Goal: Task Accomplishment & Management: Complete application form

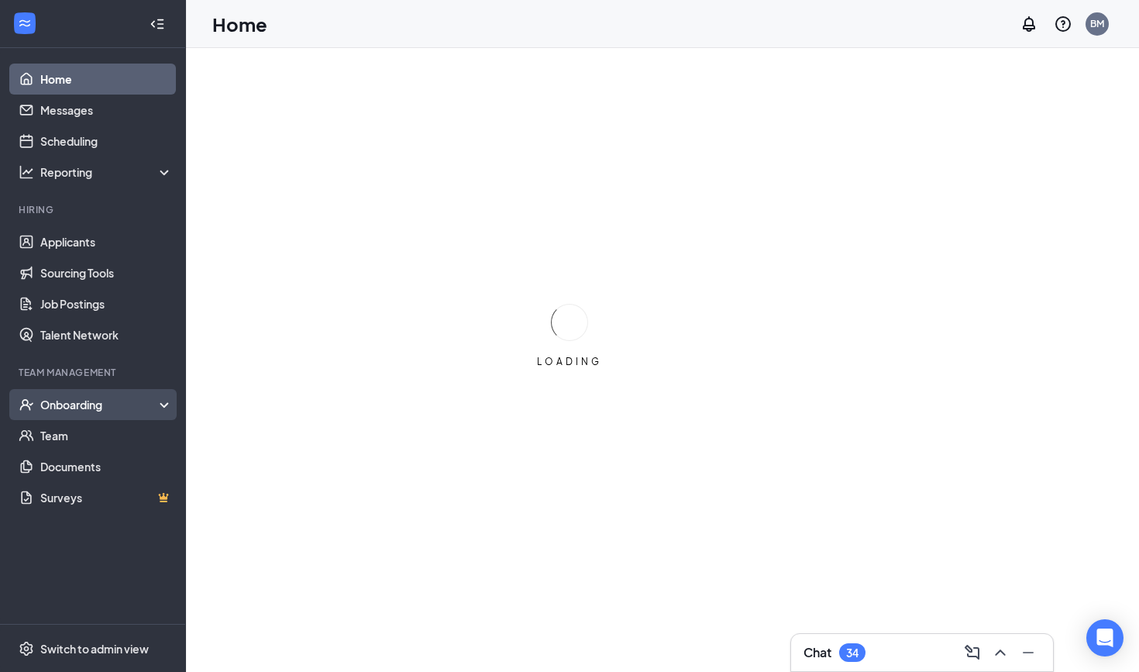
click at [110, 402] on div "Onboarding" at bounding box center [99, 405] width 119 height 16
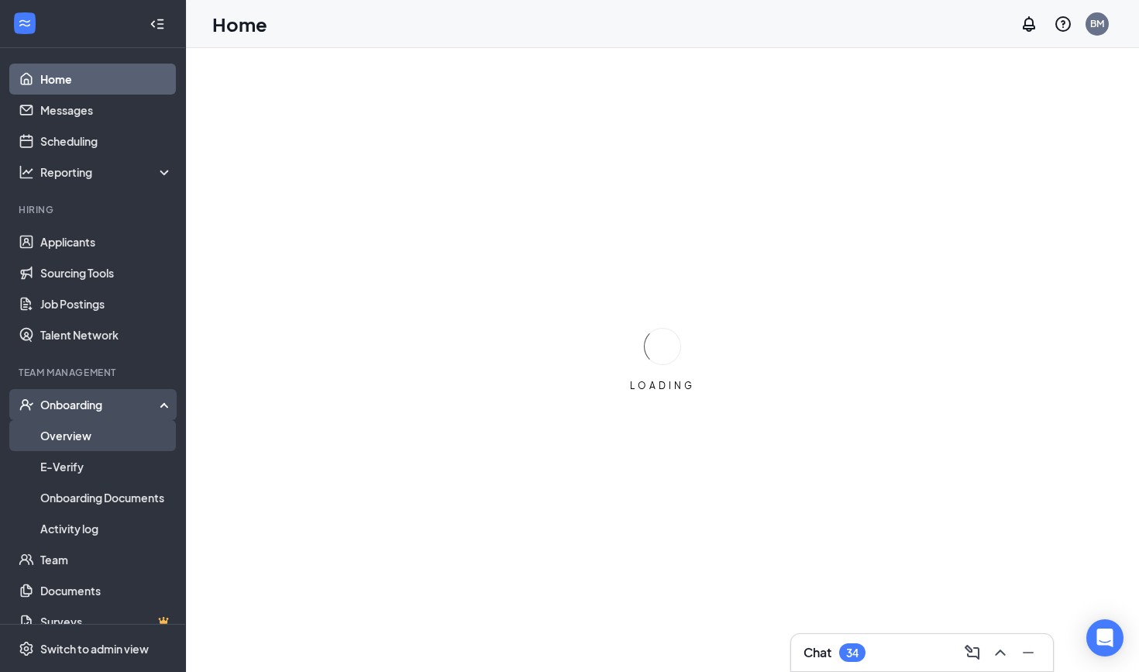
click at [109, 429] on link "Overview" at bounding box center [106, 435] width 133 height 31
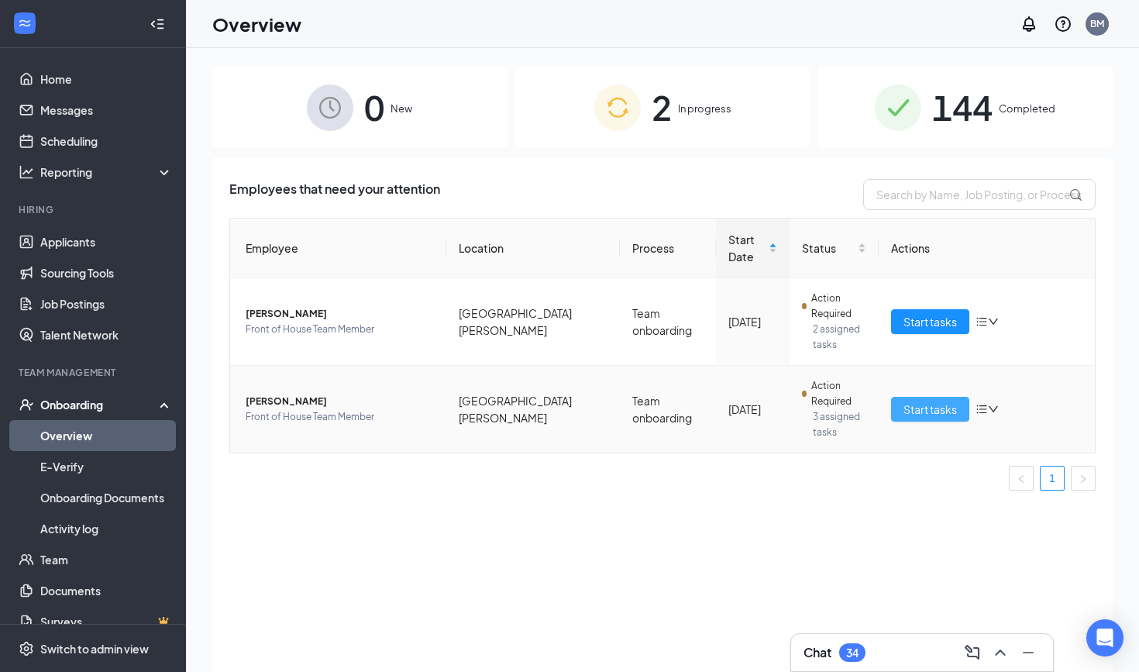
click at [915, 409] on span "Start tasks" at bounding box center [930, 409] width 53 height 17
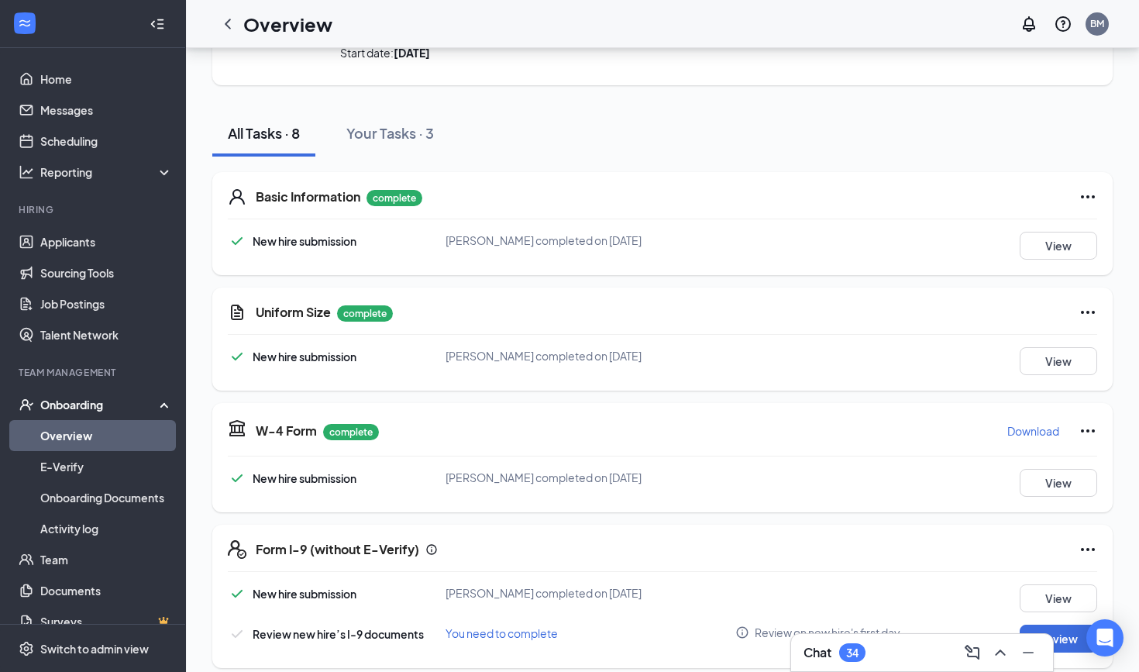
scroll to position [119, 0]
click at [1069, 370] on button "View" at bounding box center [1059, 360] width 78 height 28
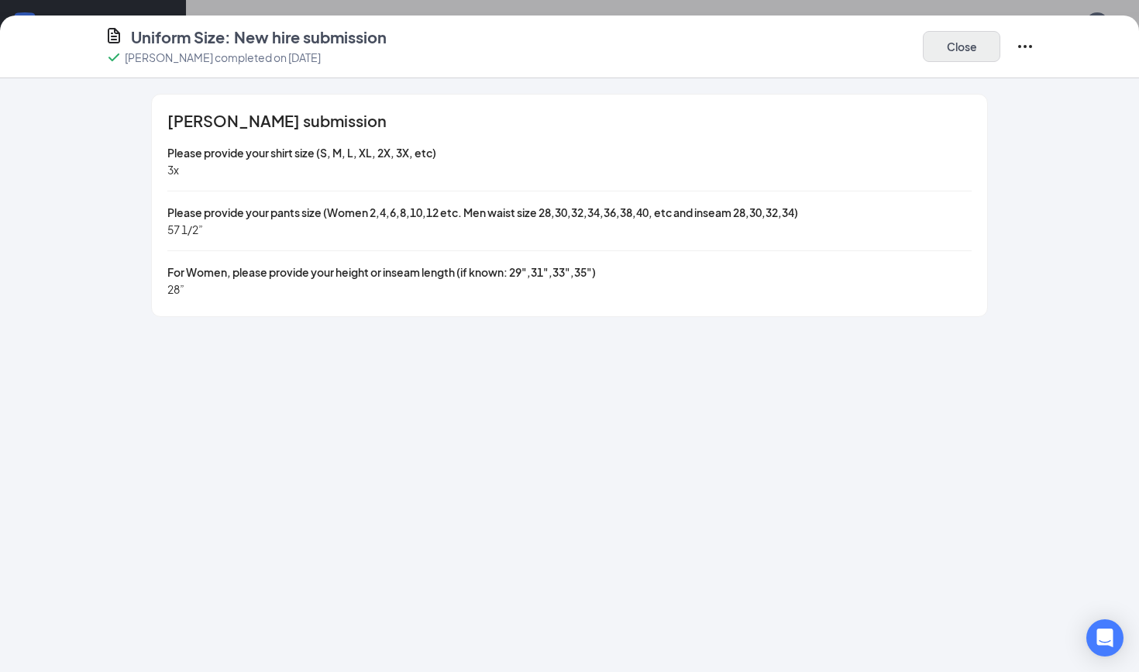
click at [978, 40] on button "Close" at bounding box center [962, 46] width 78 height 31
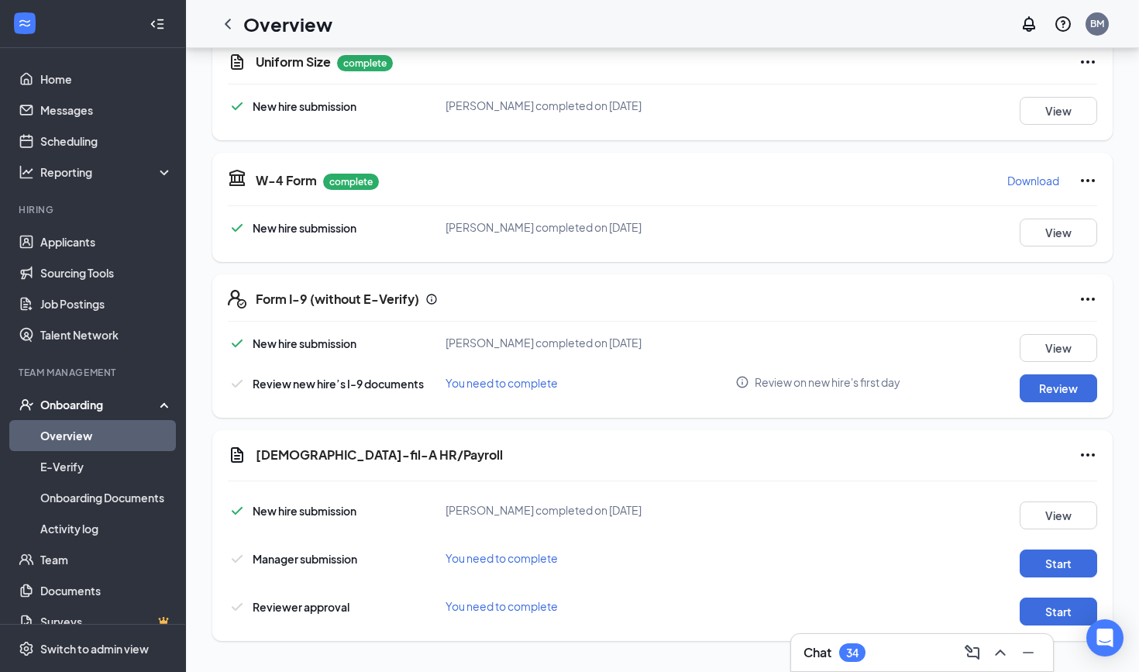
scroll to position [367, 0]
click at [1057, 384] on button "Review" at bounding box center [1059, 388] width 78 height 28
type input "09/01/2025"
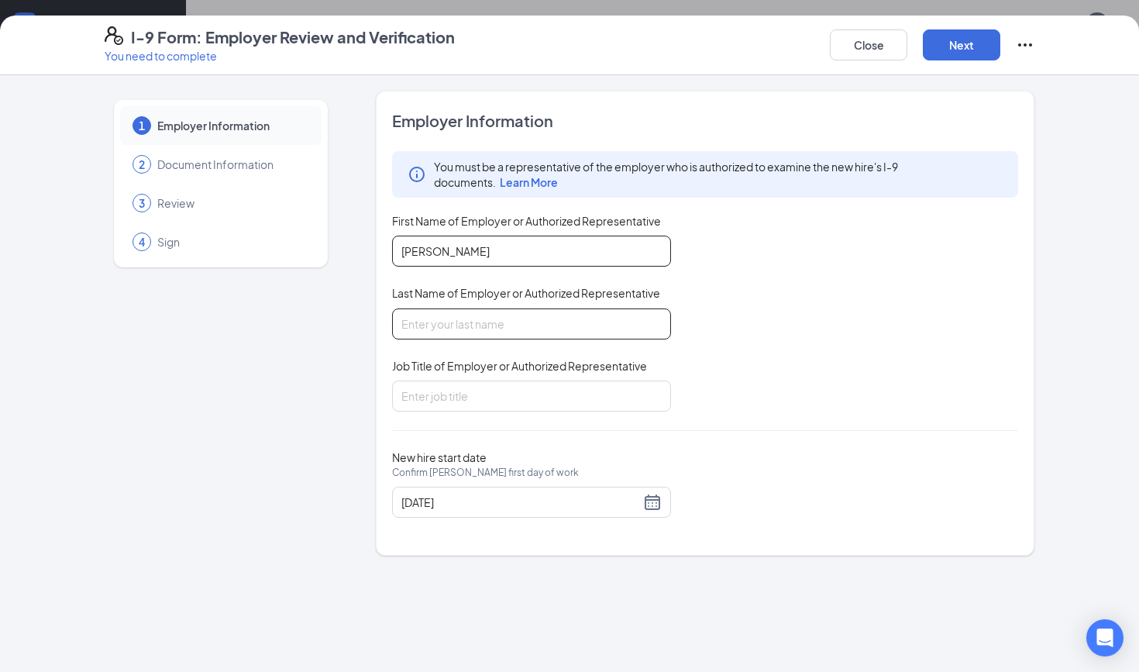
type input "Braden"
type input "Marquez"
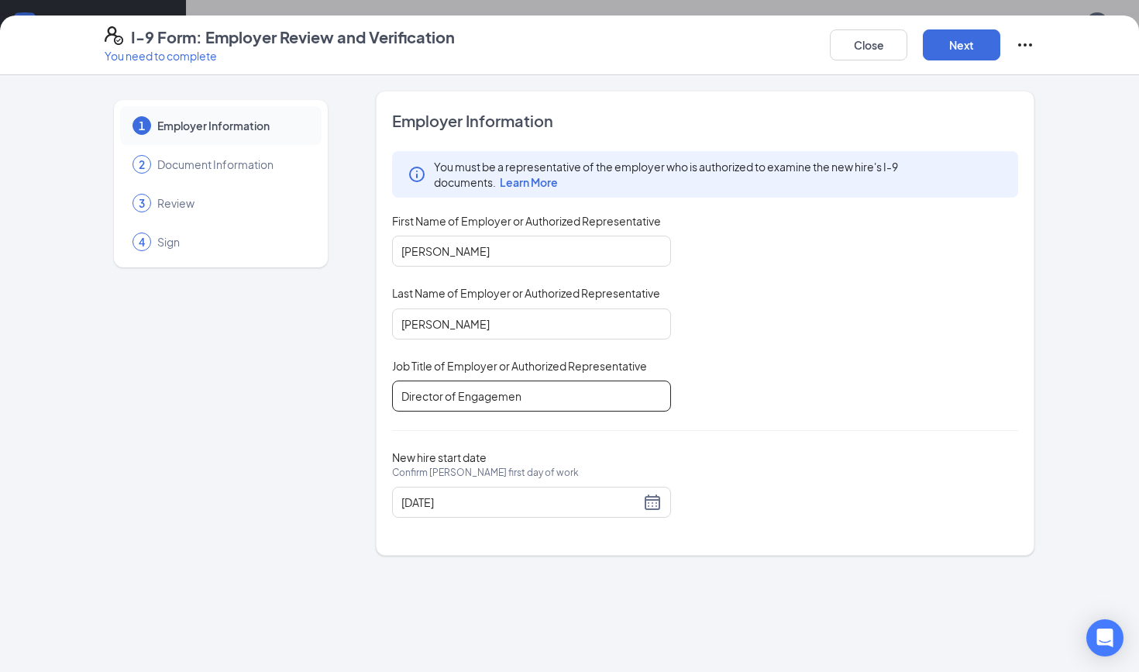
type input "Director of Engagement"
click at [960, 47] on button "Next" at bounding box center [962, 44] width 78 height 31
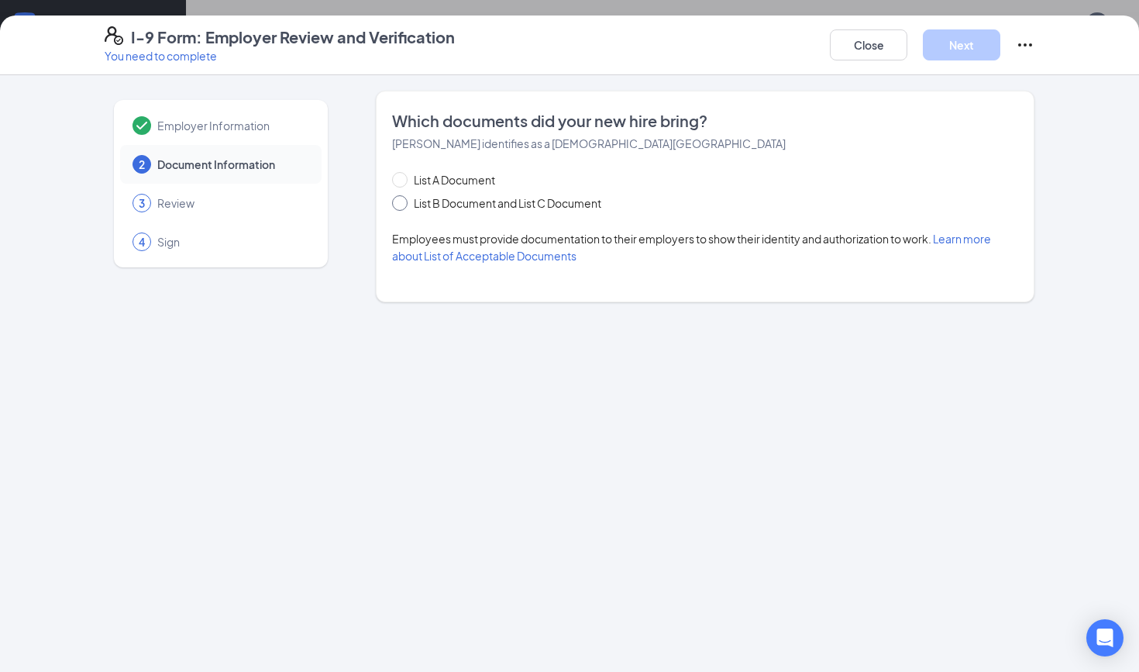
click at [461, 197] on span "List B Document and List C Document" at bounding box center [508, 203] width 200 height 17
click at [403, 197] on input "List B Document and List C Document" at bounding box center [397, 200] width 11 height 11
radio input "true"
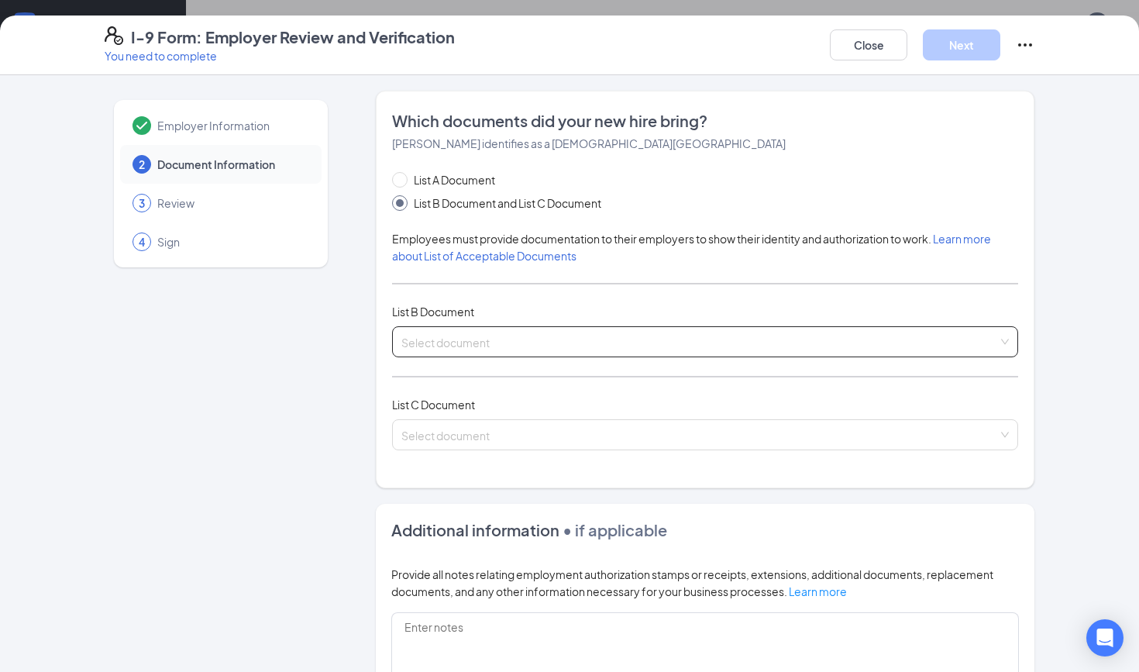
click at [453, 350] on span at bounding box center [700, 341] width 597 height 29
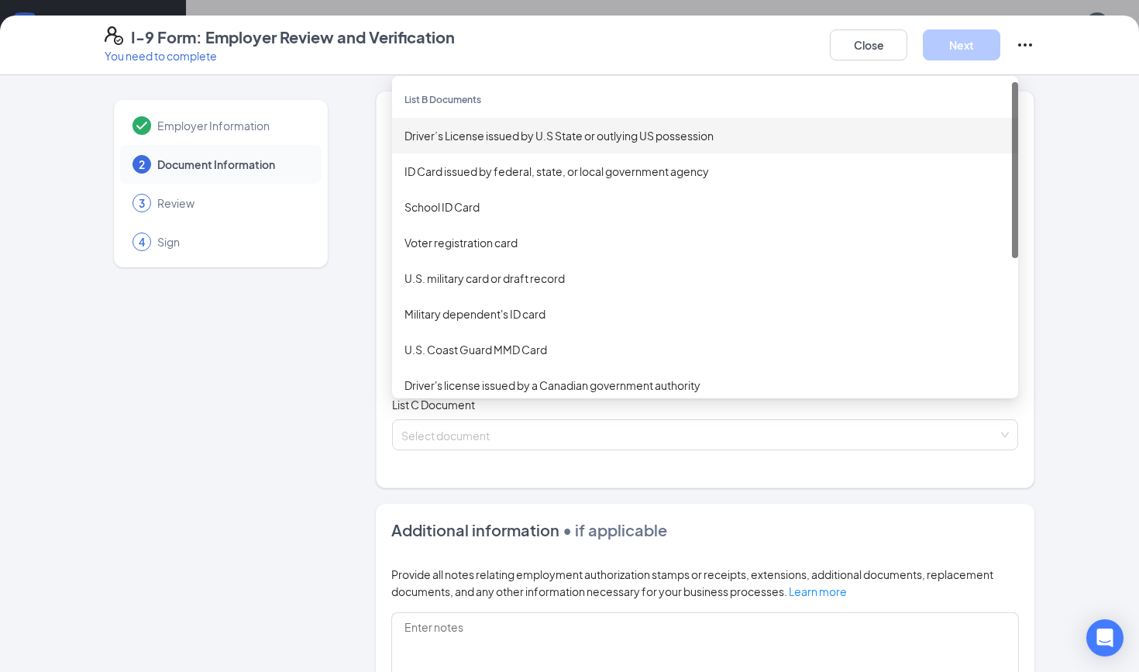
click at [498, 136] on div "Driver’s License issued by U.S State or outlying US possession" at bounding box center [705, 135] width 601 height 17
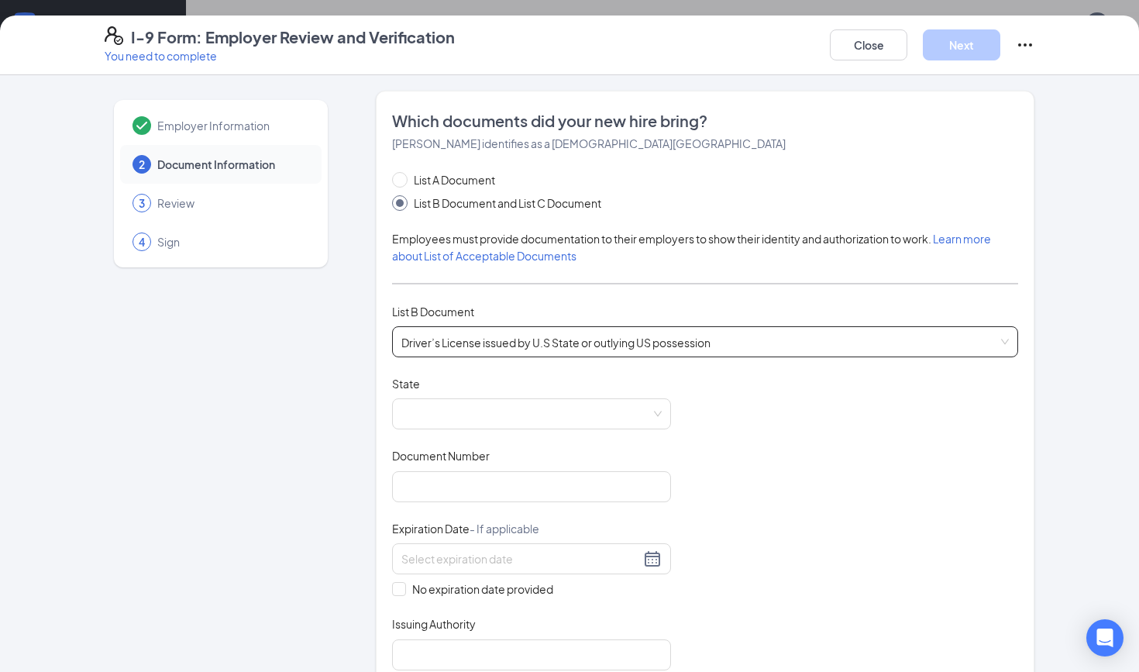
scroll to position [92, 0]
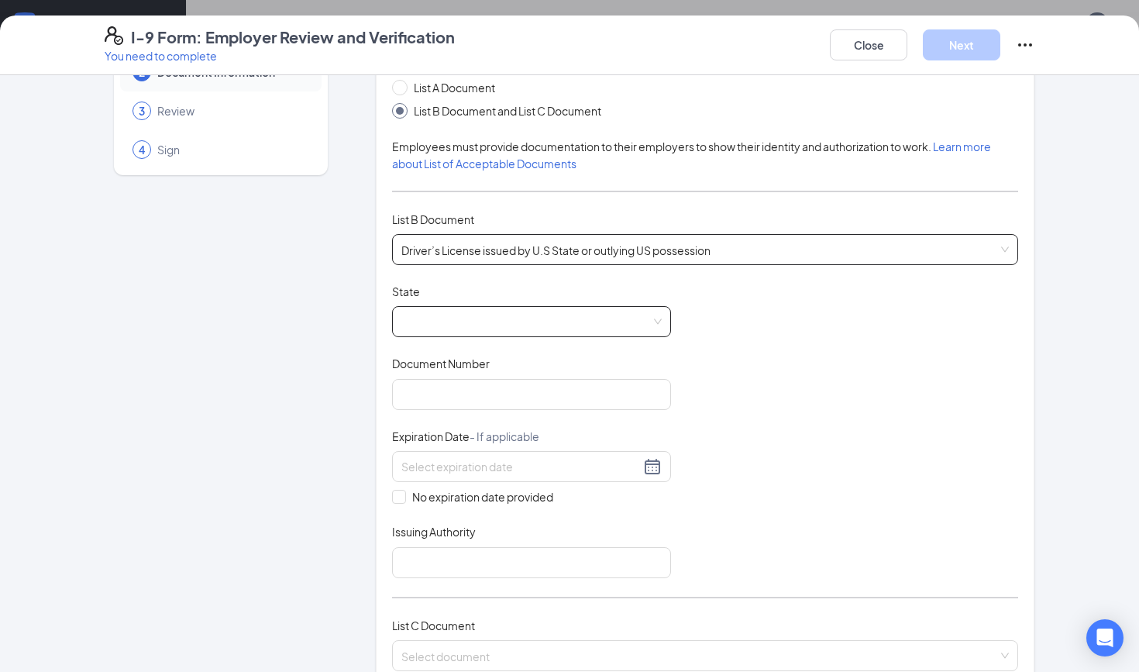
click at [498, 317] on span at bounding box center [532, 321] width 260 height 29
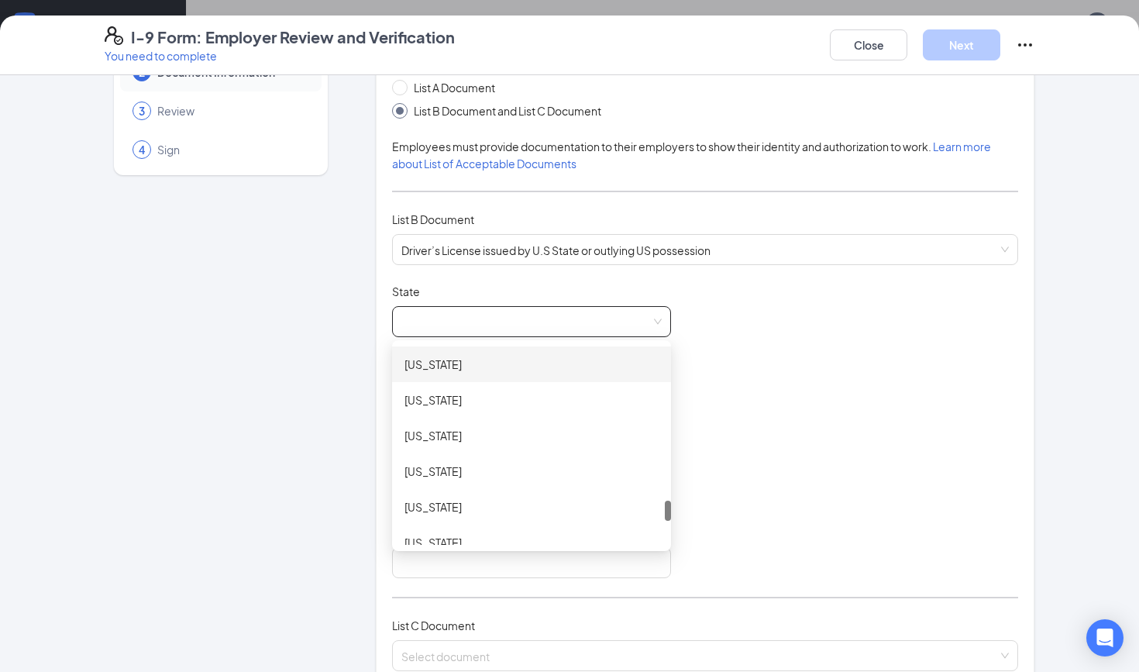
scroll to position [1505, 0]
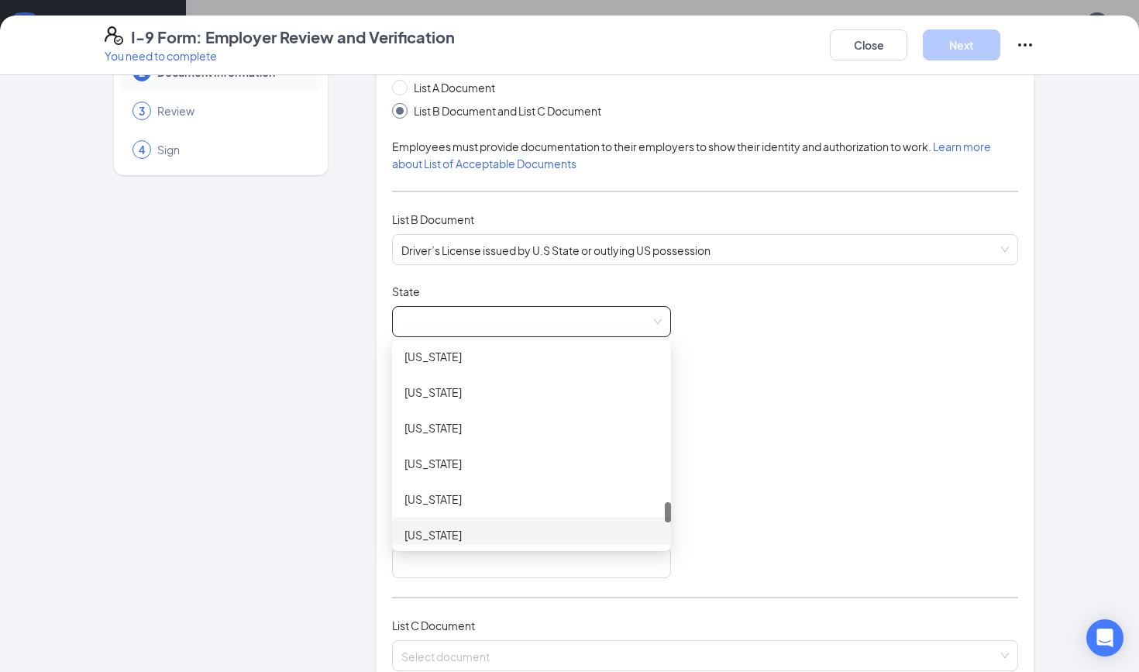
click at [484, 524] on div "Texas" at bounding box center [531, 535] width 279 height 36
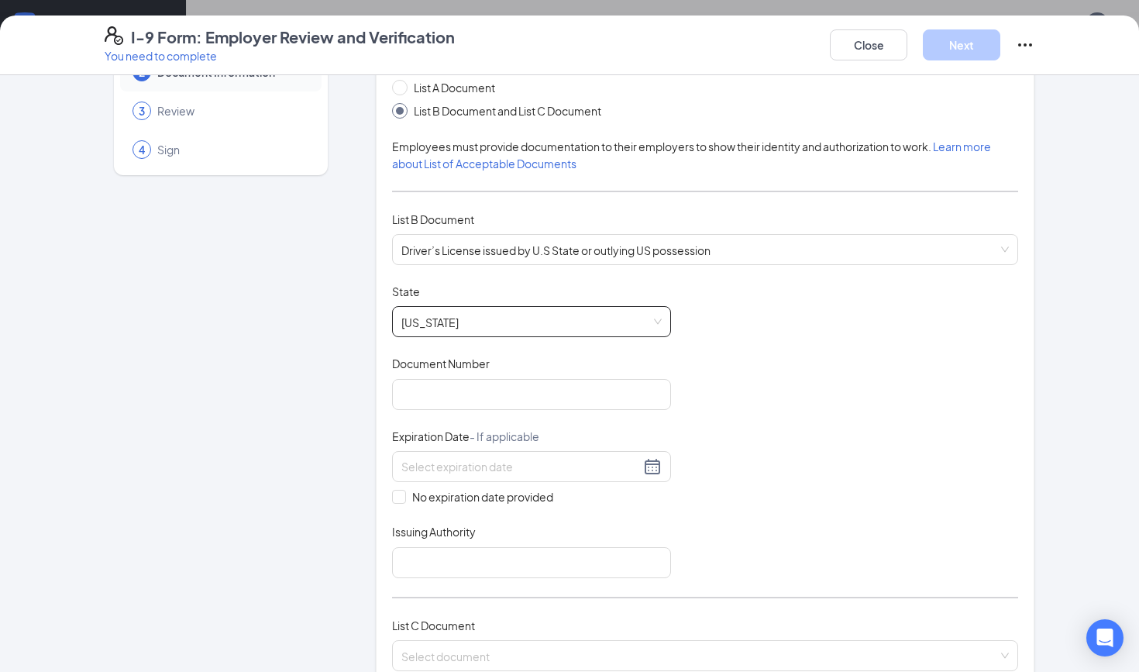
click at [515, 418] on div "Document Title Driver’s License issued by U.S State or outlying US possession S…" at bounding box center [705, 431] width 626 height 295
click at [522, 399] on input "Document Number" at bounding box center [531, 394] width 279 height 31
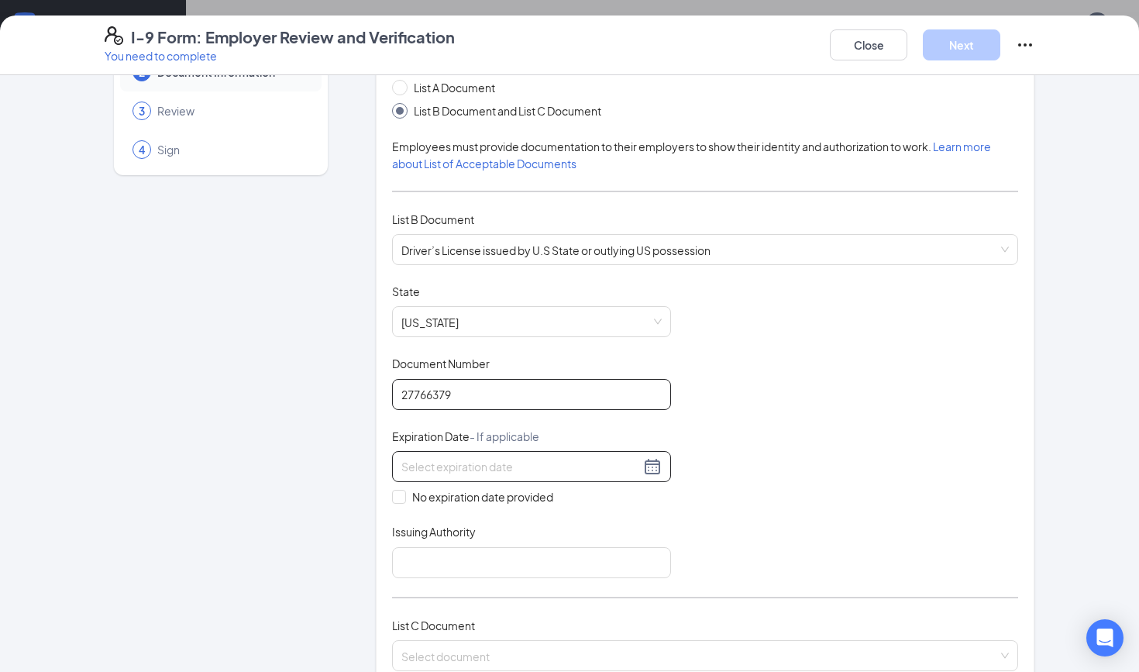
type input "27766379"
click at [650, 465] on div at bounding box center [532, 466] width 260 height 19
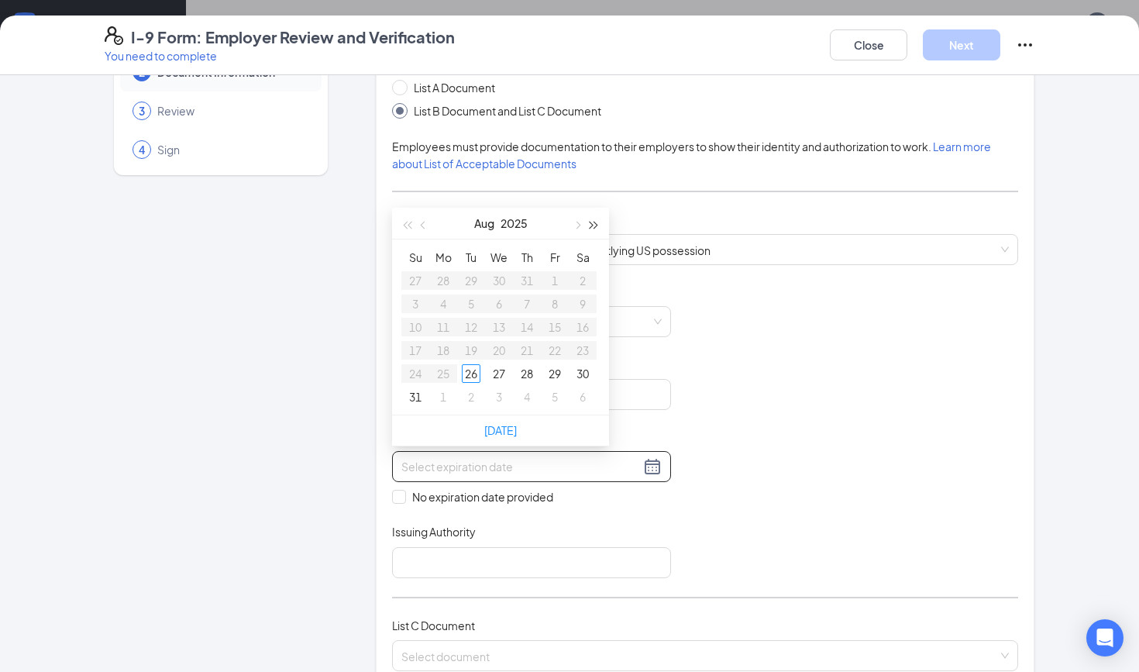
click at [594, 221] on button "button" at bounding box center [594, 223] width 17 height 31
click at [581, 221] on button "button" at bounding box center [576, 223] width 17 height 31
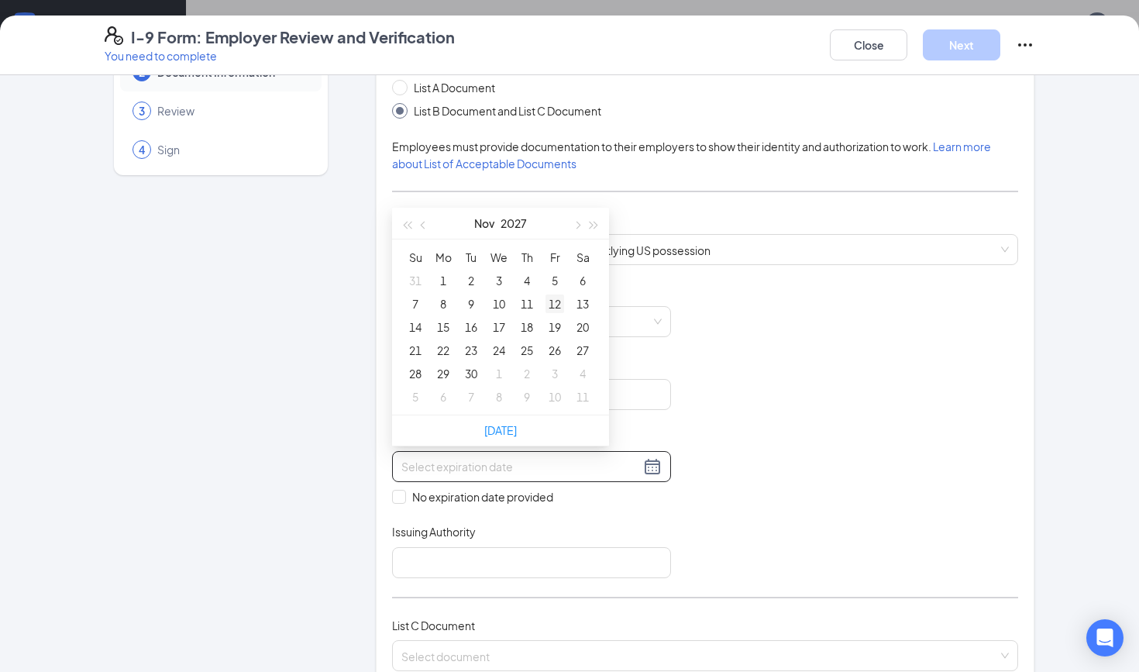
type input "11/06/2027"
type input "11/12/2027"
type input "11/11/2027"
click at [540, 305] on td "11" at bounding box center [527, 303] width 28 height 23
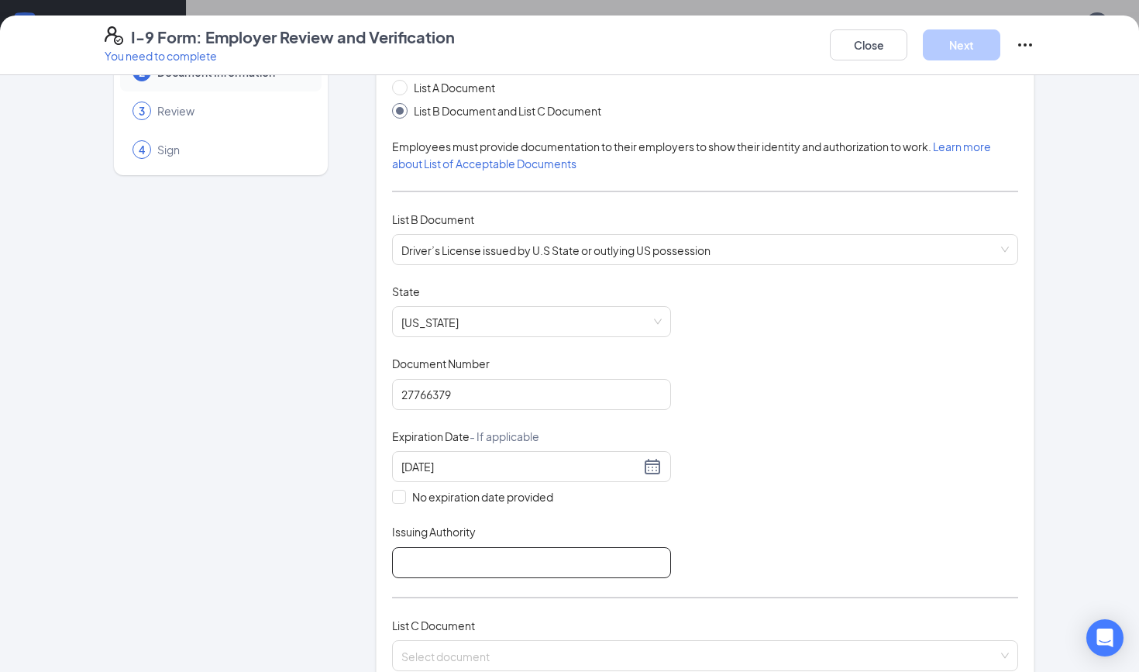
click at [434, 562] on input "Issuing Authority" at bounding box center [531, 562] width 279 height 31
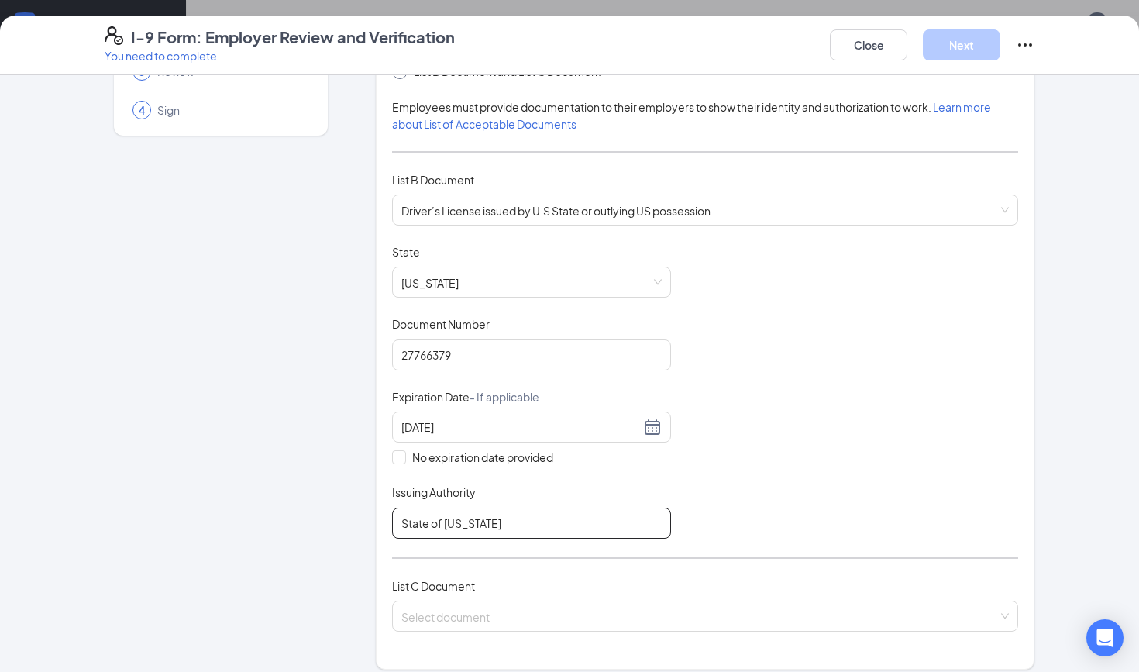
type input "State of [US_STATE]"
click at [460, 629] on div "List C Document Select document" at bounding box center [705, 613] width 626 height 73
click at [467, 616] on input "search" at bounding box center [700, 612] width 597 height 23
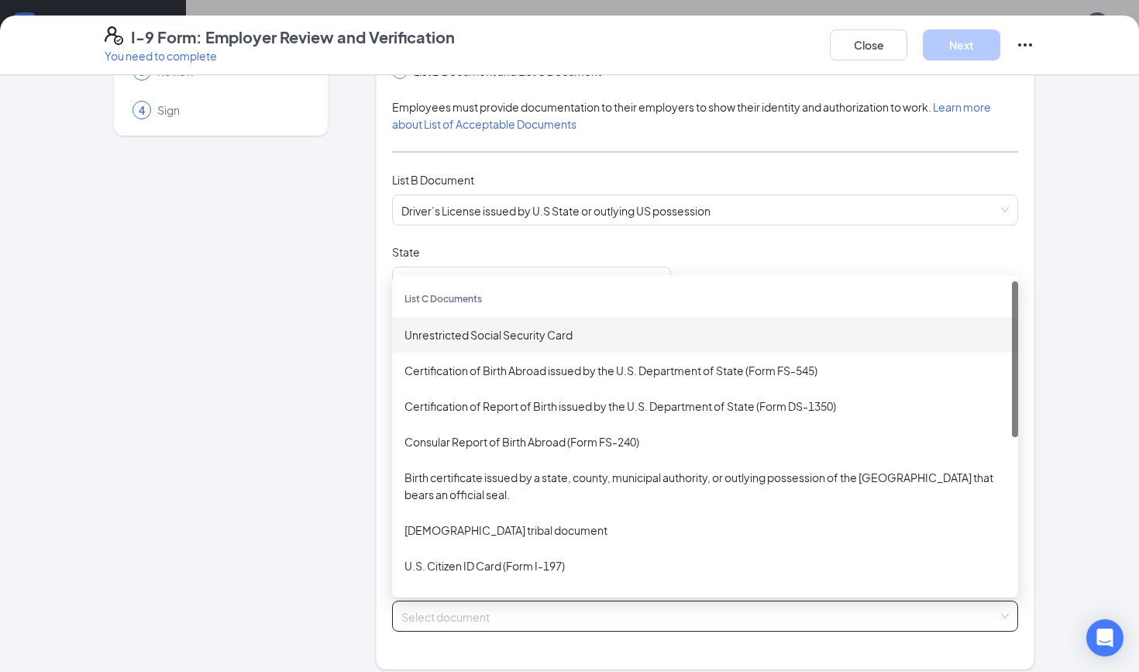
click at [485, 339] on div "Unrestricted Social Security Card" at bounding box center [705, 334] width 601 height 17
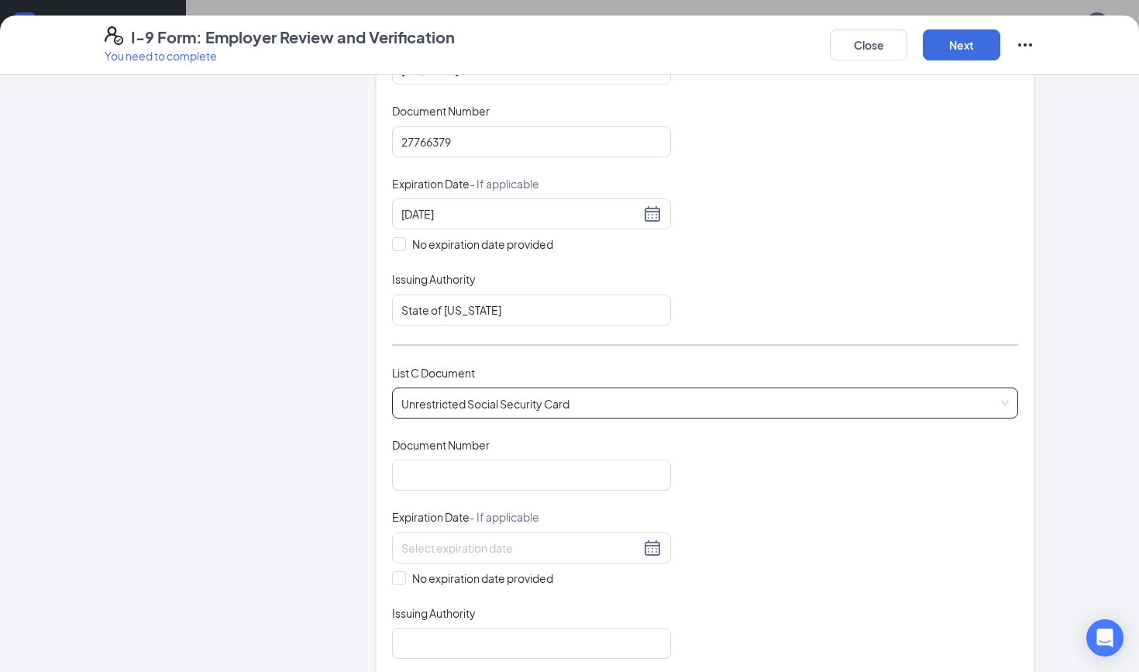
scroll to position [356, 0]
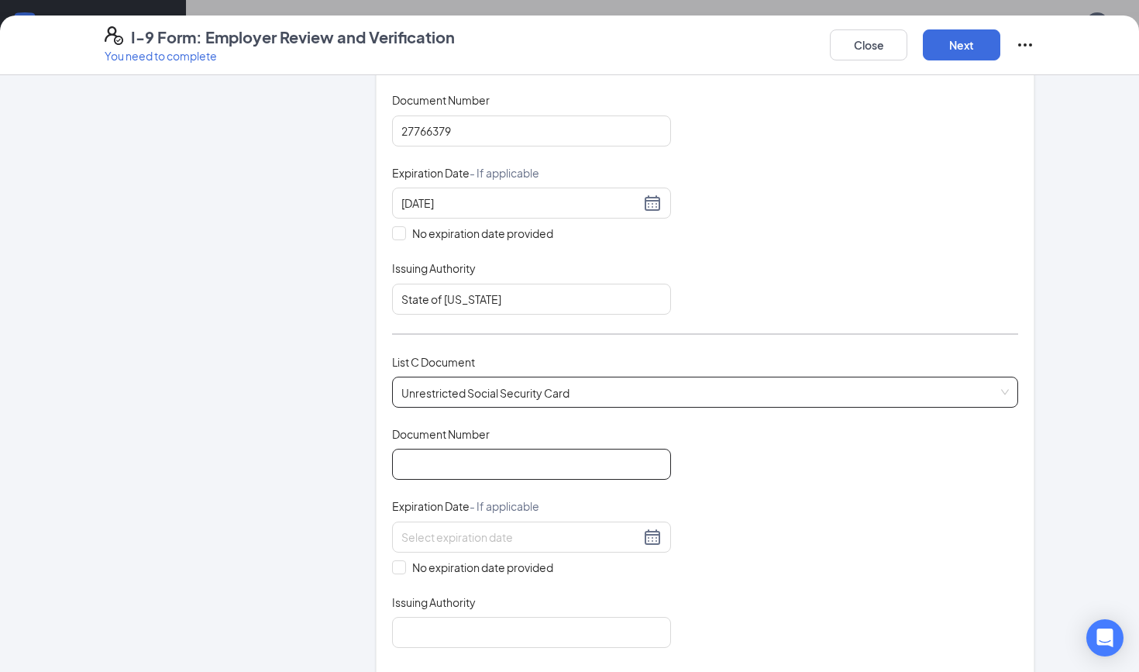
click at [483, 464] on input "Document Number" at bounding box center [531, 464] width 279 height 31
type input "645264829"
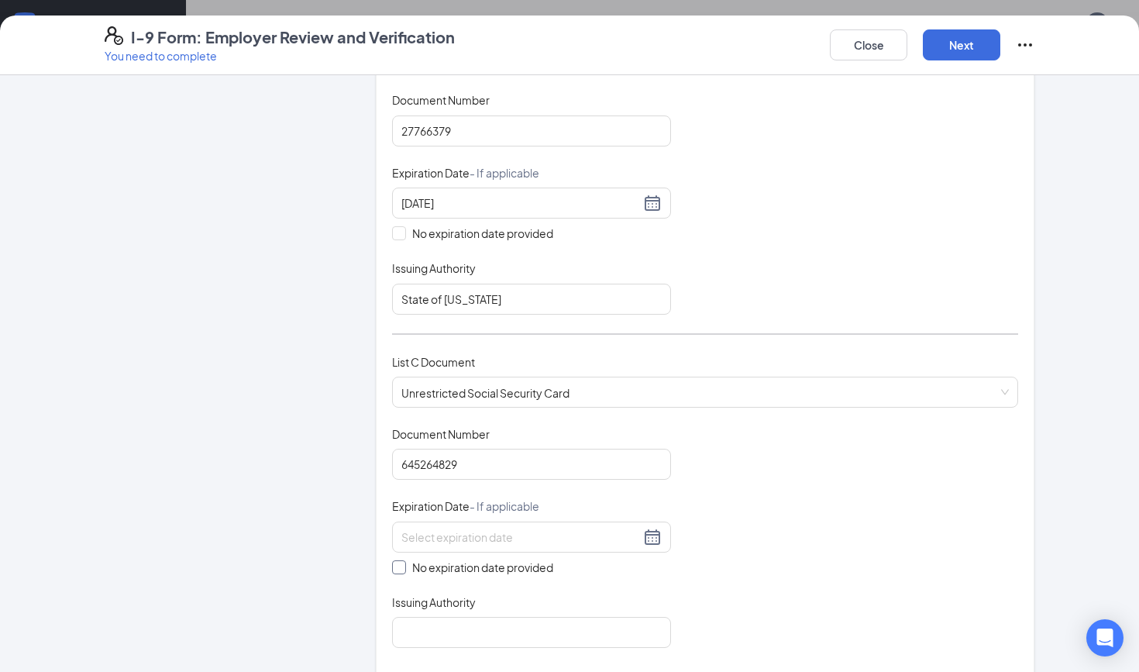
click at [406, 560] on span "No expiration date provided" at bounding box center [482, 567] width 153 height 17
click at [403, 560] on input "No expiration date provided" at bounding box center [397, 565] width 11 height 11
checkbox input "true"
click at [501, 620] on input "Issuing Authority" at bounding box center [531, 635] width 279 height 31
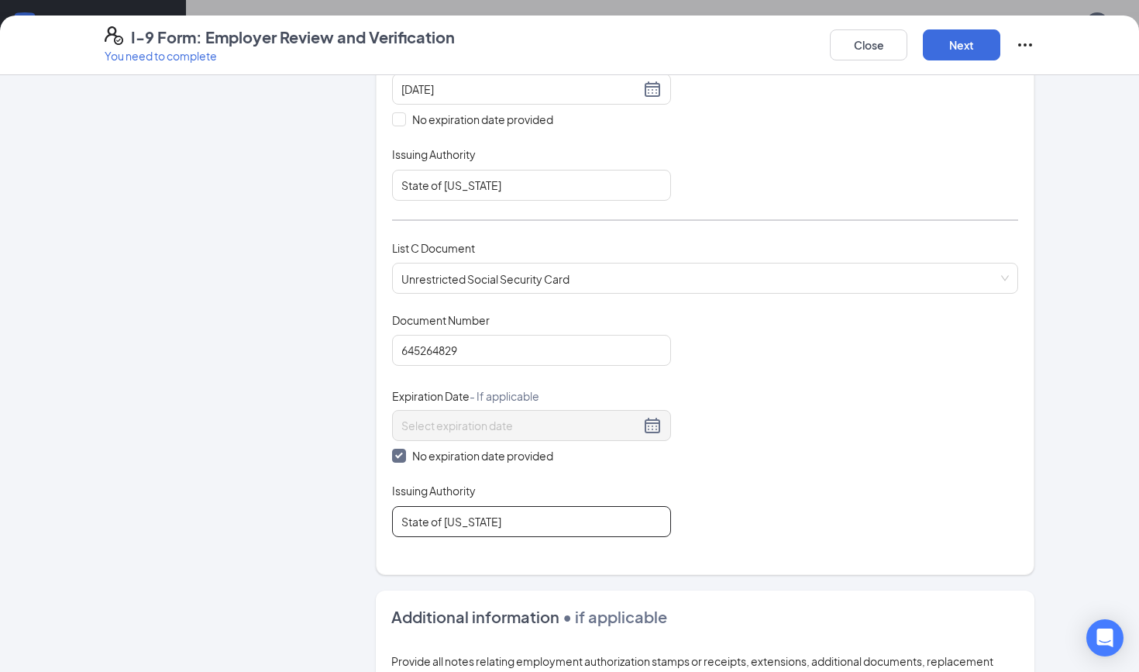
scroll to position [520, 0]
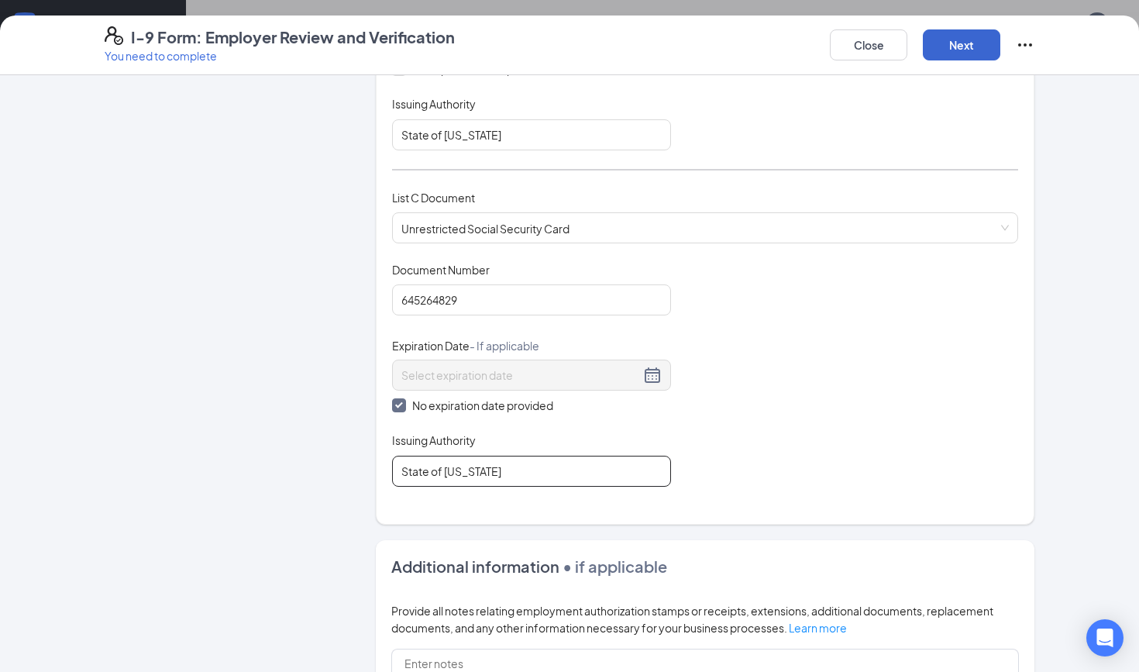
type input "State of [US_STATE]"
click at [963, 46] on button "Next" at bounding box center [962, 44] width 78 height 31
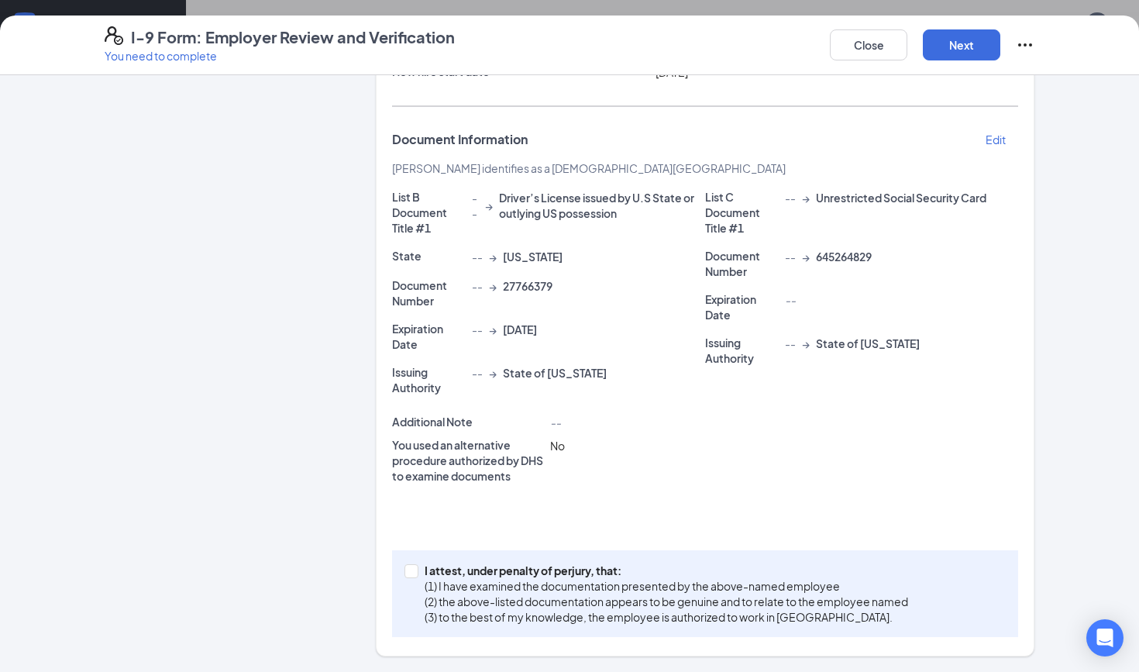
scroll to position [234, 0]
click at [453, 567] on p "I attest, under penalty of perjury, that:" at bounding box center [667, 572] width 484 height 16
click at [415, 567] on input "I attest, under penalty of perjury, that: (1) I have examined the documentation…" at bounding box center [410, 570] width 11 height 11
checkbox input "true"
click at [953, 53] on button "Next" at bounding box center [962, 44] width 78 height 31
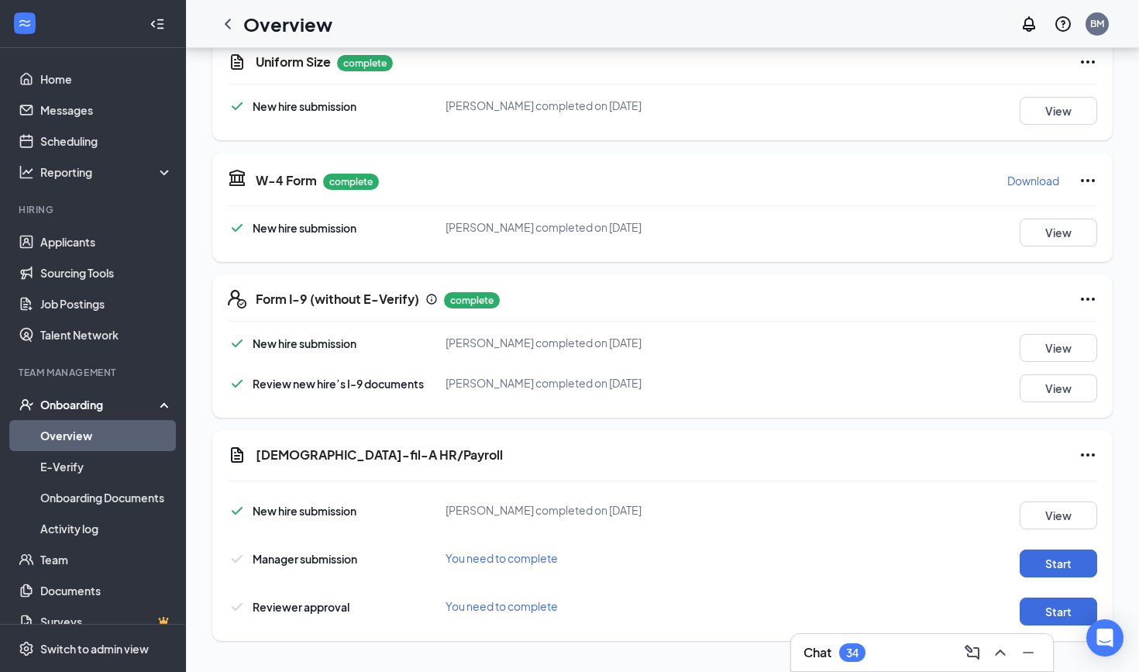
scroll to position [367, 0]
click at [1057, 562] on button "Start" at bounding box center [1059, 564] width 78 height 28
click at [1047, 614] on button "Start" at bounding box center [1059, 612] width 78 height 28
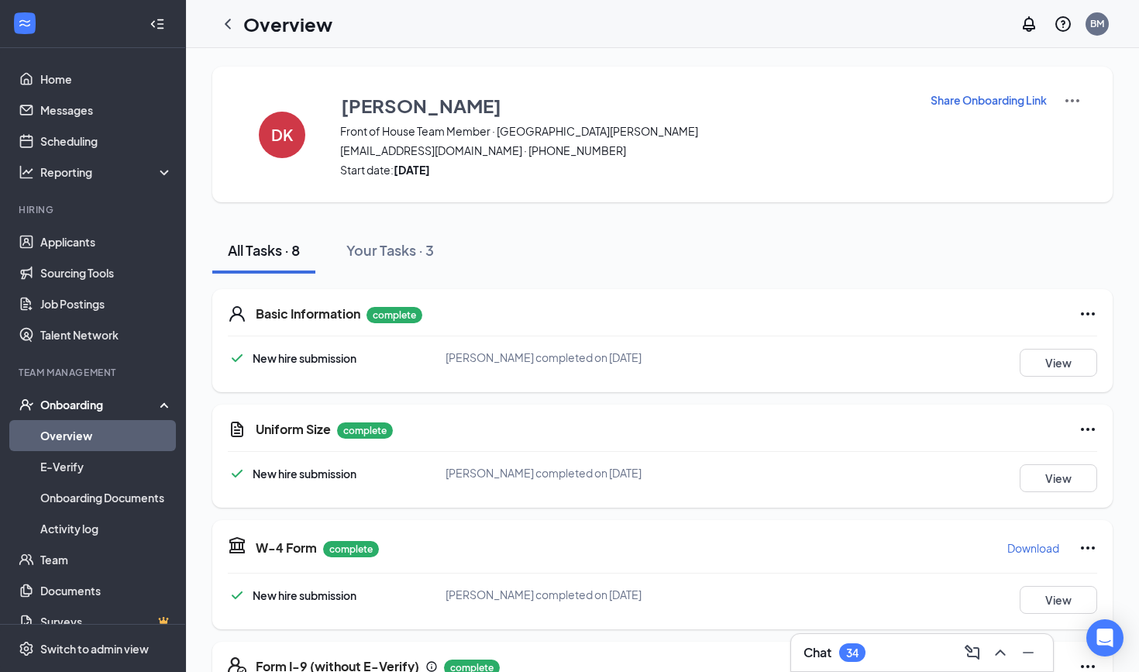
scroll to position [0, 0]
click at [1065, 357] on button "View" at bounding box center [1059, 363] width 78 height 28
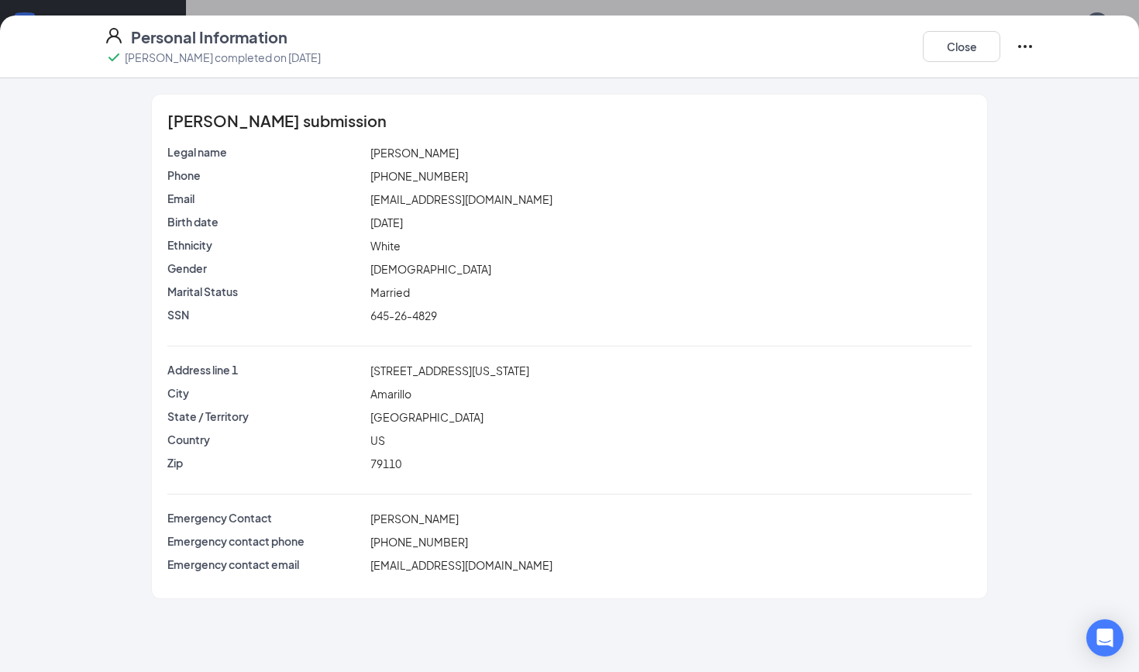
click at [969, 34] on button "Close" at bounding box center [962, 46] width 78 height 31
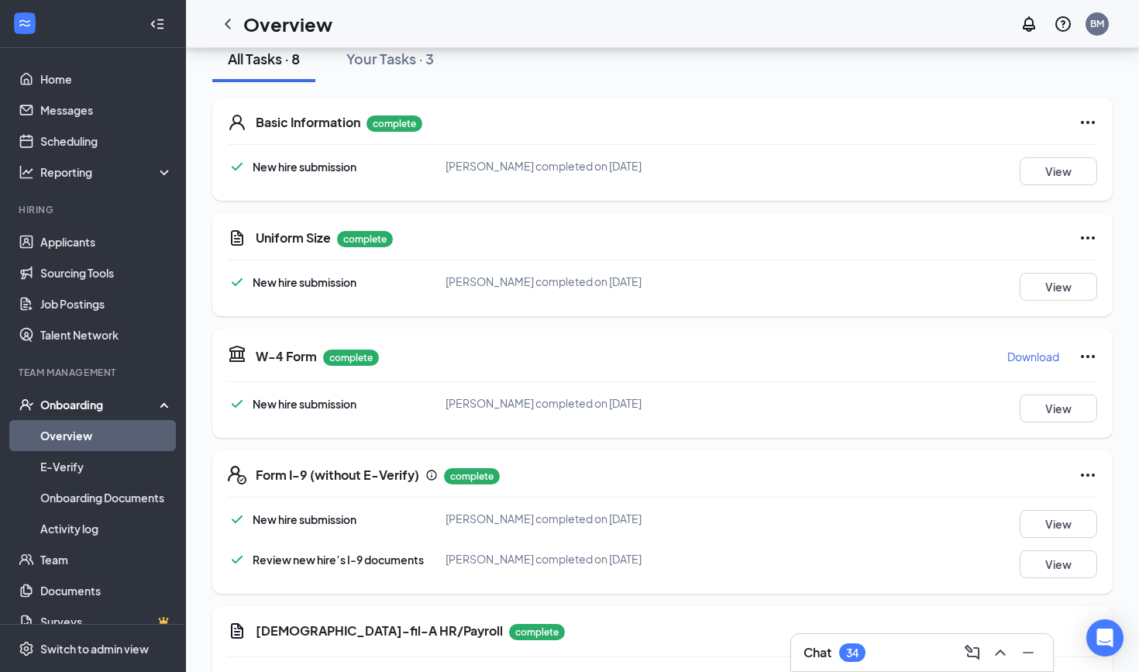
scroll to position [188, 0]
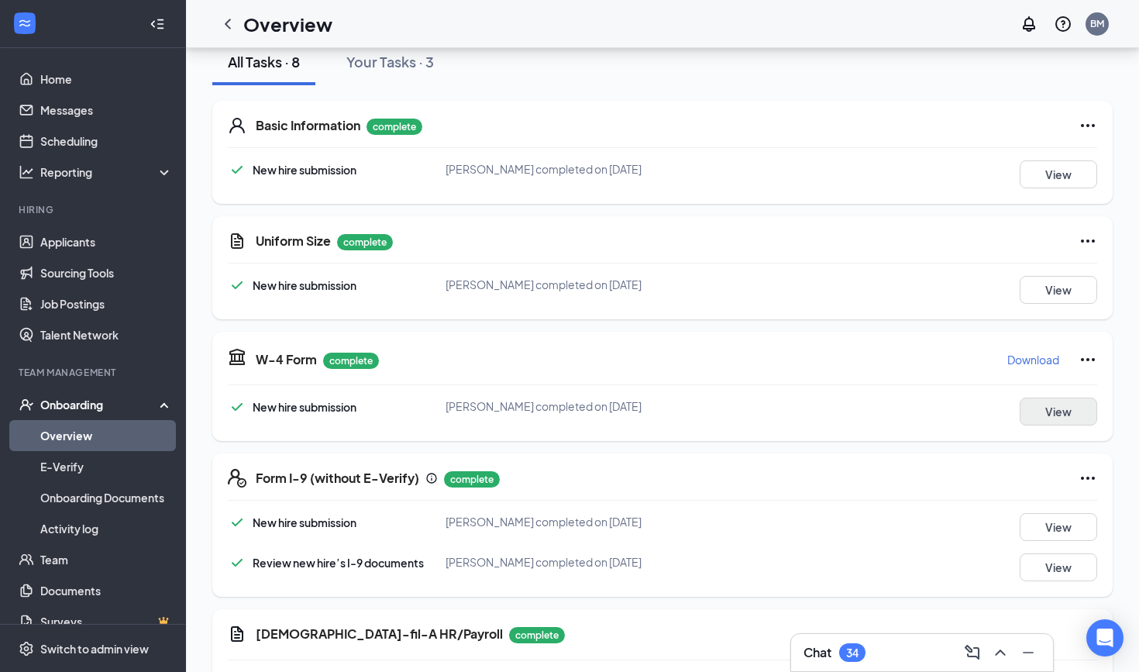
click at [1041, 402] on button "View" at bounding box center [1059, 412] width 78 height 28
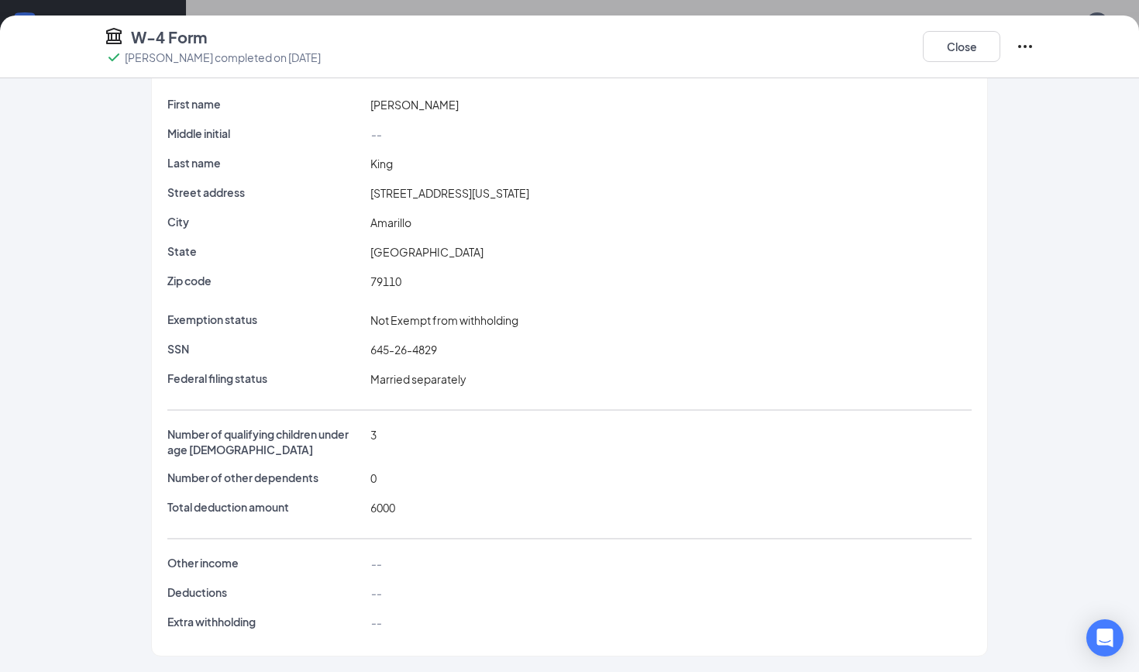
scroll to position [57, 0]
click at [948, 60] on button "Close" at bounding box center [962, 46] width 78 height 31
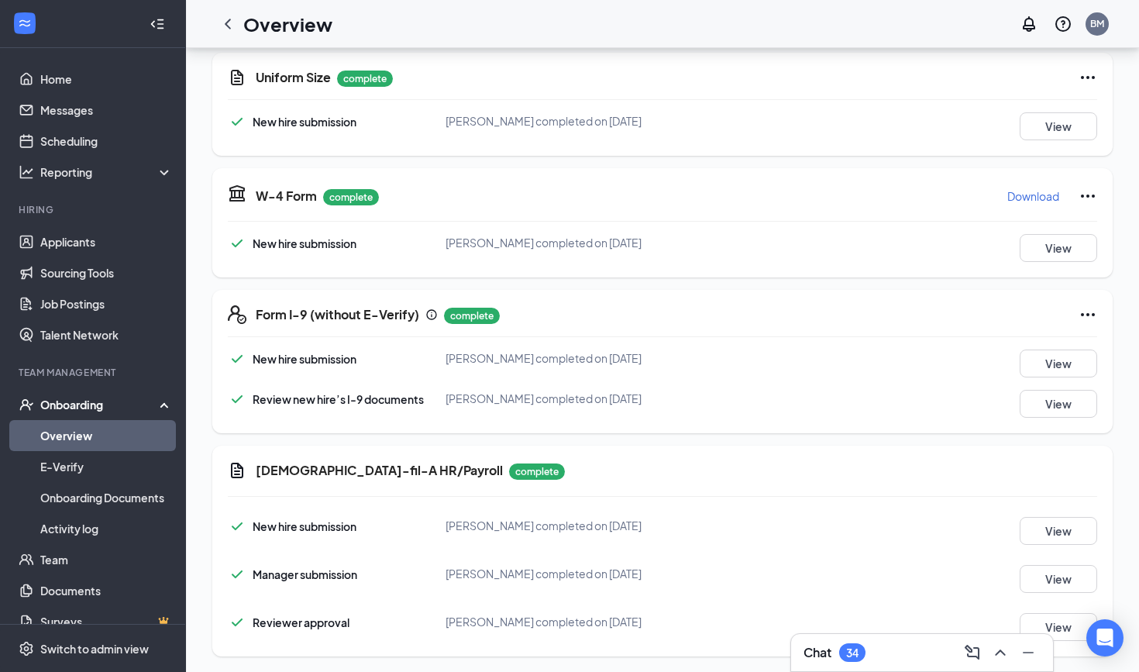
scroll to position [357, 0]
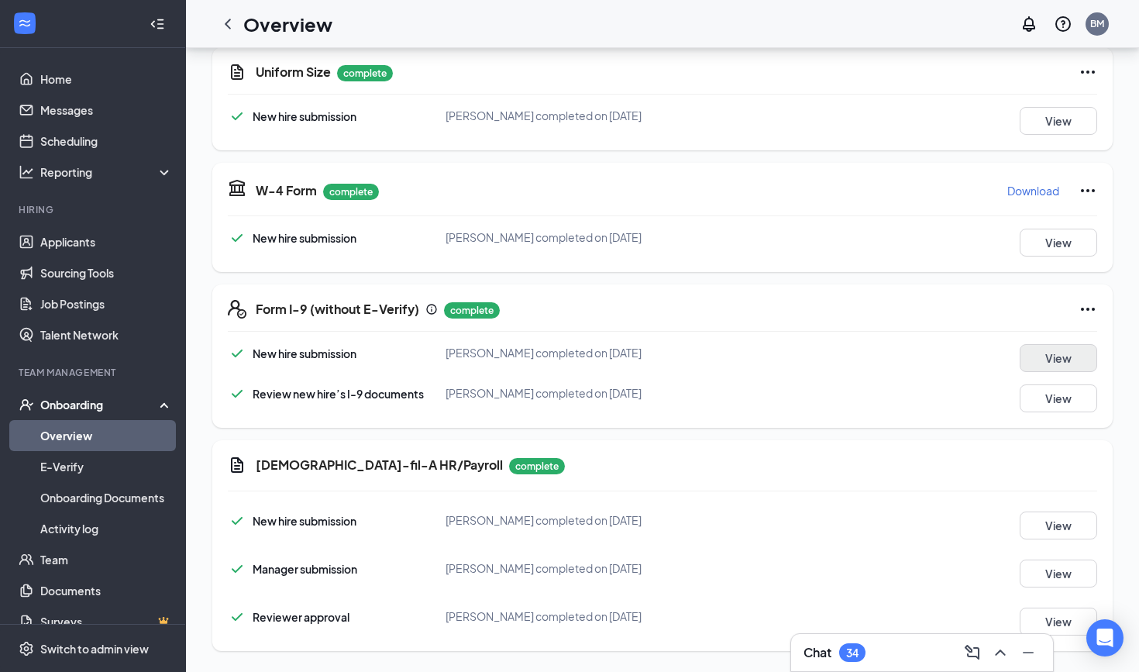
click at [1077, 367] on button "View" at bounding box center [1059, 358] width 78 height 28
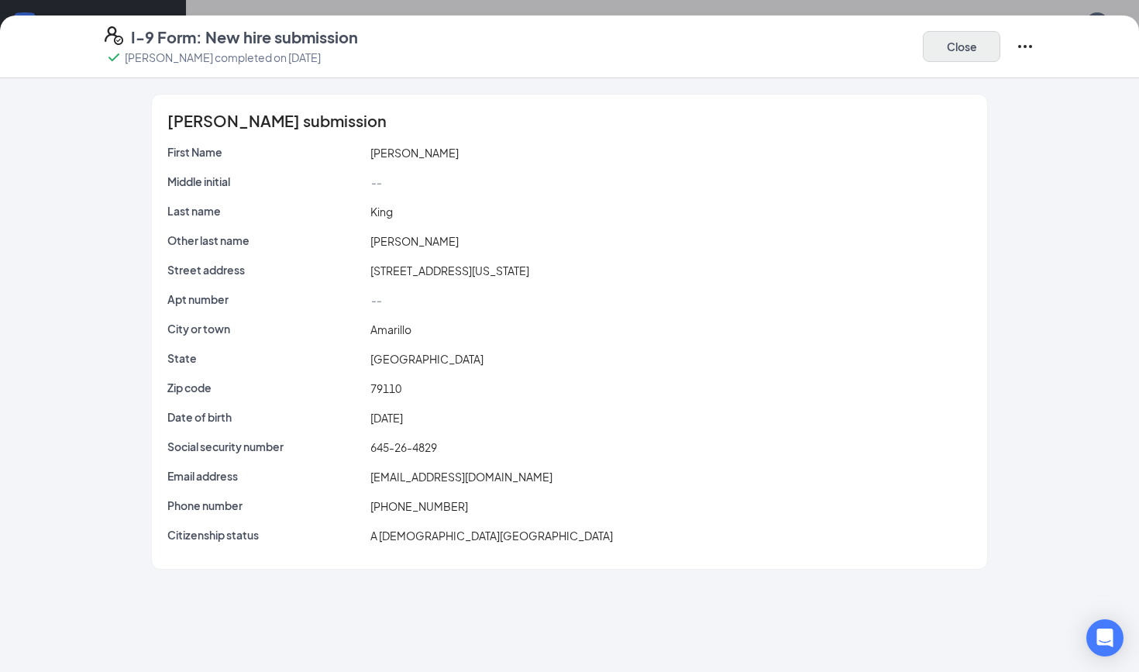
click at [971, 53] on button "Close" at bounding box center [962, 46] width 78 height 31
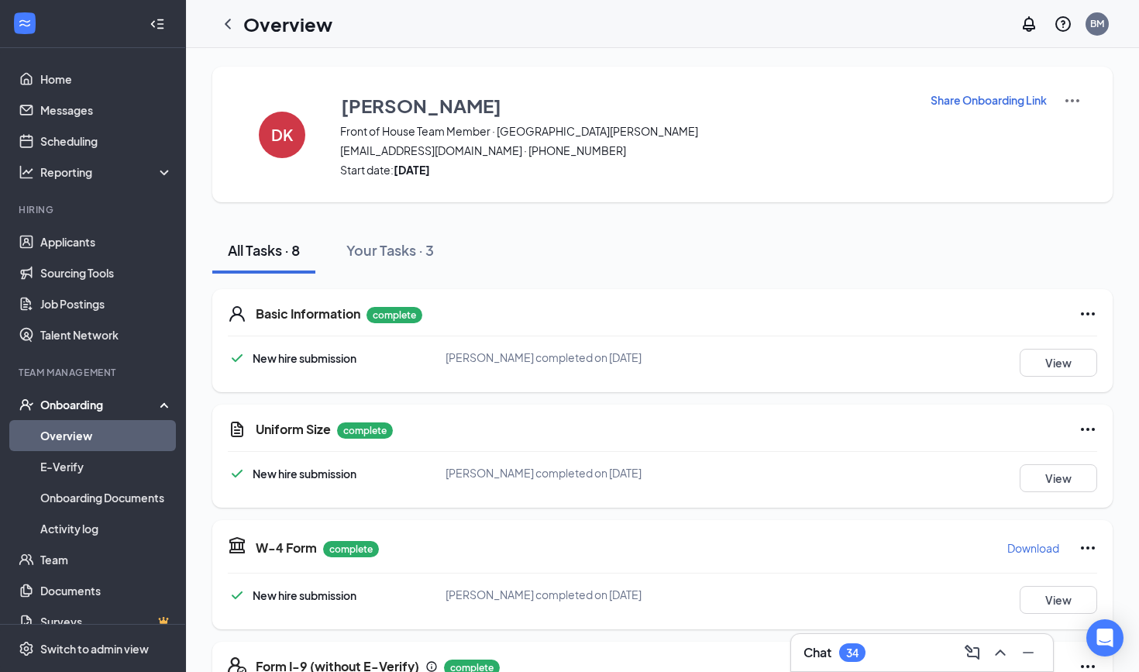
scroll to position [0, 0]
click at [93, 553] on link "Team" at bounding box center [106, 559] width 133 height 31
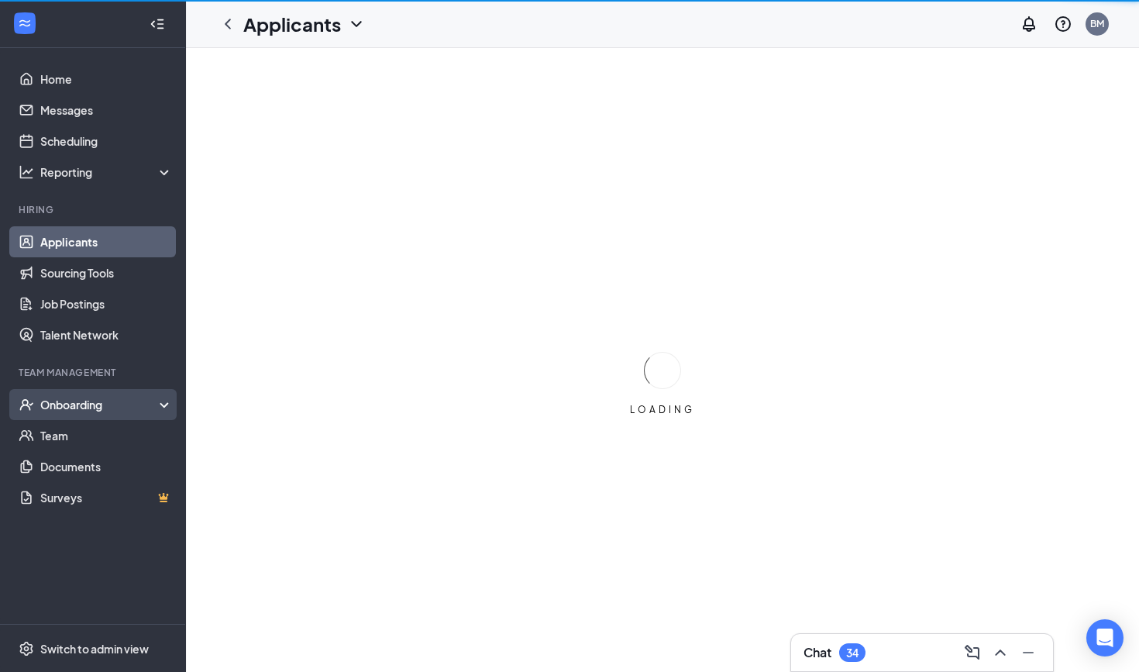
click at [98, 415] on div "Onboarding" at bounding box center [93, 404] width 186 height 31
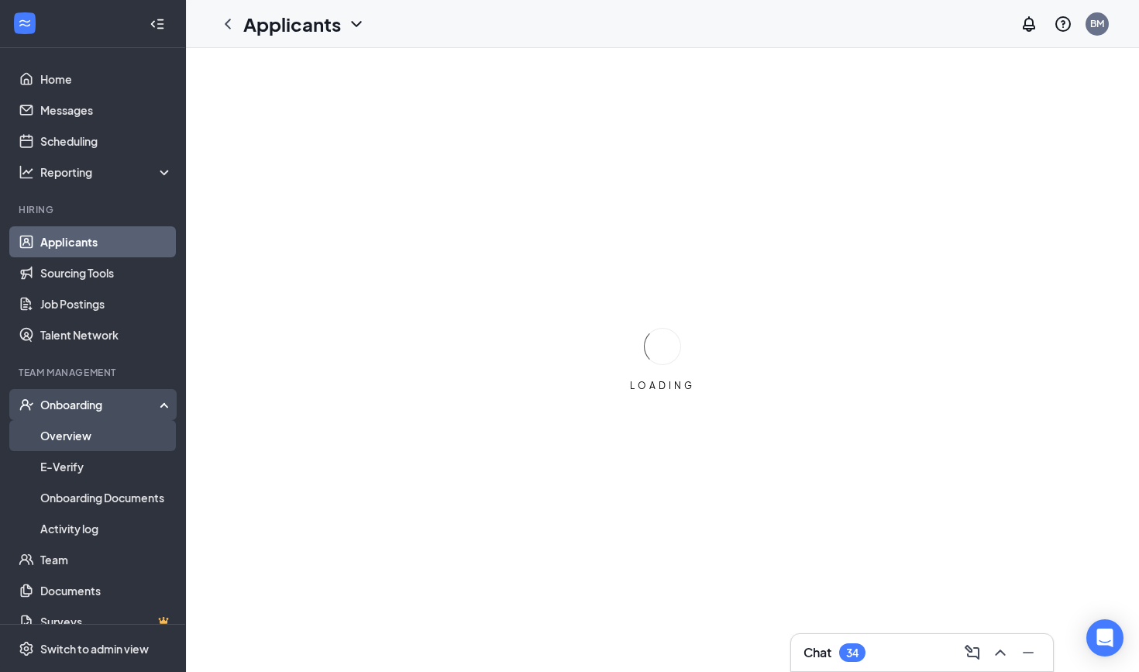
click at [109, 441] on link "Overview" at bounding box center [106, 435] width 133 height 31
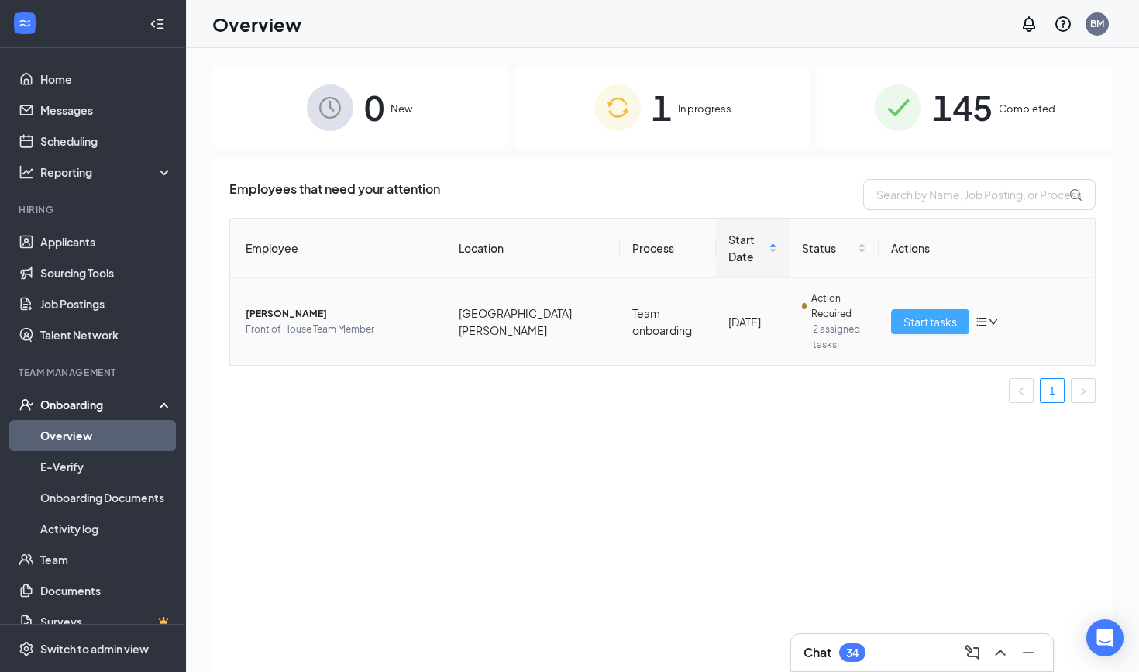
click at [915, 330] on button "Start tasks" at bounding box center [930, 321] width 78 height 25
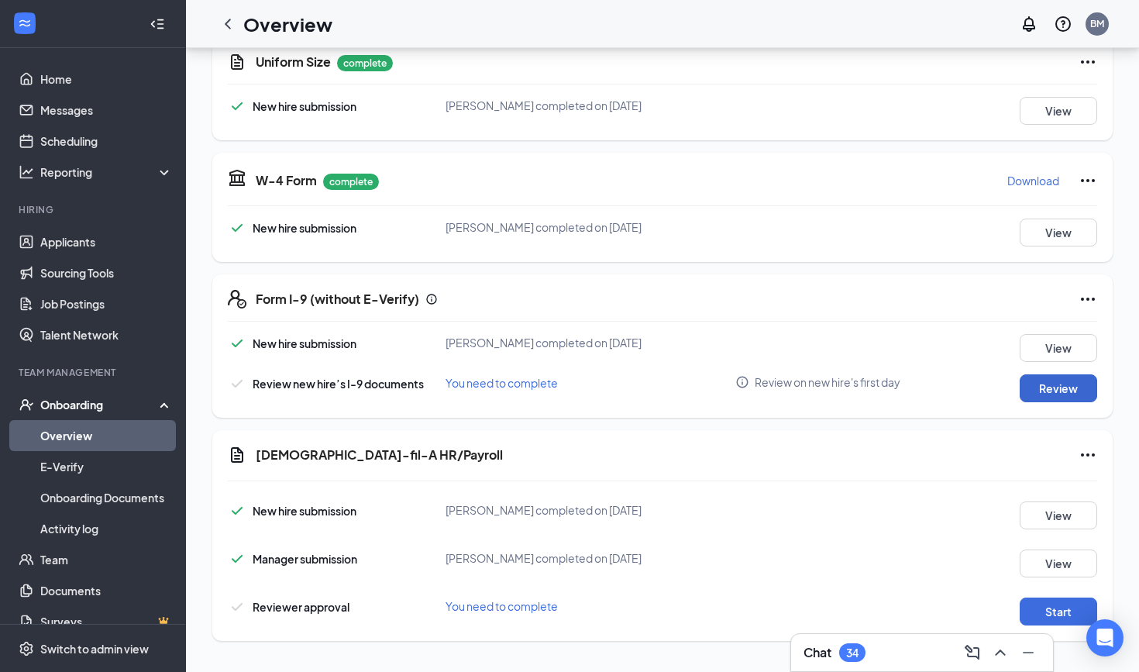
scroll to position [367, 0]
click at [1080, 377] on button "Review" at bounding box center [1059, 388] width 78 height 28
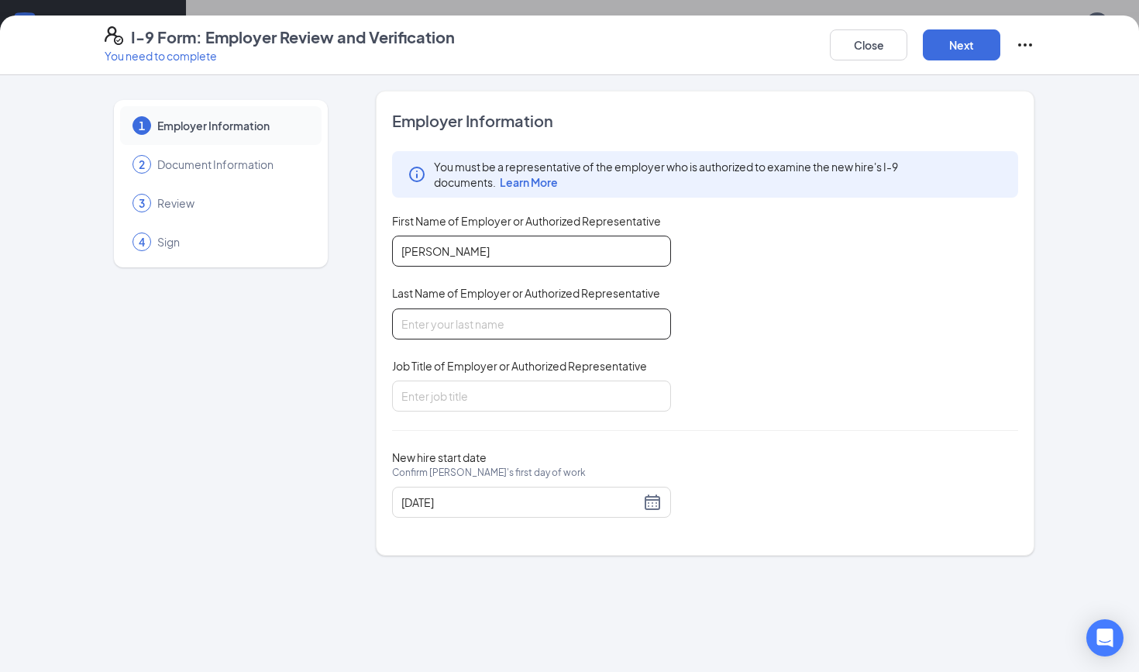
type input "Braden"
type input "Marquez"
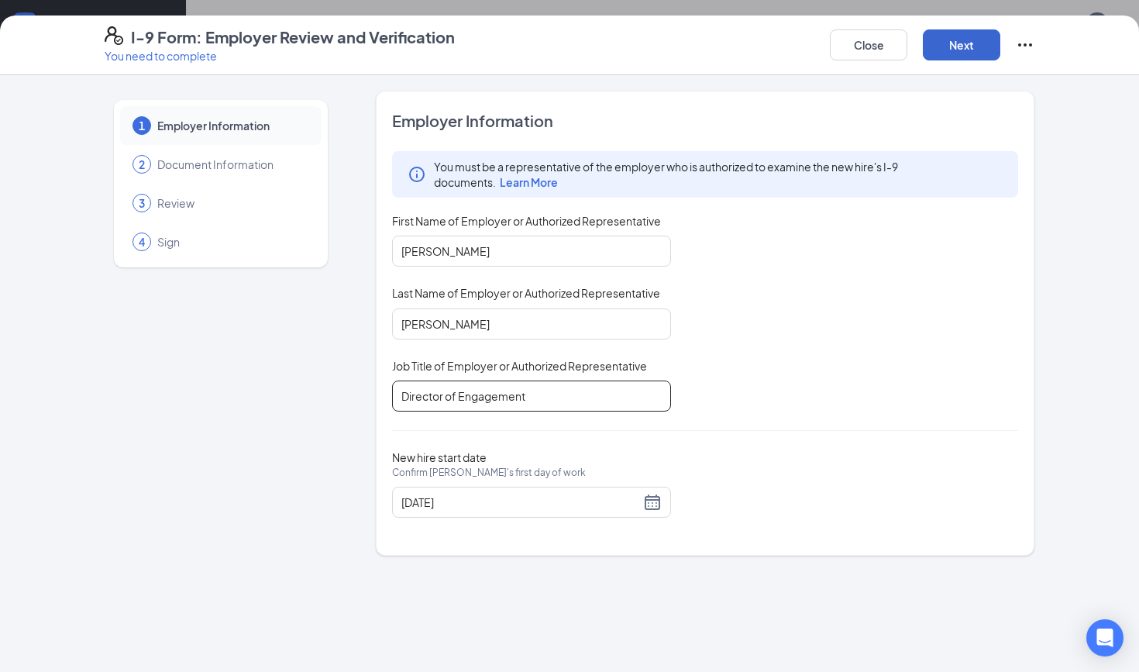
type input "Director of Engagement"
click at [977, 33] on button "Next" at bounding box center [962, 44] width 78 height 31
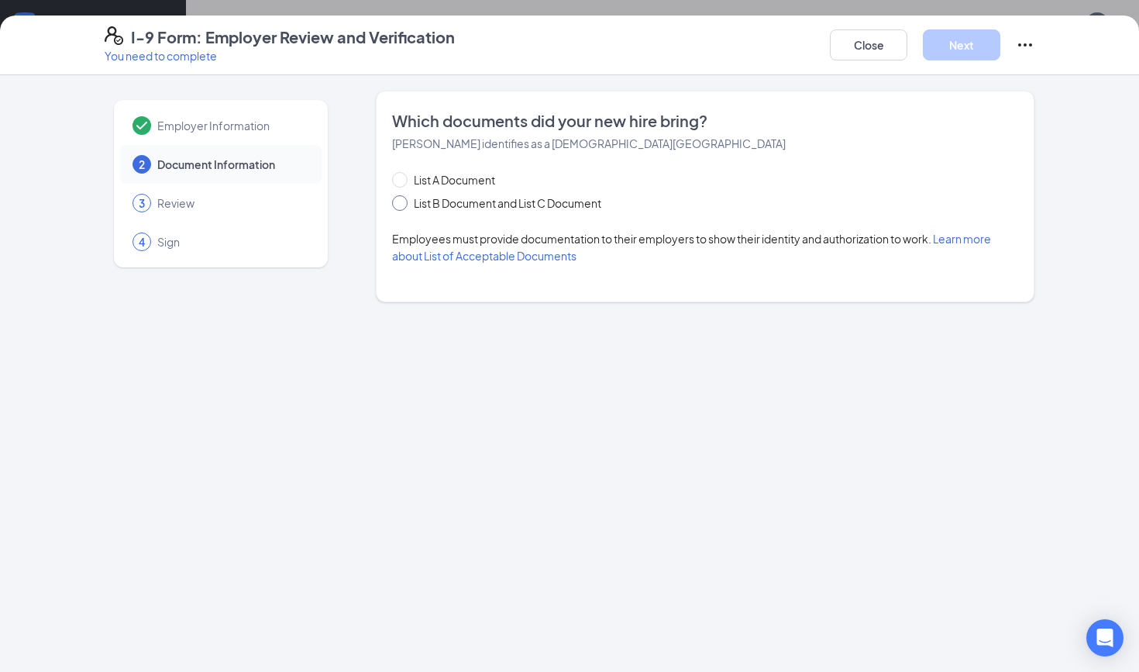
click at [570, 202] on span "List B Document and List C Document" at bounding box center [508, 203] width 200 height 17
click at [403, 202] on input "List B Document and List C Document" at bounding box center [397, 200] width 11 height 11
radio input "true"
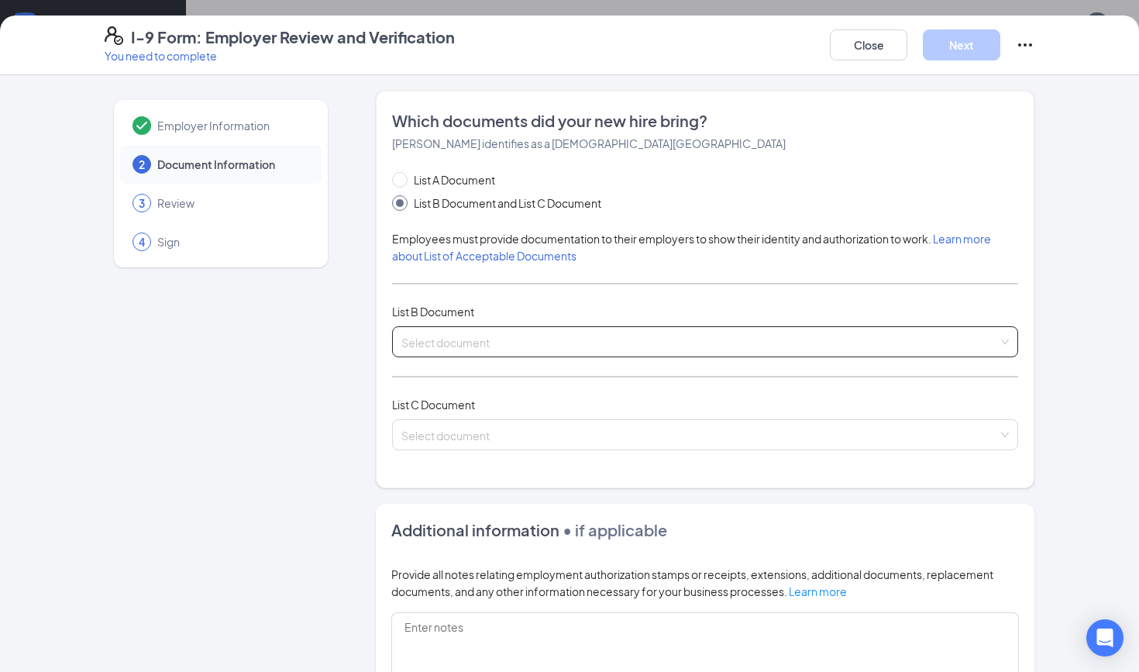
click at [505, 345] on input "search" at bounding box center [700, 338] width 597 height 23
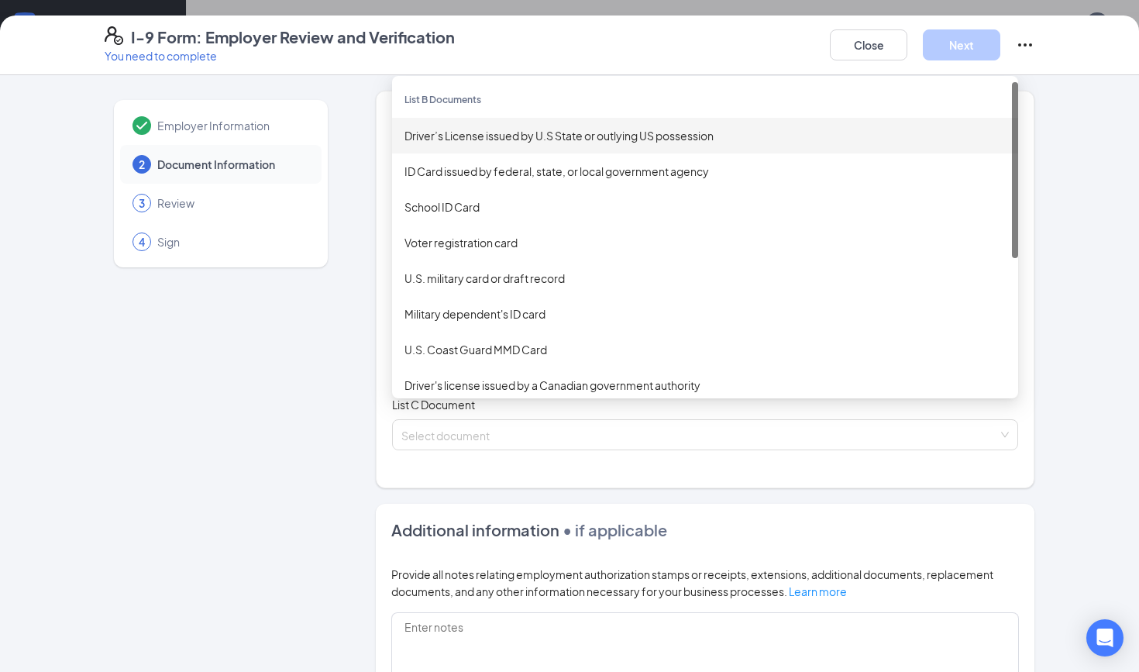
click at [545, 136] on div "Driver’s License issued by U.S State or outlying US possession" at bounding box center [705, 135] width 601 height 17
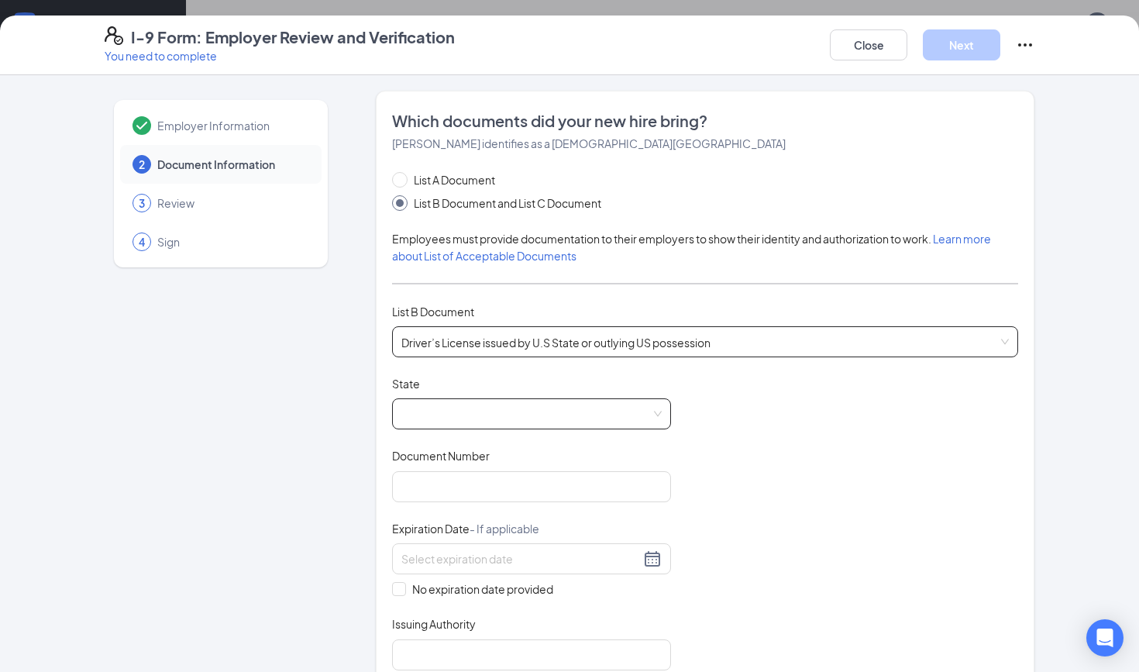
click at [502, 405] on span at bounding box center [532, 413] width 260 height 29
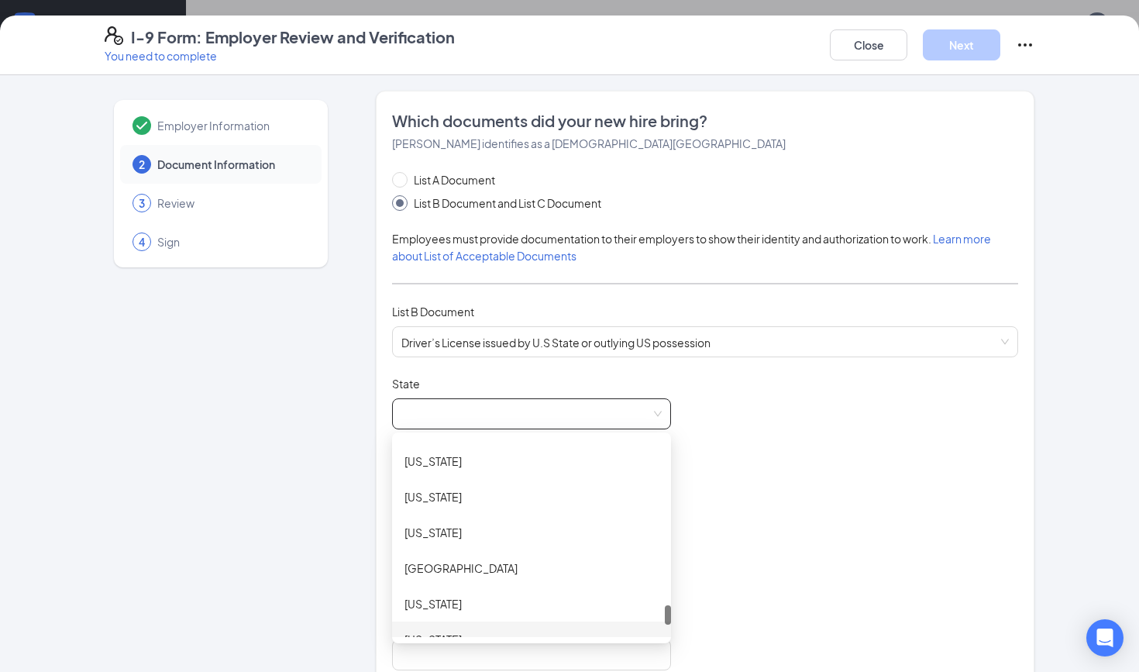
scroll to position [1649, 0]
click at [508, 454] on div "Texas" at bounding box center [532, 461] width 254 height 17
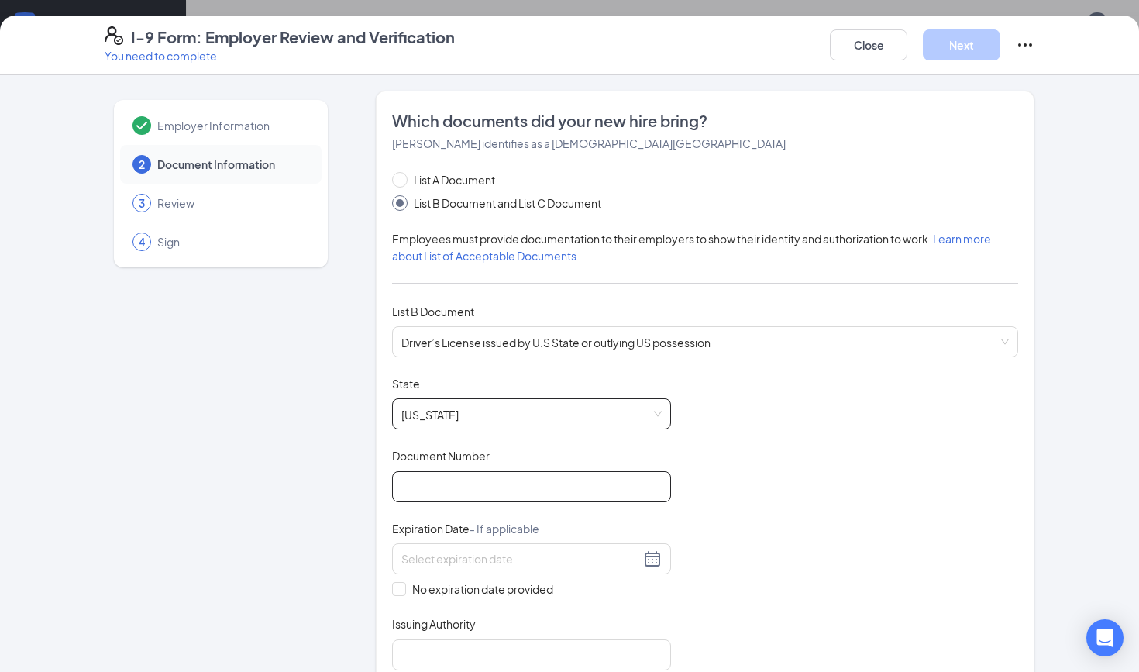
click at [500, 489] on input "Document Number" at bounding box center [531, 486] width 279 height 31
type input "46753022"
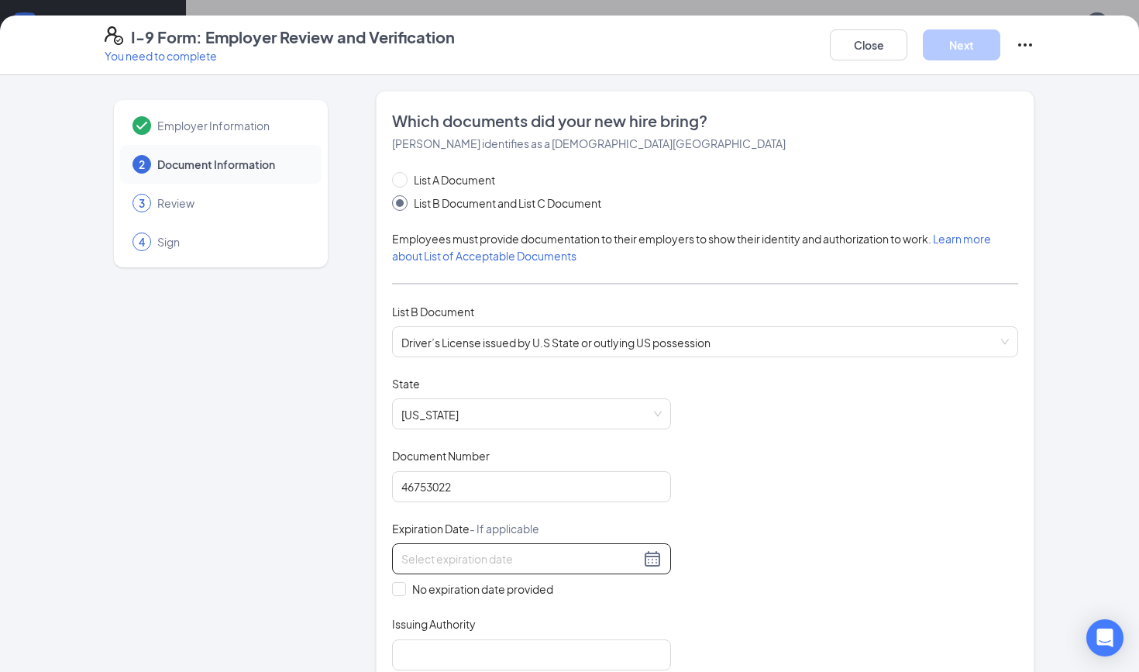
click at [653, 561] on div at bounding box center [532, 559] width 260 height 19
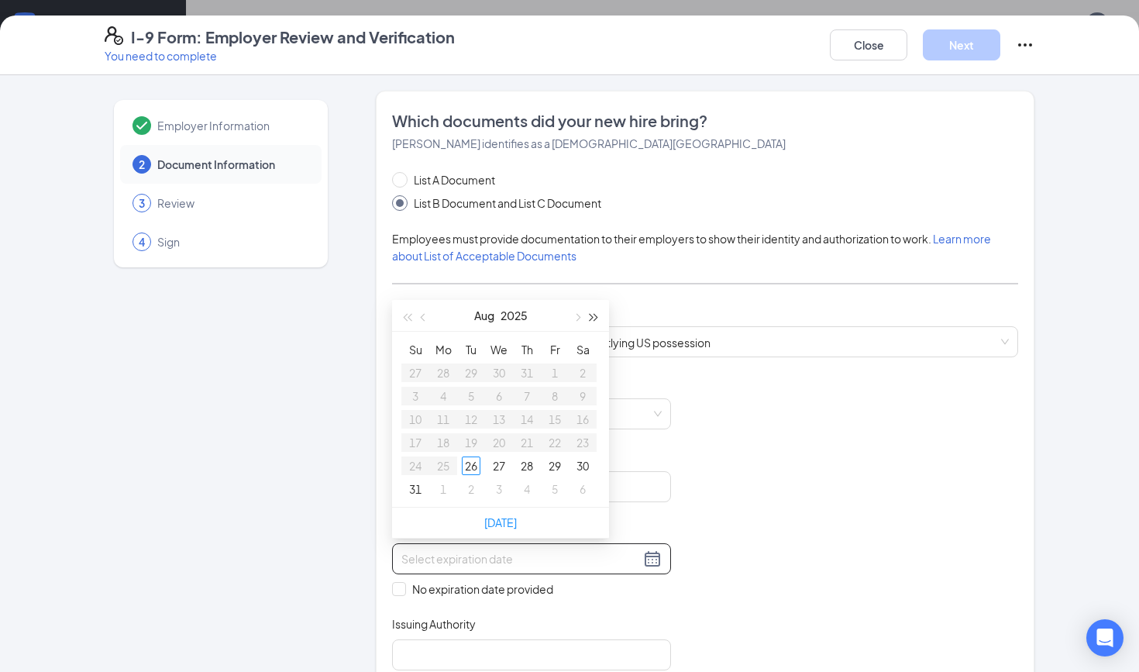
click at [599, 315] on button "button" at bounding box center [594, 315] width 17 height 31
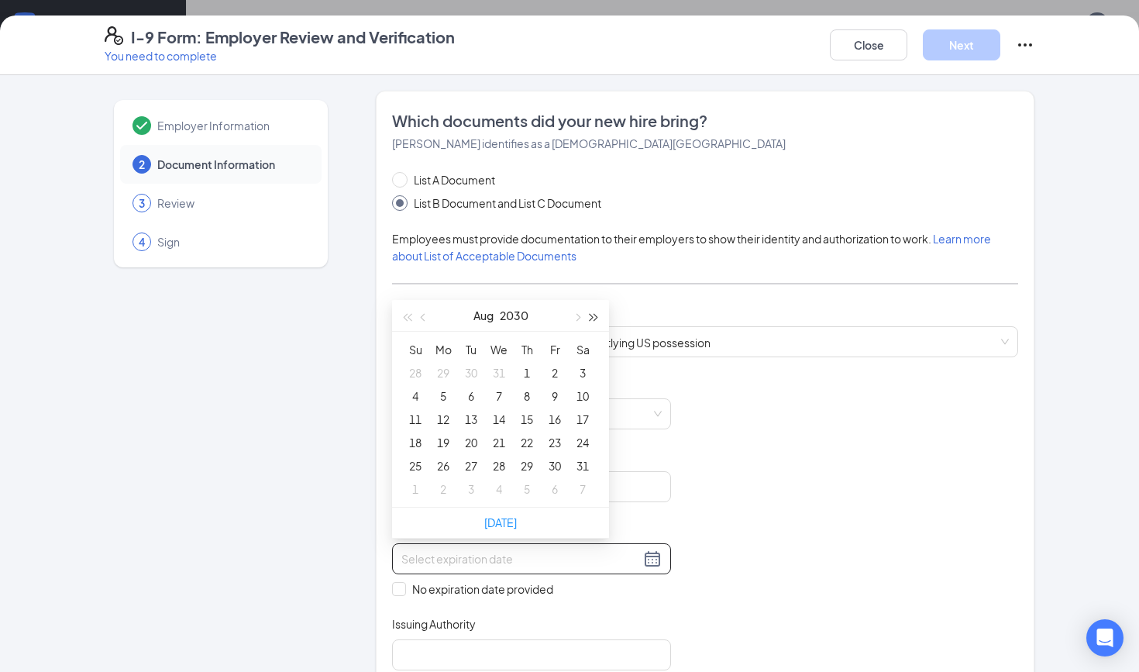
click at [599, 315] on button "button" at bounding box center [594, 315] width 17 height 31
click at [419, 317] on button "button" at bounding box center [423, 315] width 17 height 31
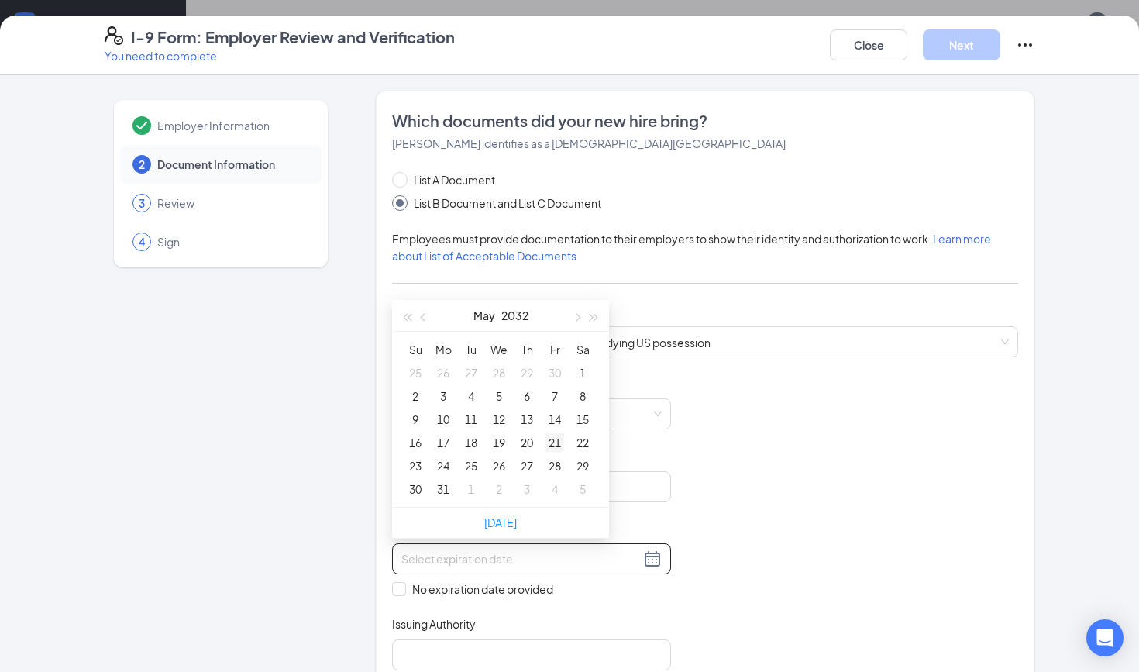
type input "05/13/2032"
type input "05/21/2032"
type input "05/15/2032"
type input "05/08/2032"
type input "05/13/2032"
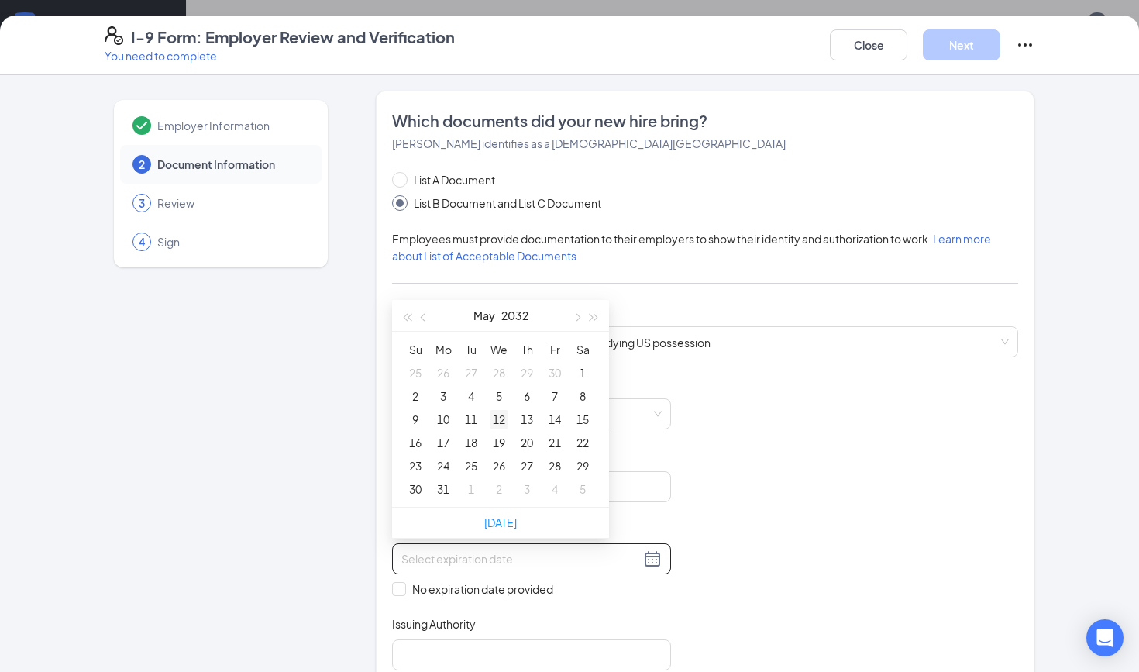
type input "05/12/2032"
type input "05/09/2032"
click at [415, 419] on div "9" at bounding box center [415, 419] width 19 height 19
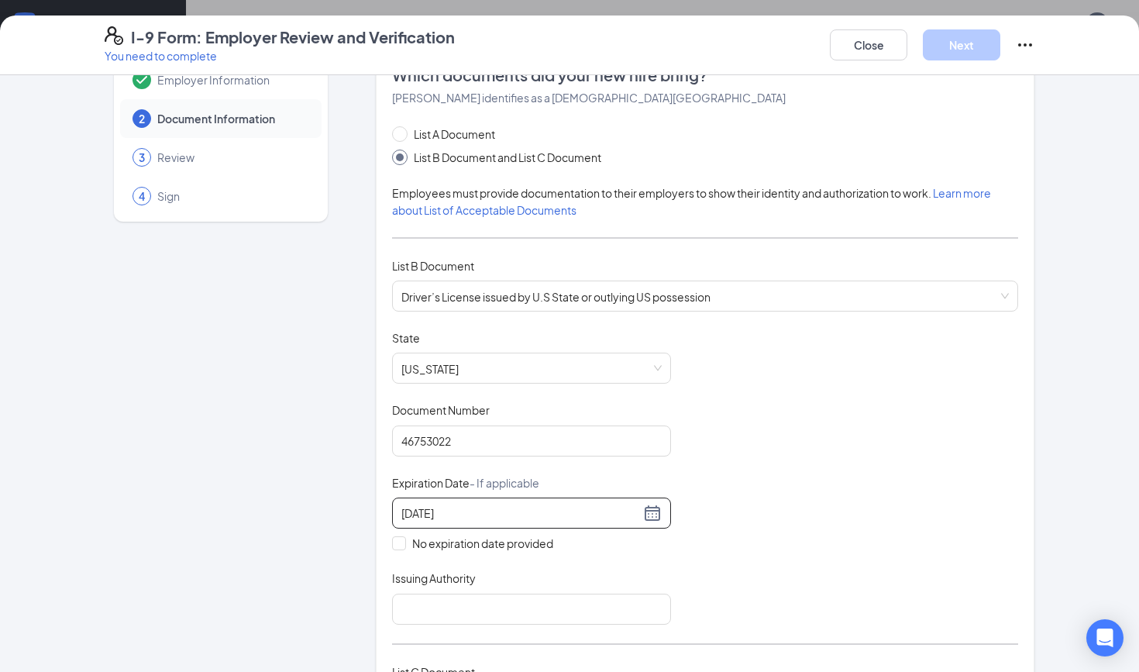
scroll to position [49, 0]
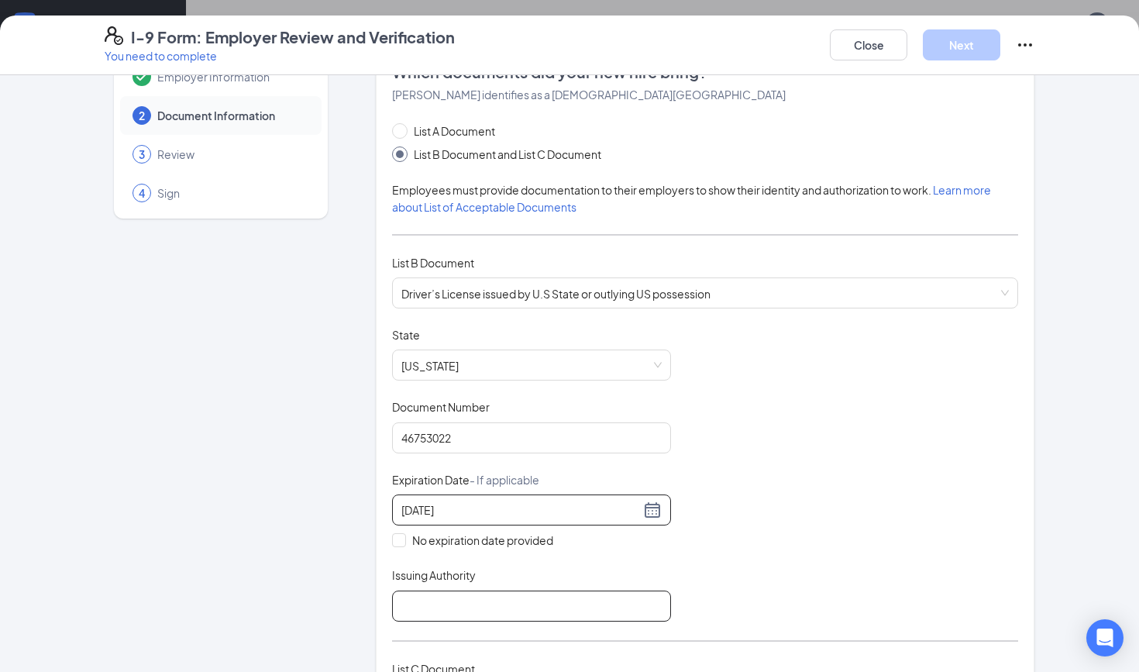
click at [443, 606] on input "Issuing Authority" at bounding box center [531, 606] width 279 height 31
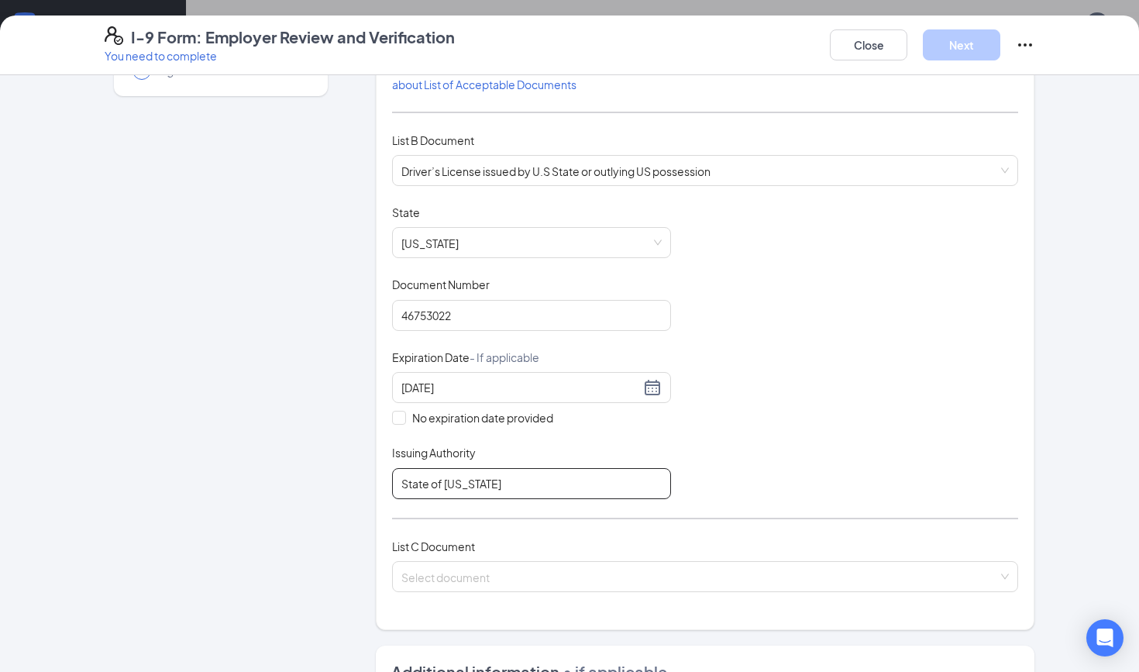
scroll to position [226, 0]
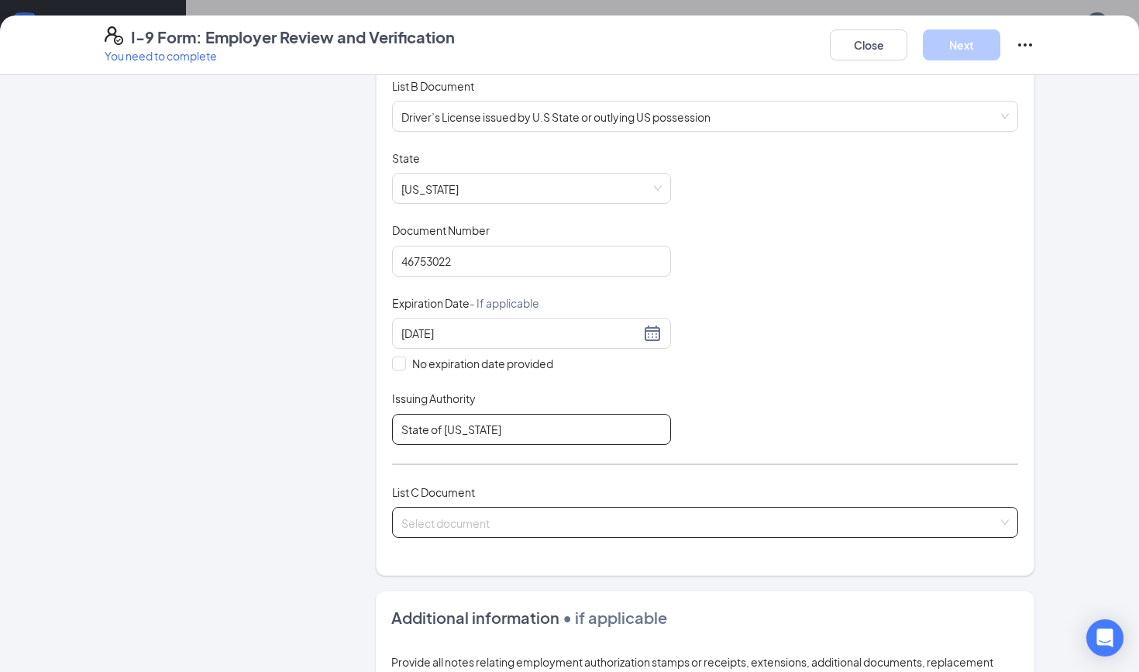
type input "State of [US_STATE]"
click at [514, 508] on input "search" at bounding box center [700, 519] width 597 height 23
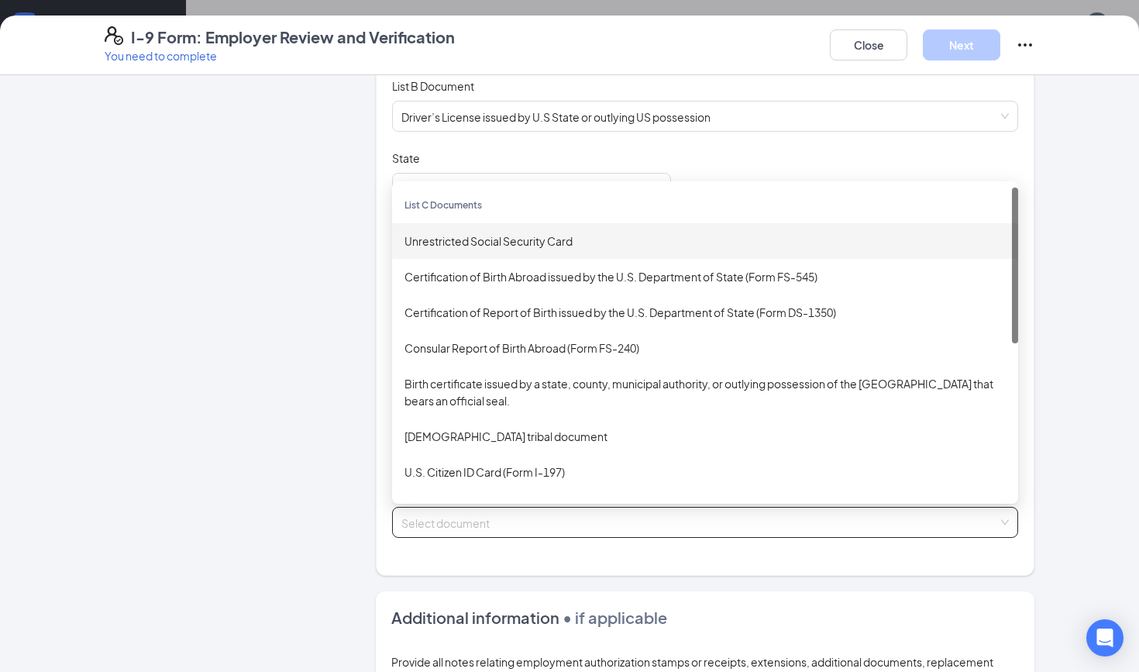
click at [543, 244] on div "Unrestricted Social Security Card" at bounding box center [705, 241] width 601 height 17
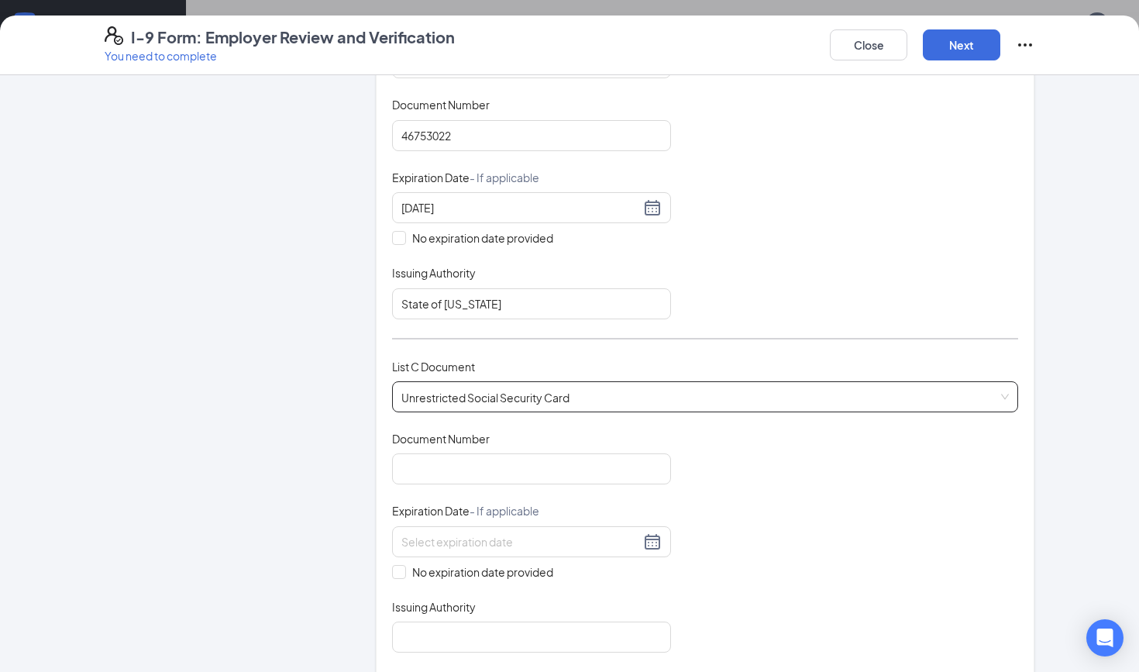
scroll to position [353, 0]
click at [515, 463] on input "Document Number" at bounding box center [531, 467] width 279 height 31
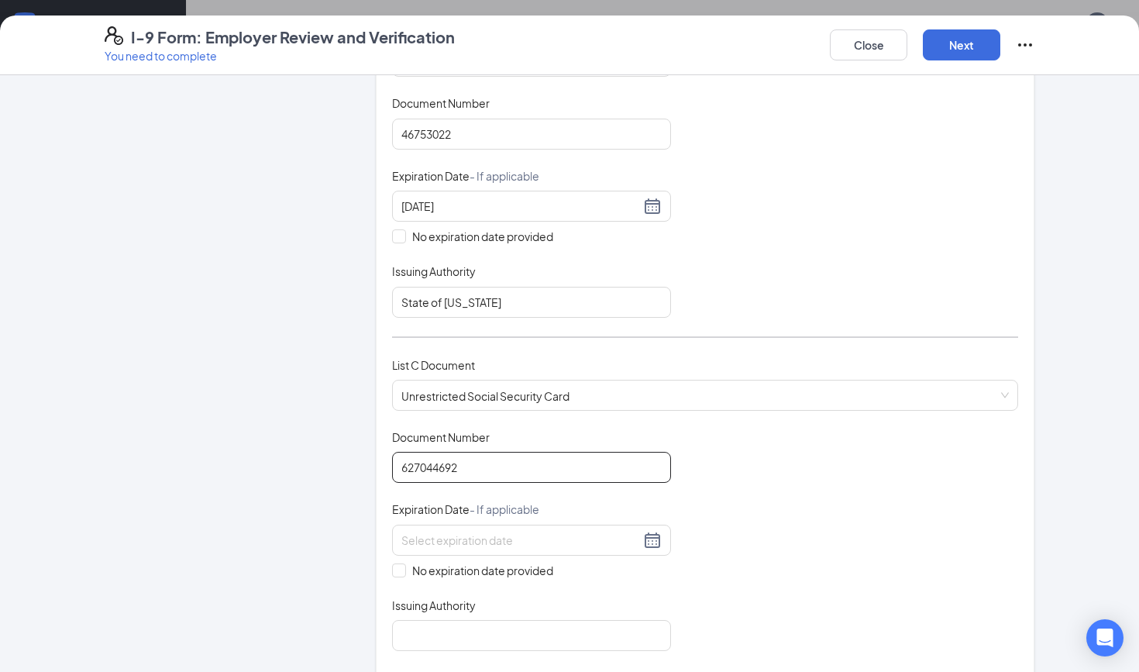
scroll to position [415, 0]
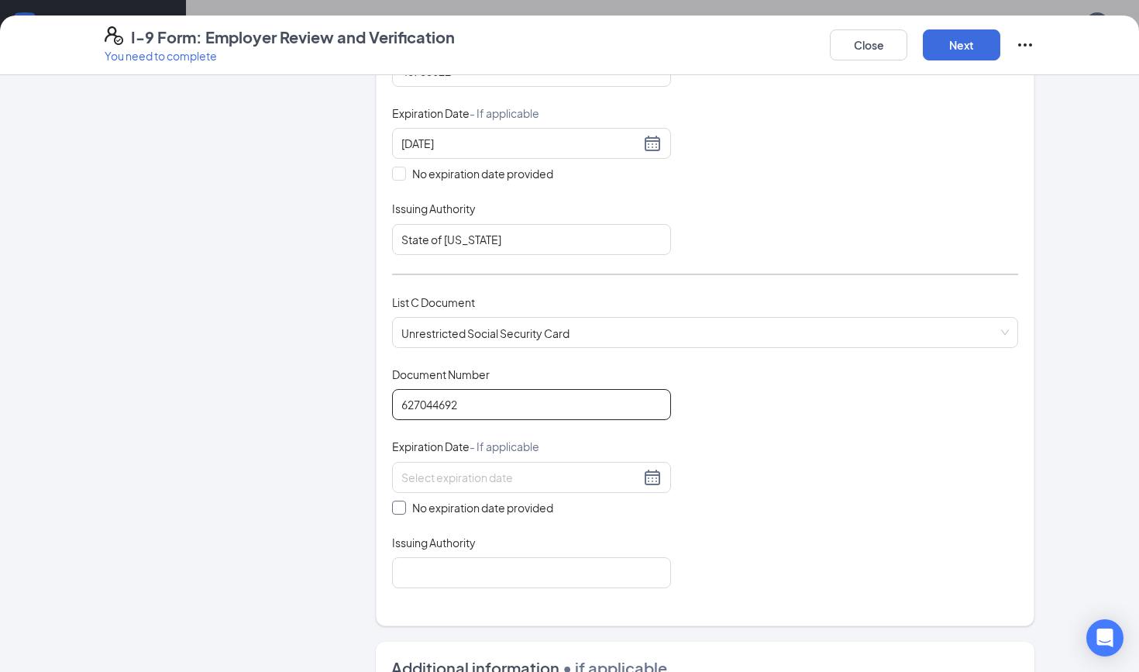
type input "627044692"
click at [415, 500] on span "No expiration date provided" at bounding box center [482, 507] width 153 height 17
click at [403, 501] on input "No expiration date provided" at bounding box center [397, 506] width 11 height 11
checkbox input "true"
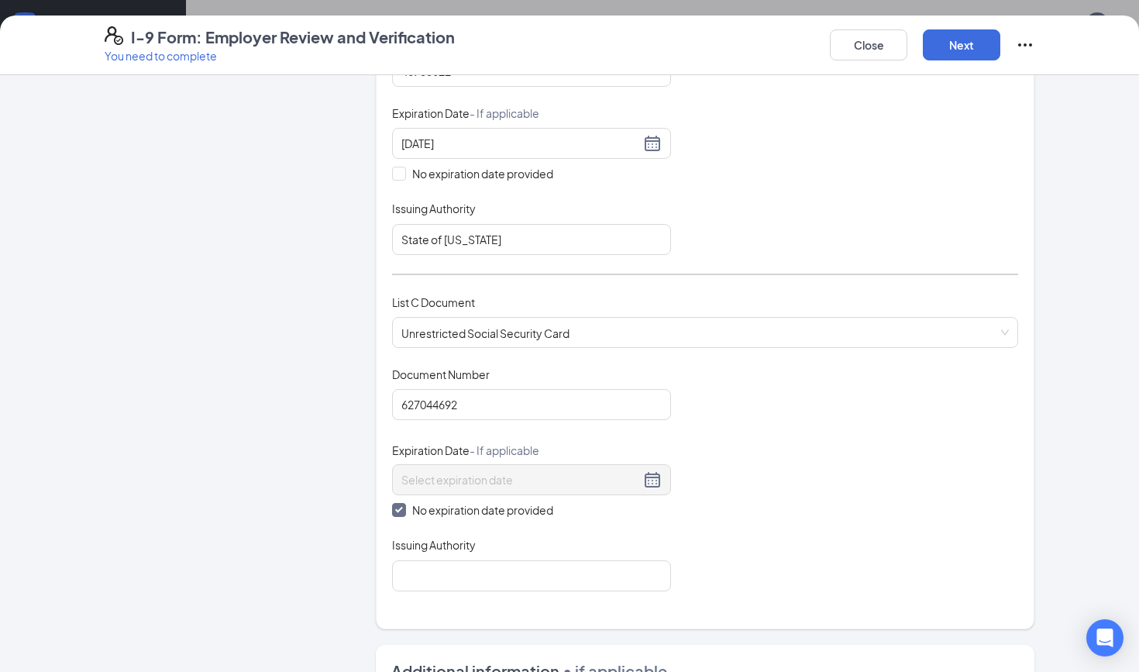
click at [430, 555] on div "Issuing Authority" at bounding box center [531, 548] width 279 height 22
click at [426, 567] on input "Issuing Authority" at bounding box center [531, 575] width 279 height 31
type input "State of [US_STATE]"
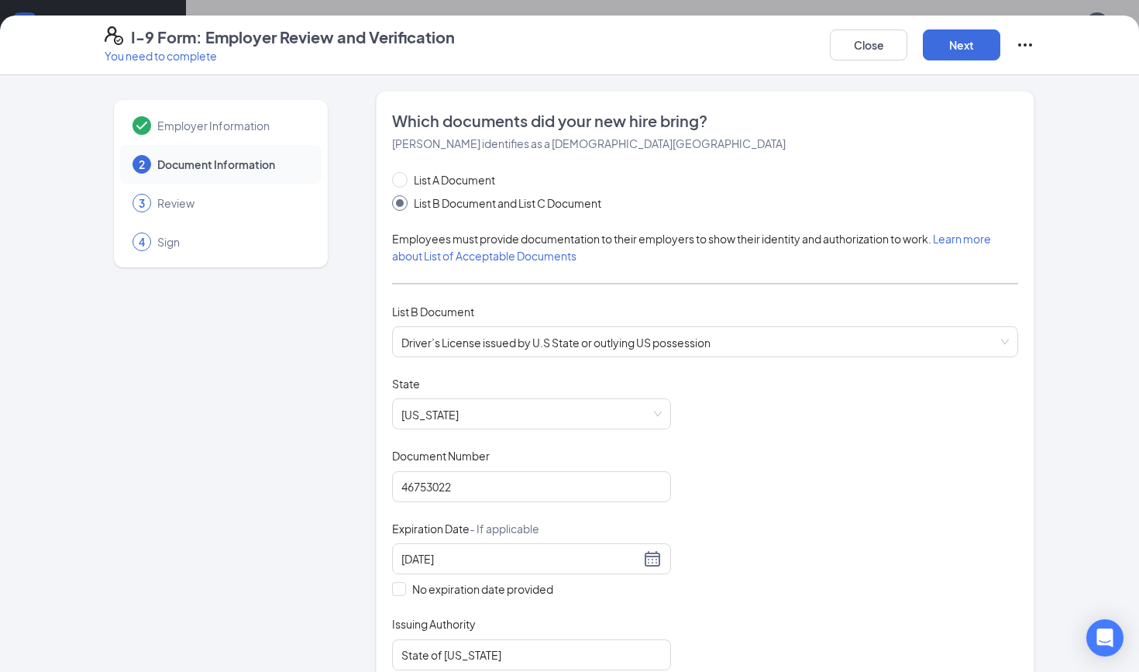
scroll to position [0, 0]
click at [950, 35] on button "Next" at bounding box center [962, 44] width 78 height 31
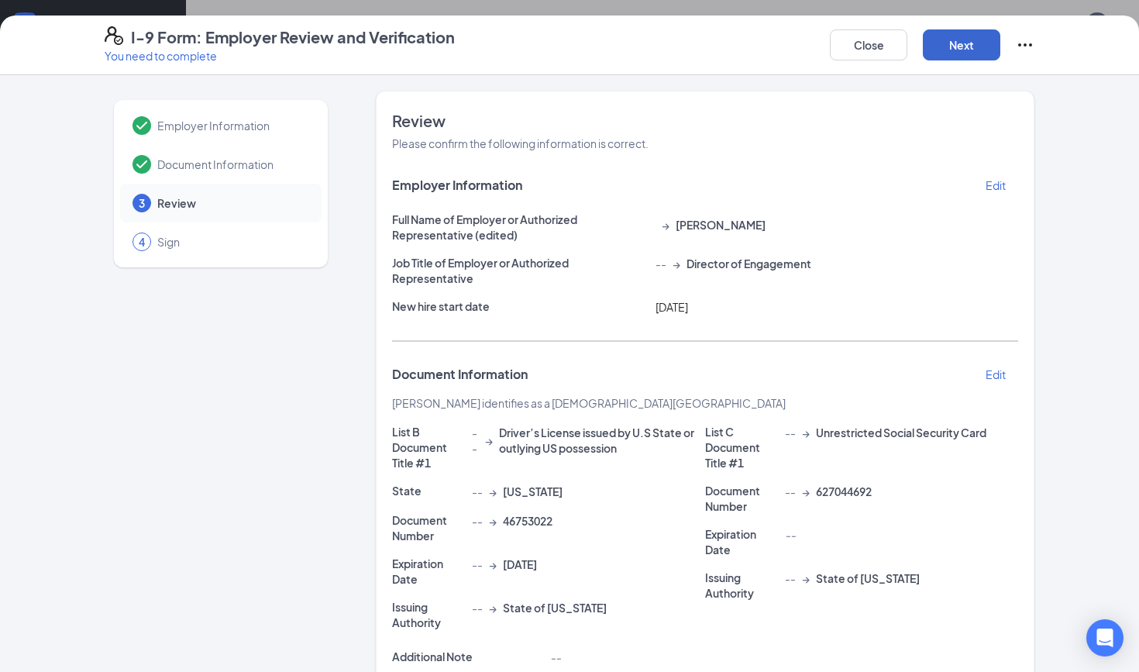
click at [950, 46] on button "Next" at bounding box center [962, 44] width 78 height 31
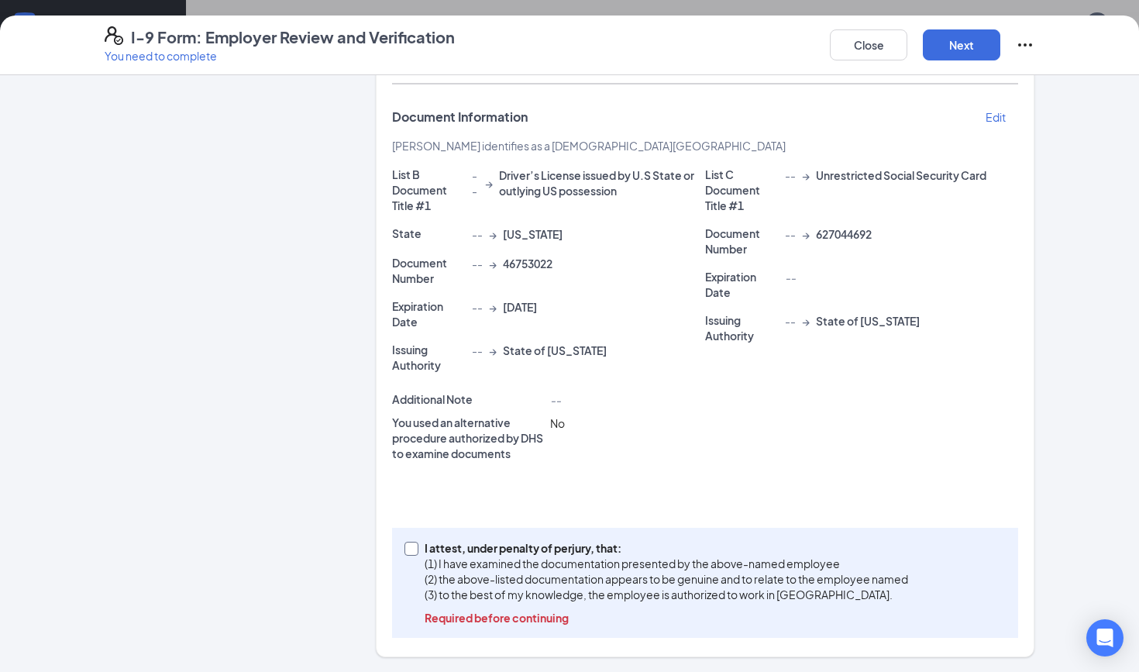
click at [415, 549] on input "I attest, under penalty of perjury, that: (1) I have examined the documentation…" at bounding box center [410, 547] width 11 height 11
checkbox input "true"
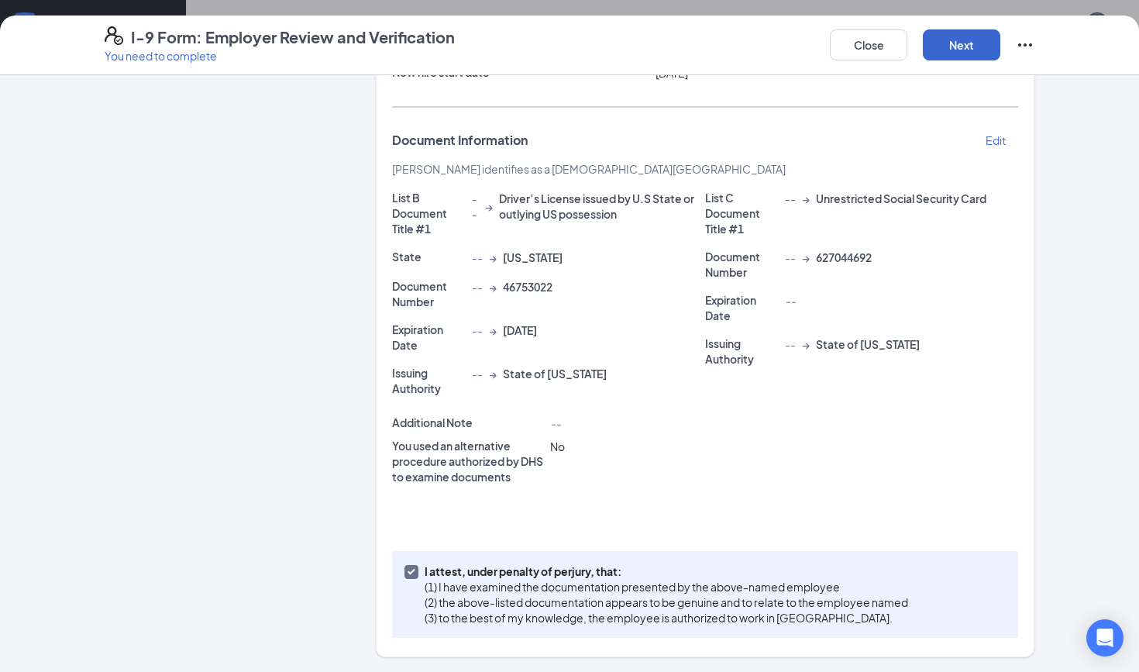
click at [957, 38] on button "Next" at bounding box center [962, 44] width 78 height 31
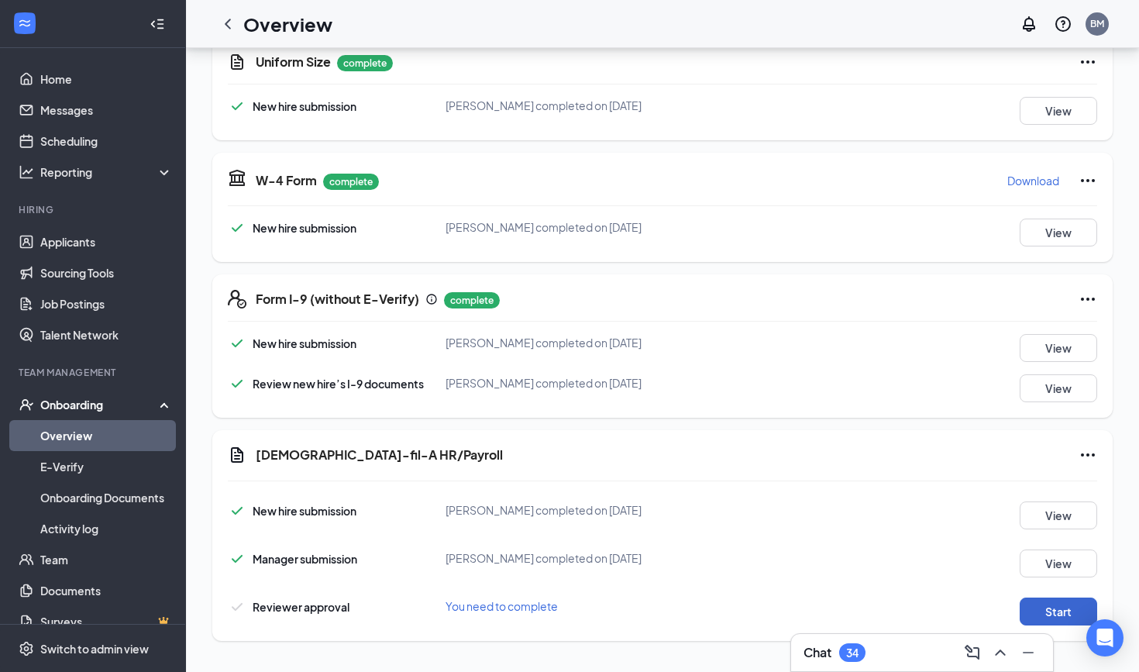
scroll to position [367, 0]
click at [1054, 608] on button "Start" at bounding box center [1059, 612] width 78 height 28
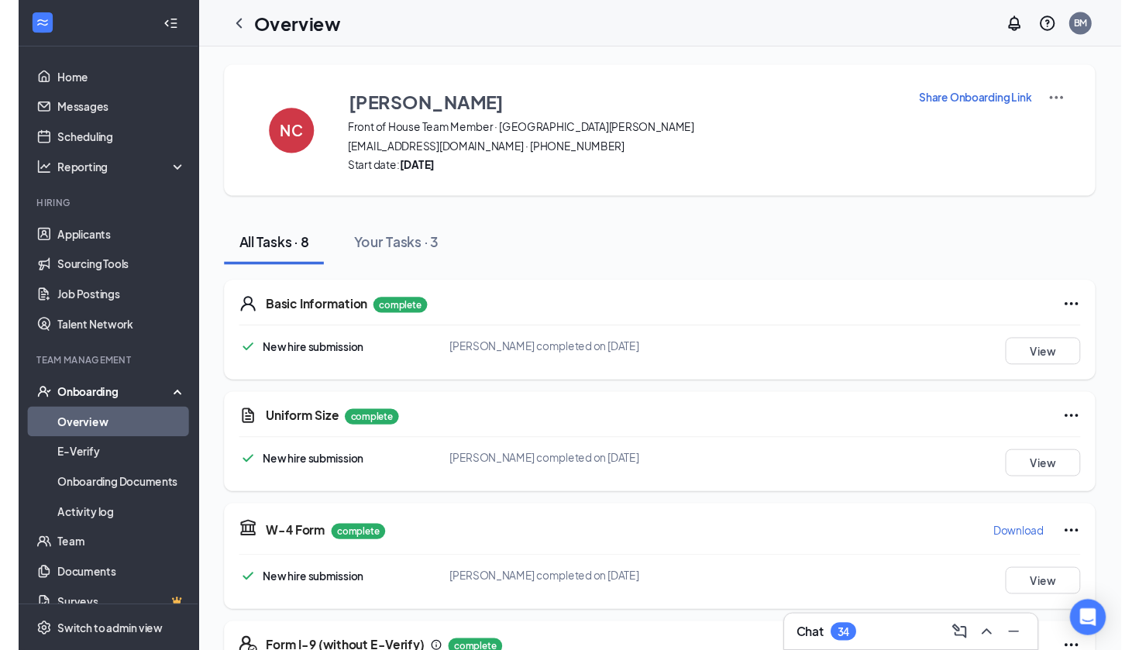
scroll to position [0, 0]
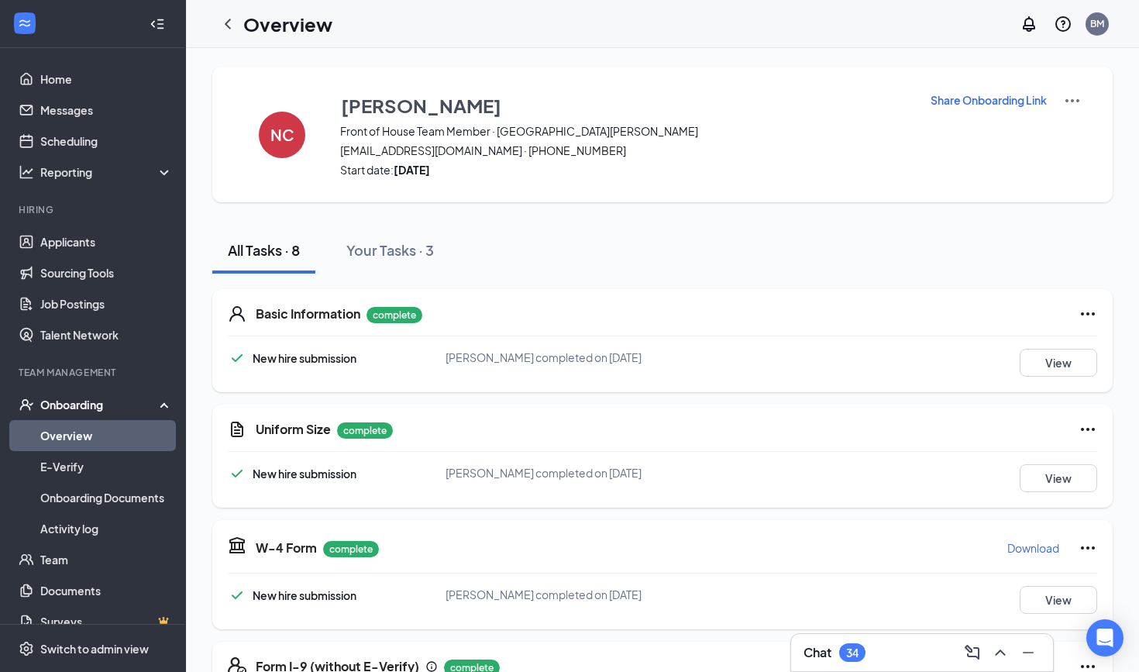
click at [246, 33] on h1 "Overview" at bounding box center [287, 24] width 89 height 26
click at [233, 25] on icon "ChevronLeft" at bounding box center [228, 24] width 19 height 19
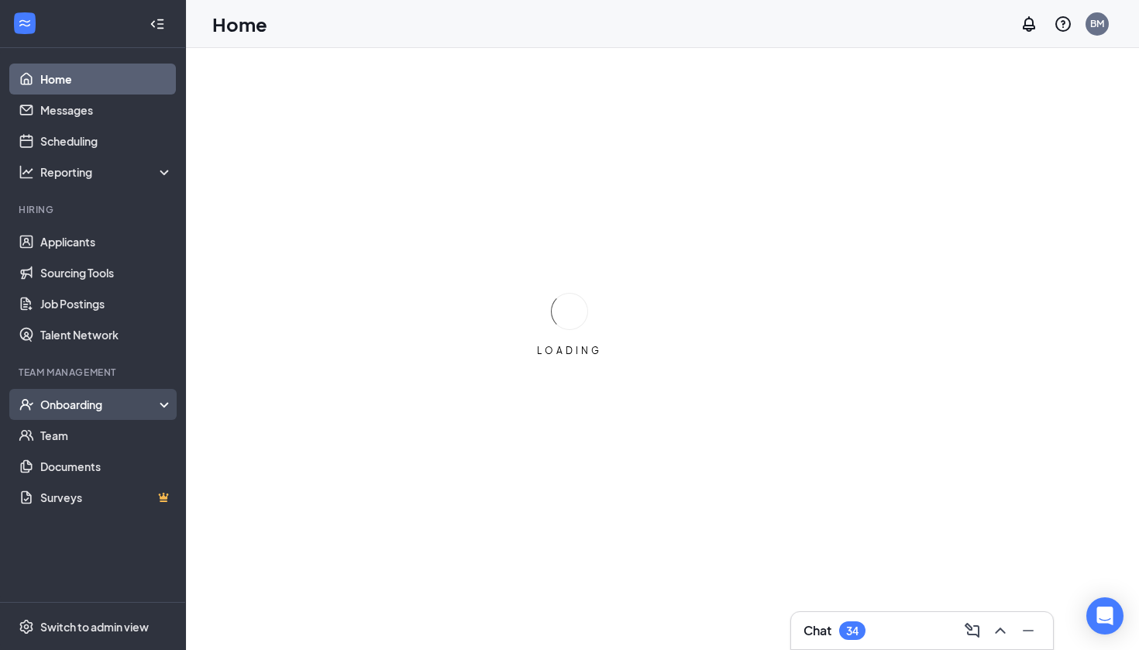
click at [107, 403] on div "Onboarding" at bounding box center [99, 405] width 119 height 16
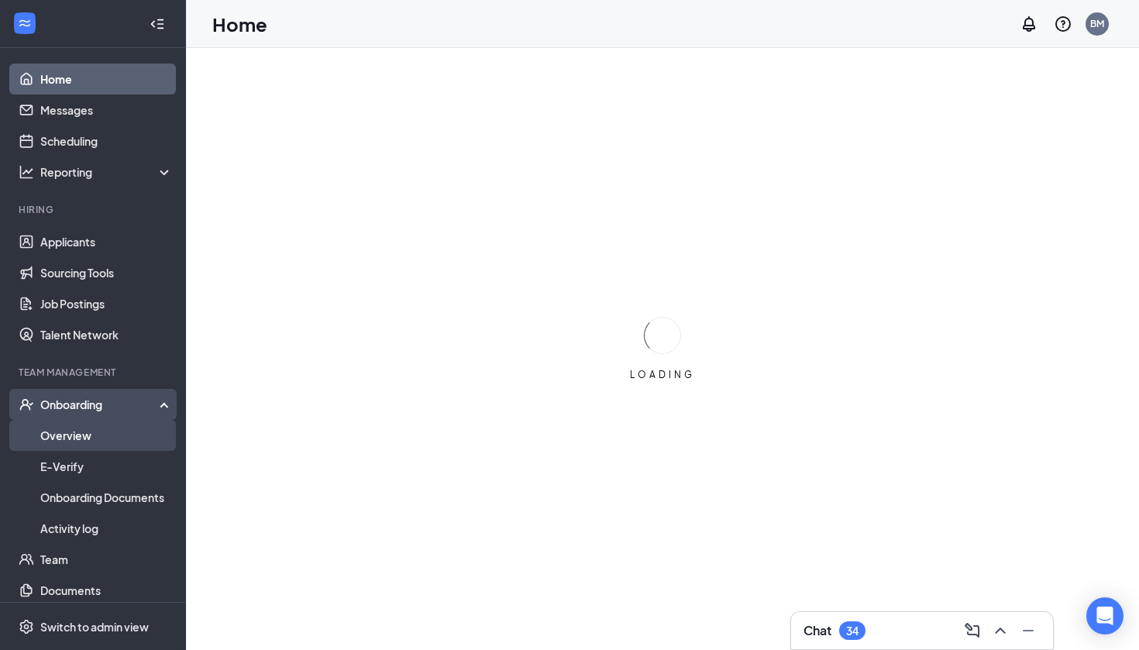
click at [105, 424] on link "Overview" at bounding box center [106, 435] width 133 height 31
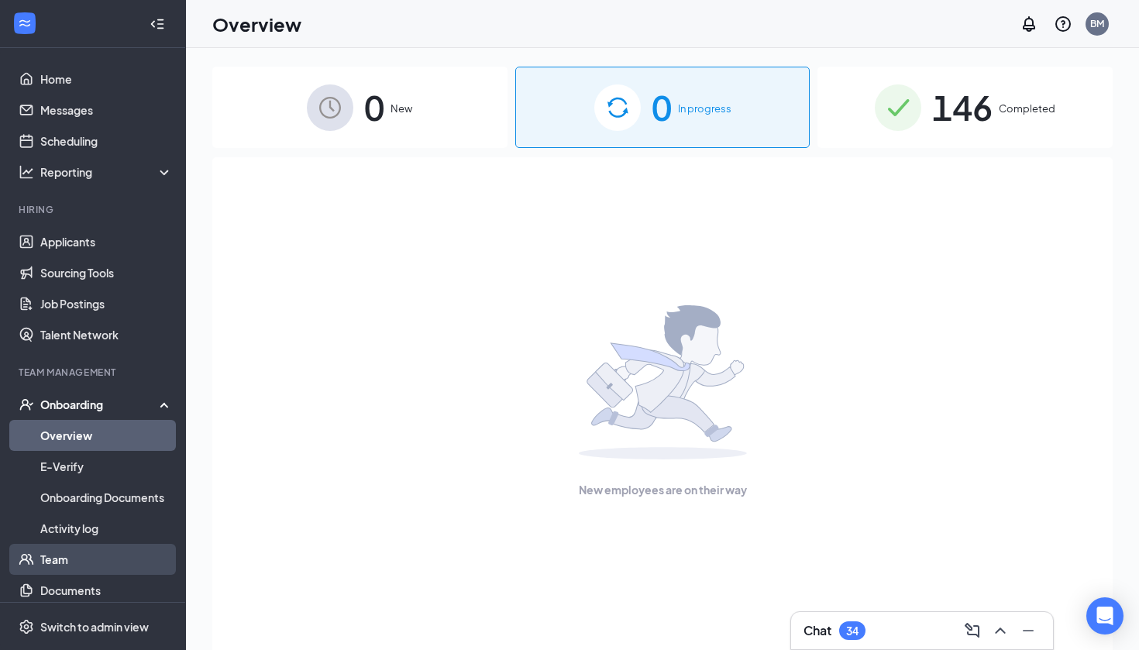
click at [90, 553] on link "Team" at bounding box center [106, 559] width 133 height 31
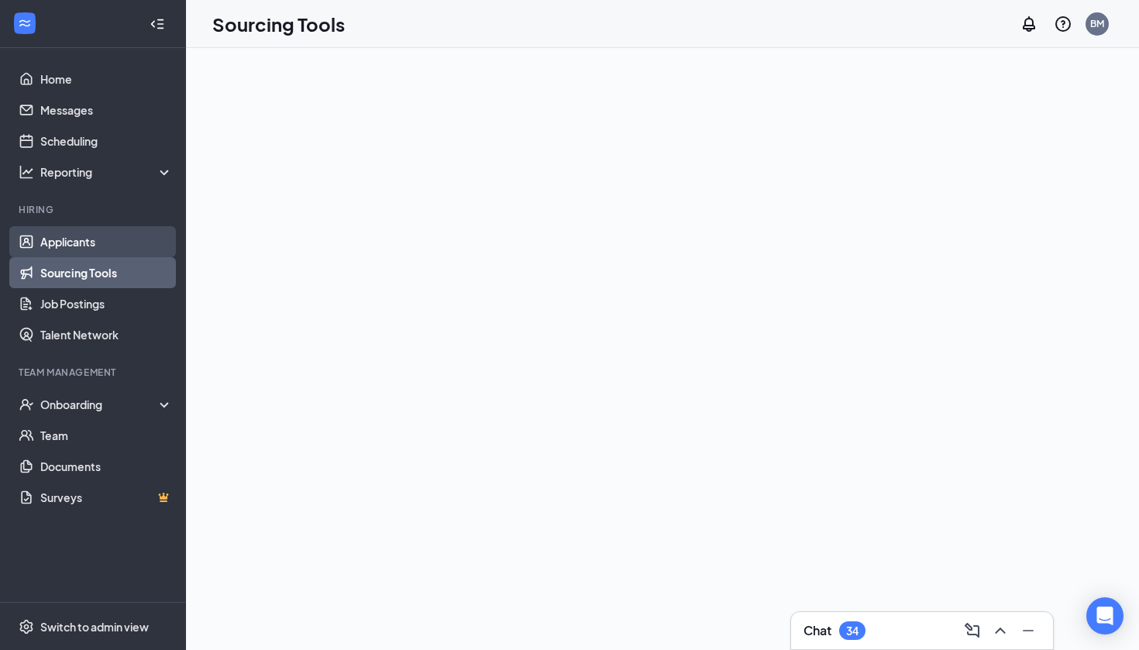
click at [98, 240] on link "Applicants" at bounding box center [106, 241] width 133 height 31
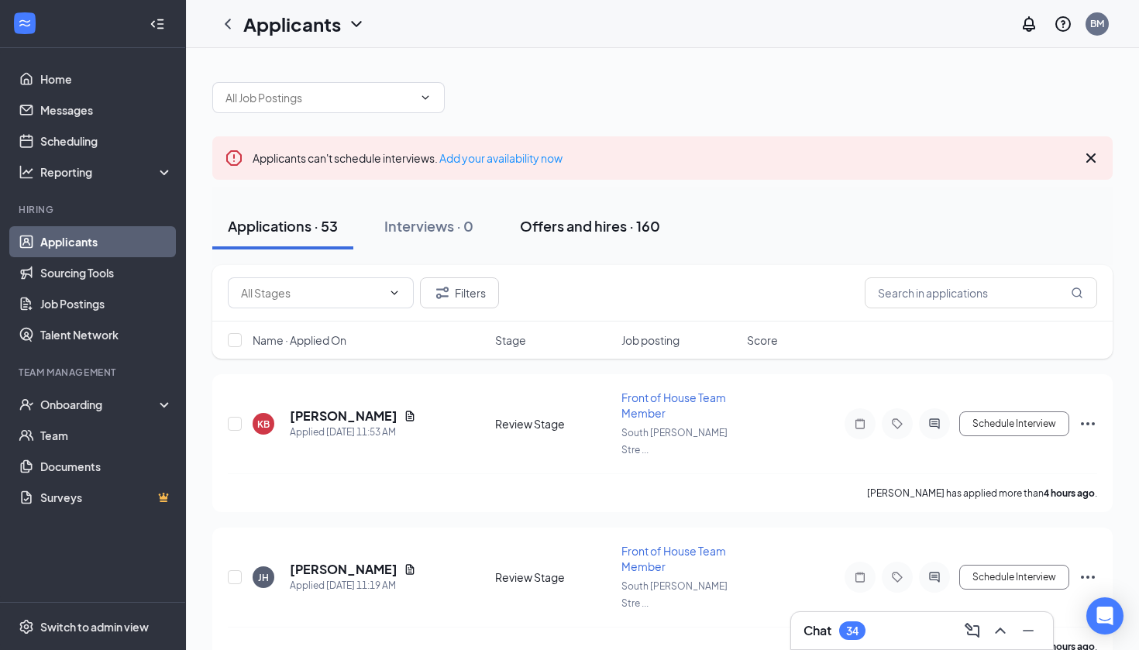
click at [645, 226] on div "Offers and hires · 160" at bounding box center [590, 225] width 140 height 19
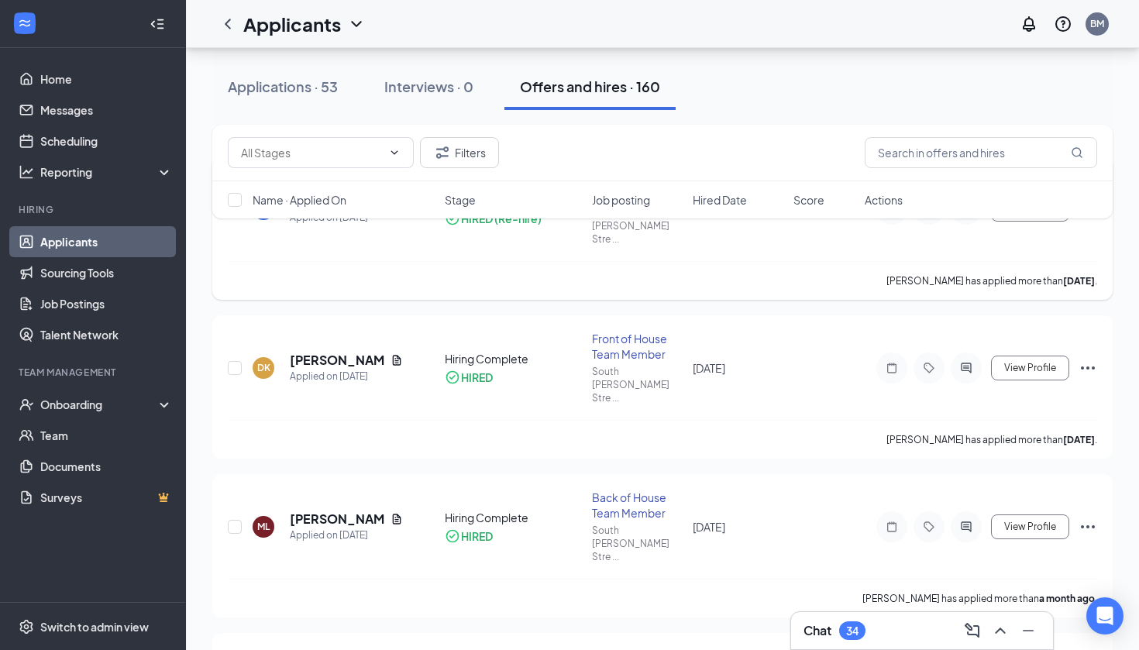
scroll to position [219, 0]
click at [335, 351] on h5 "Darcy King" at bounding box center [337, 359] width 95 height 17
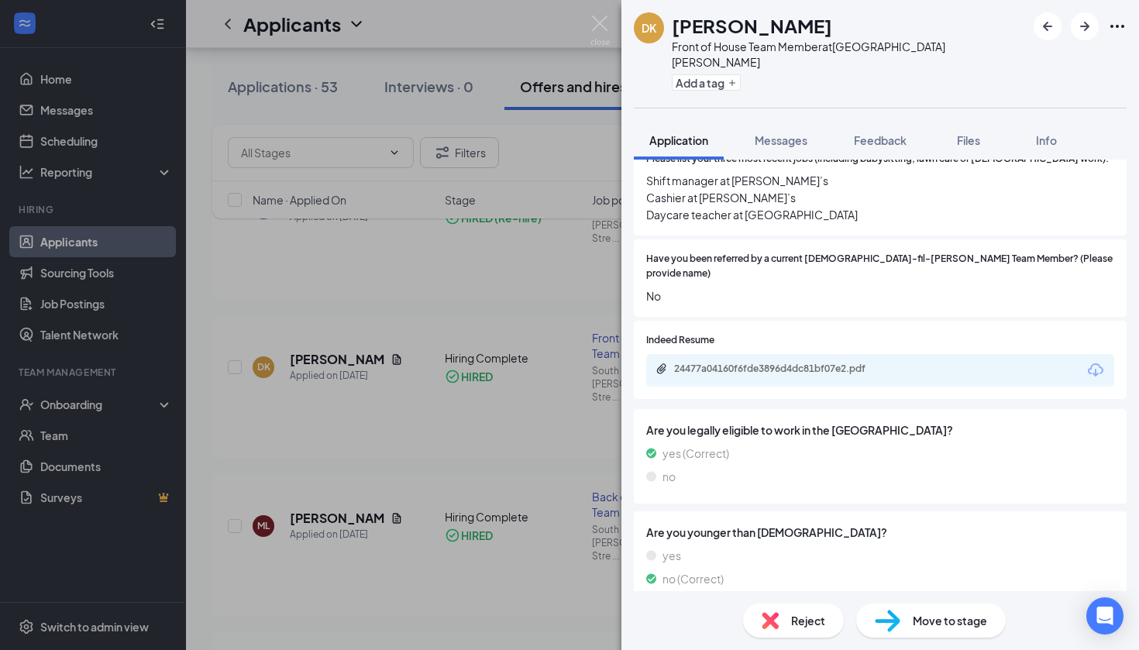
scroll to position [520, 0]
click at [502, 341] on div "DK Darcy King Front of House Team Member at South Coulter Street Add a tag Appl…" at bounding box center [569, 325] width 1139 height 650
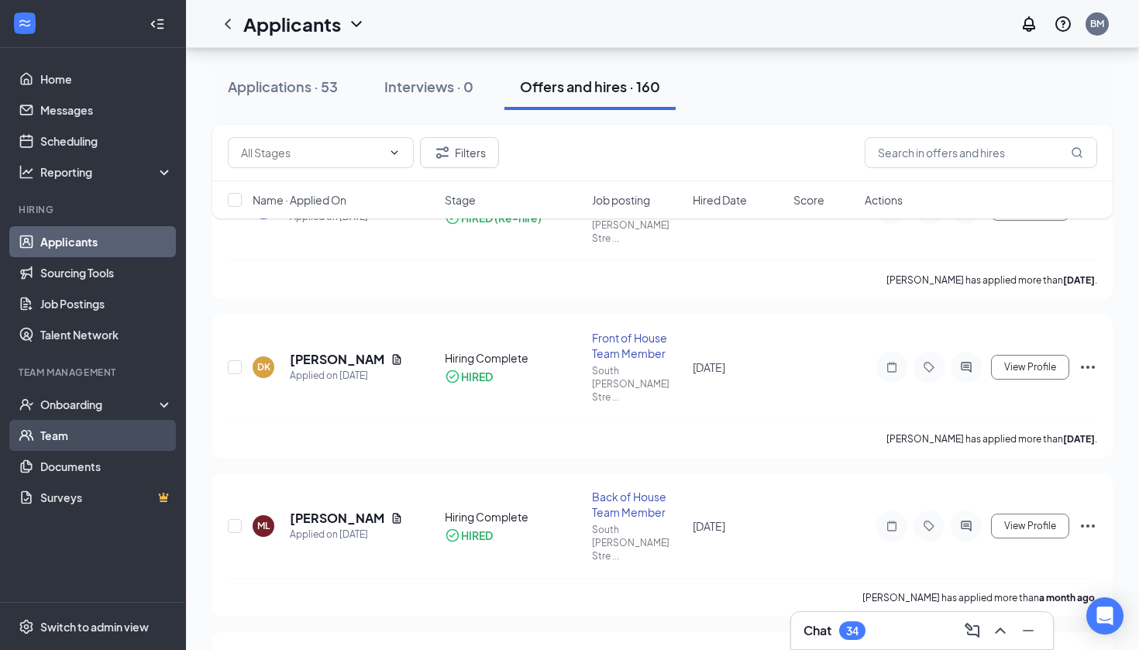
click at [91, 421] on link "Team" at bounding box center [106, 435] width 133 height 31
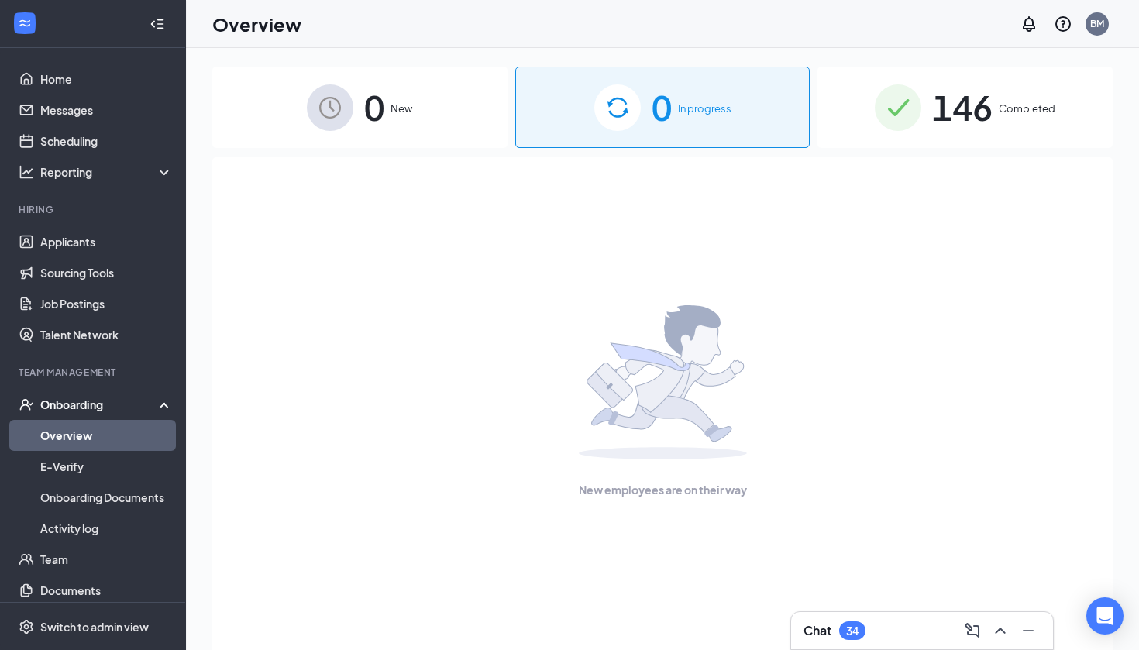
click at [937, 114] on span "146" at bounding box center [962, 107] width 60 height 53
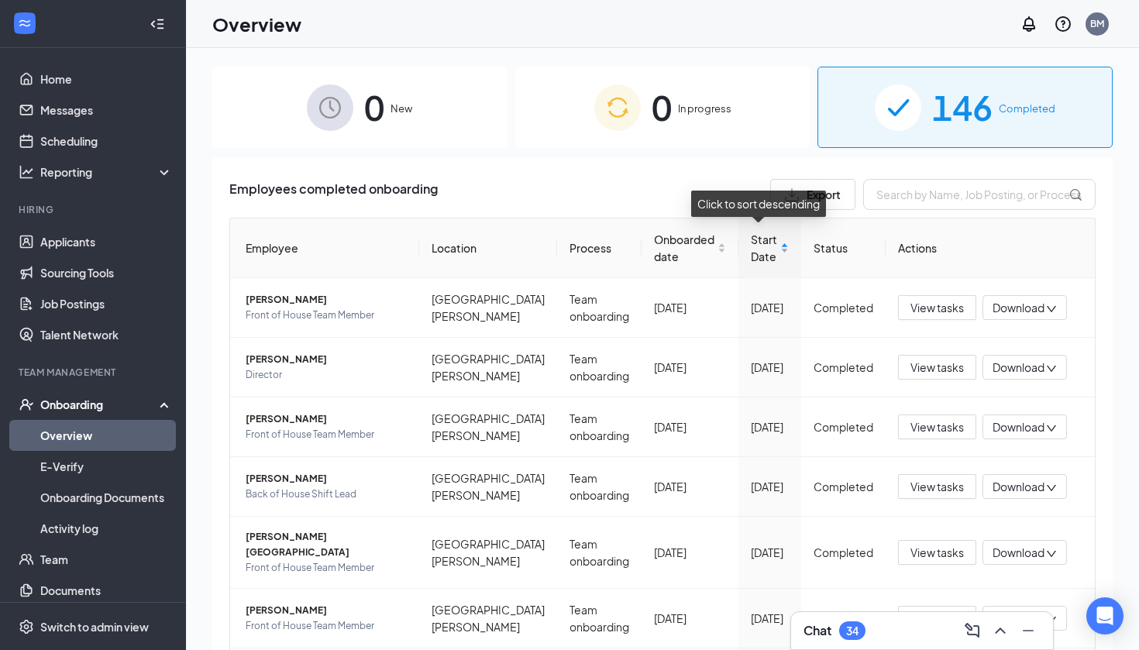
click at [780, 255] on div "Start Date" at bounding box center [770, 248] width 38 height 34
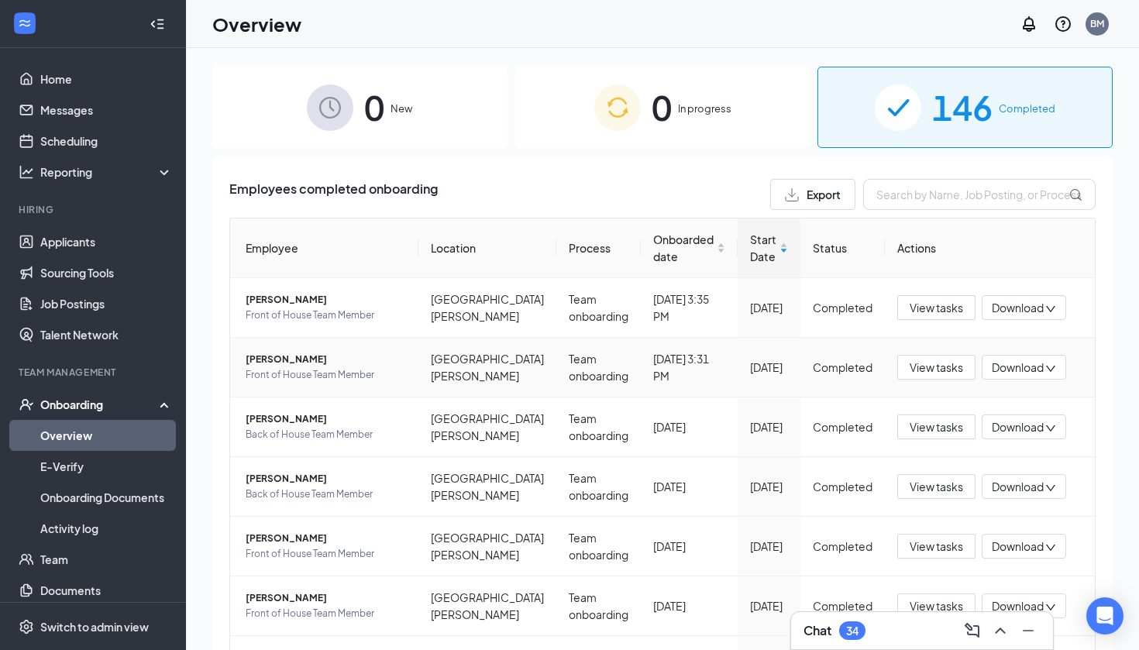
click at [270, 367] on span "[PERSON_NAME]" at bounding box center [326, 360] width 160 height 16
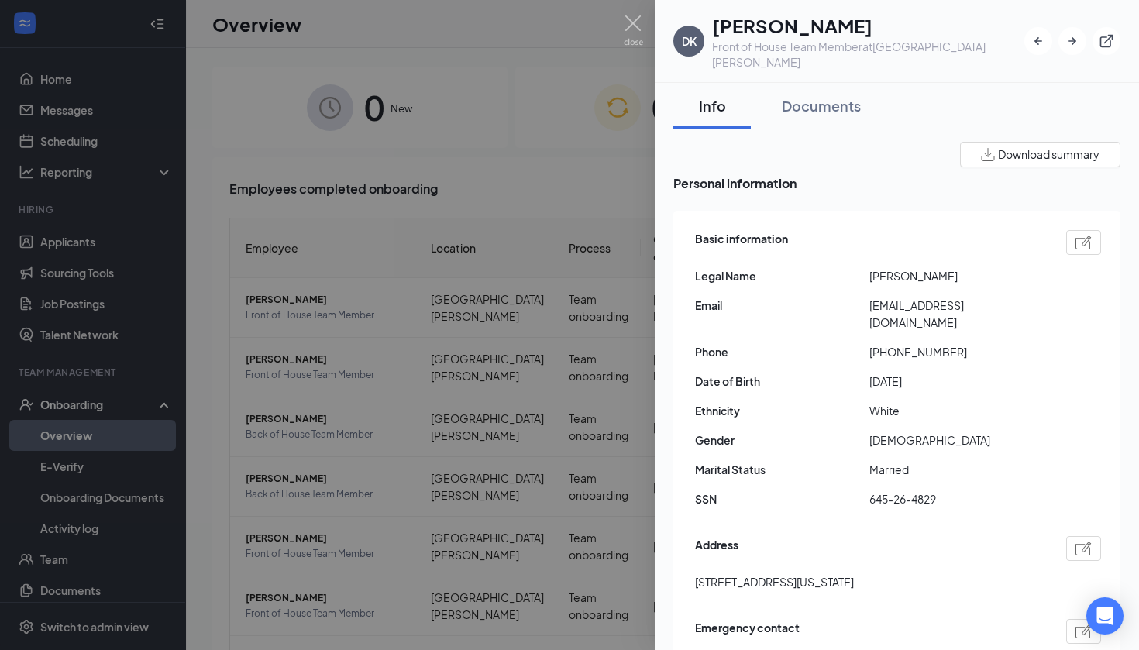
click at [643, 36] on div at bounding box center [569, 325] width 1139 height 650
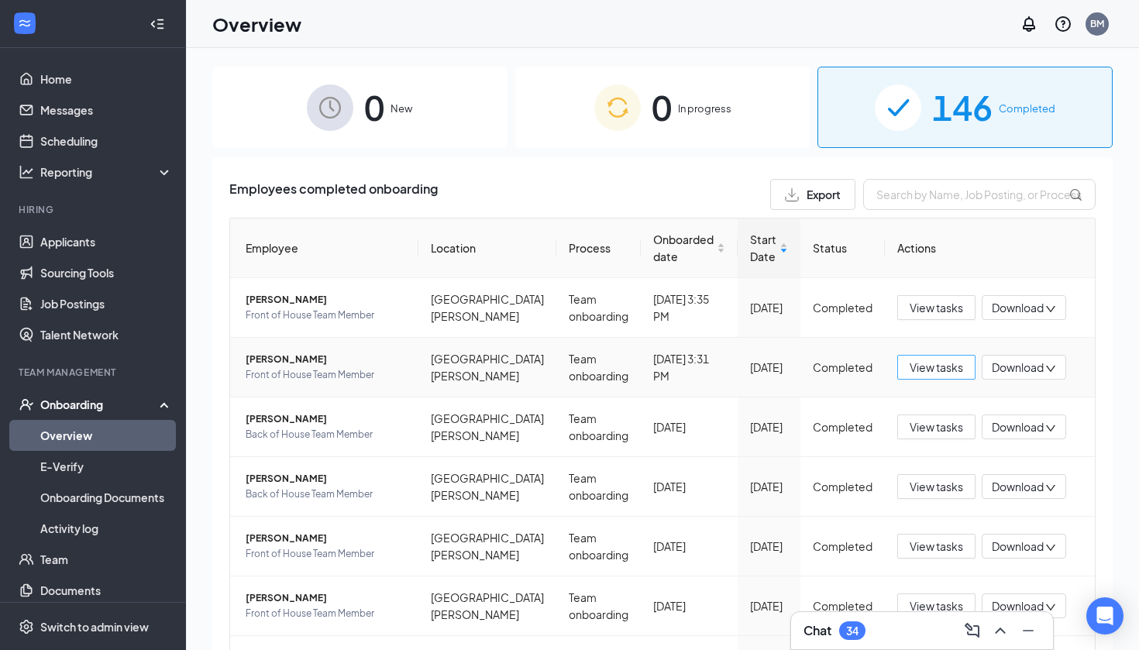
click at [935, 376] on span "View tasks" at bounding box center [936, 367] width 53 height 17
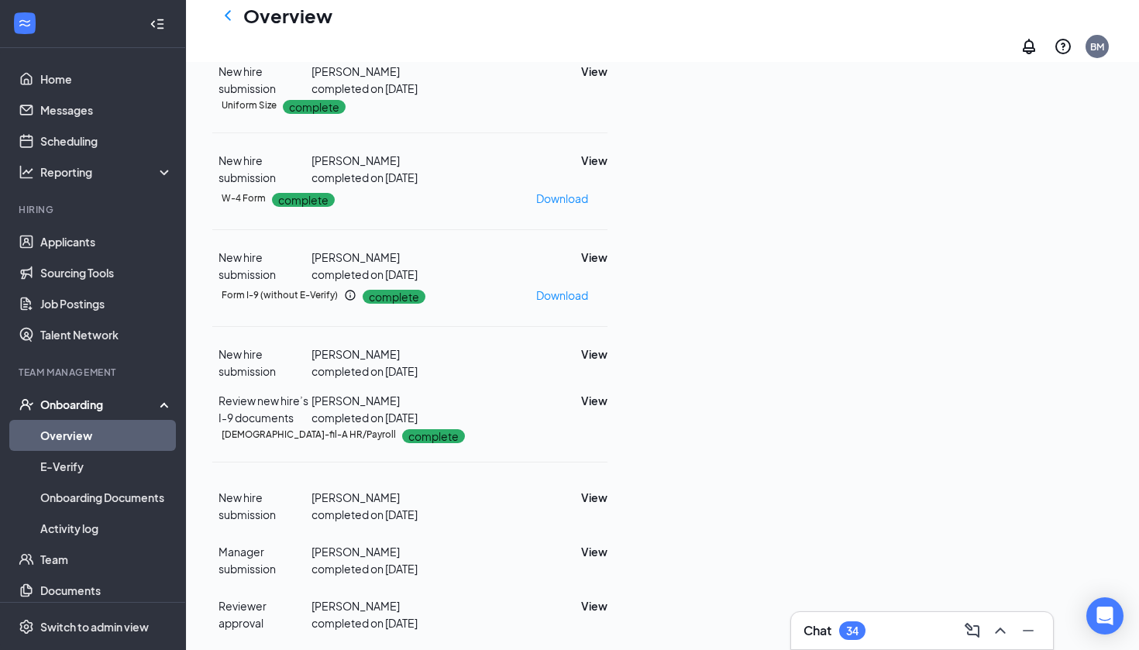
scroll to position [301, 0]
click at [608, 169] on button "View" at bounding box center [594, 160] width 26 height 17
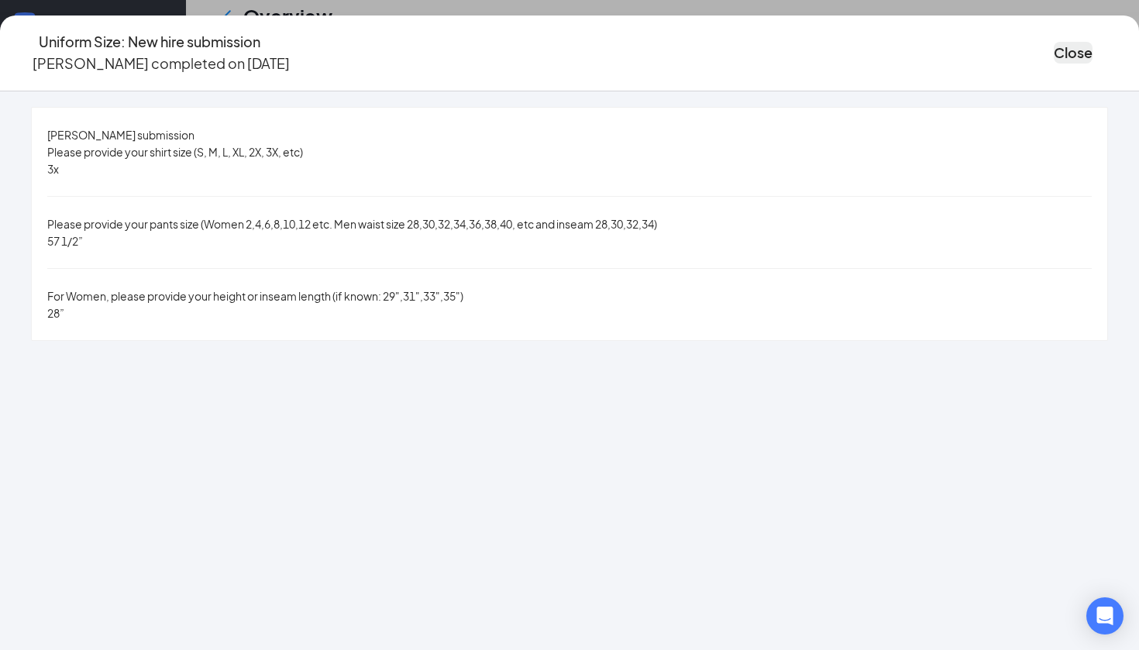
click at [1054, 42] on button "Close" at bounding box center [1073, 53] width 39 height 22
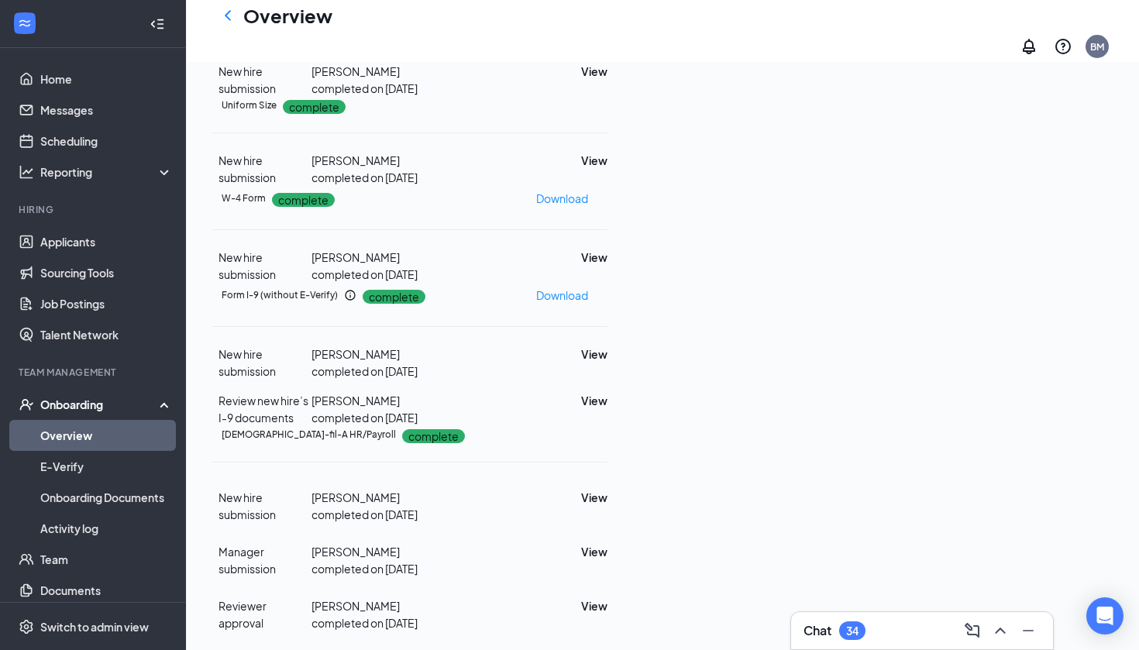
click at [234, 7] on div "Overview BM" at bounding box center [662, 31] width 953 height 62
click at [234, 16] on icon "ChevronLeft" at bounding box center [228, 15] width 19 height 19
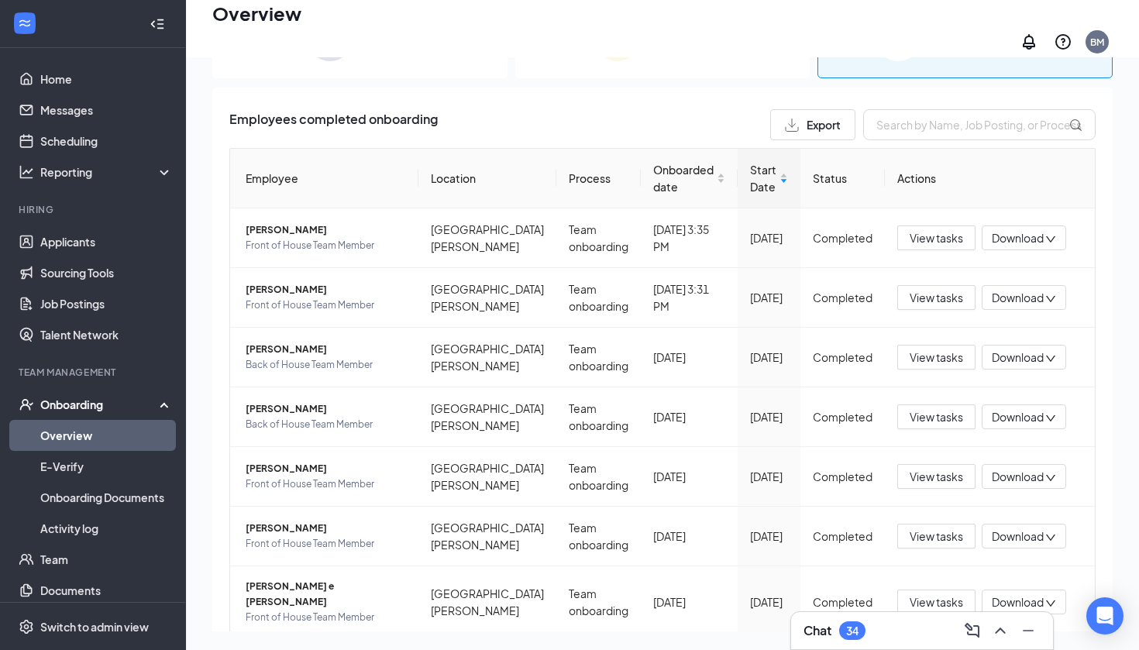
scroll to position [70, 0]
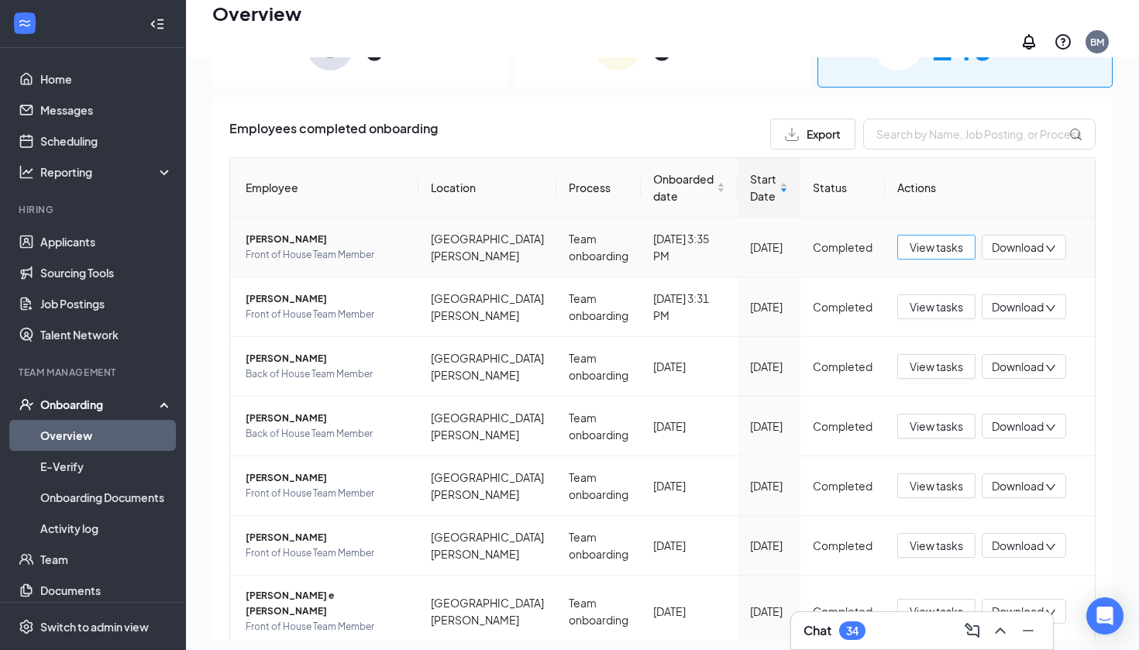
click at [937, 241] on span "View tasks" at bounding box center [936, 247] width 53 height 17
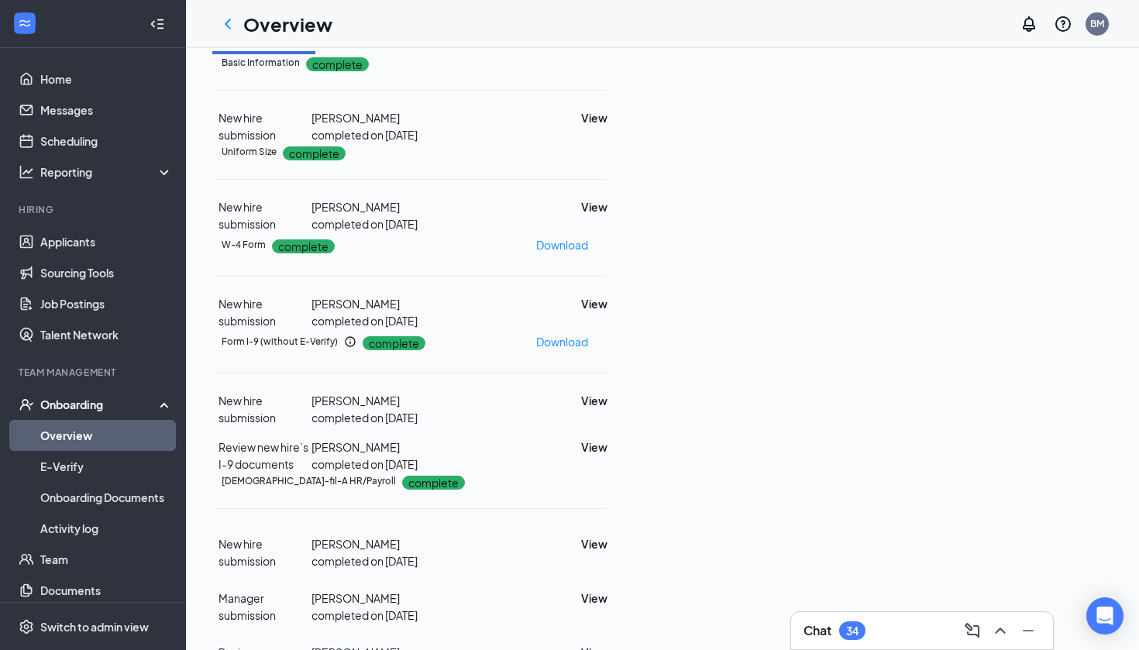
scroll to position [123, 0]
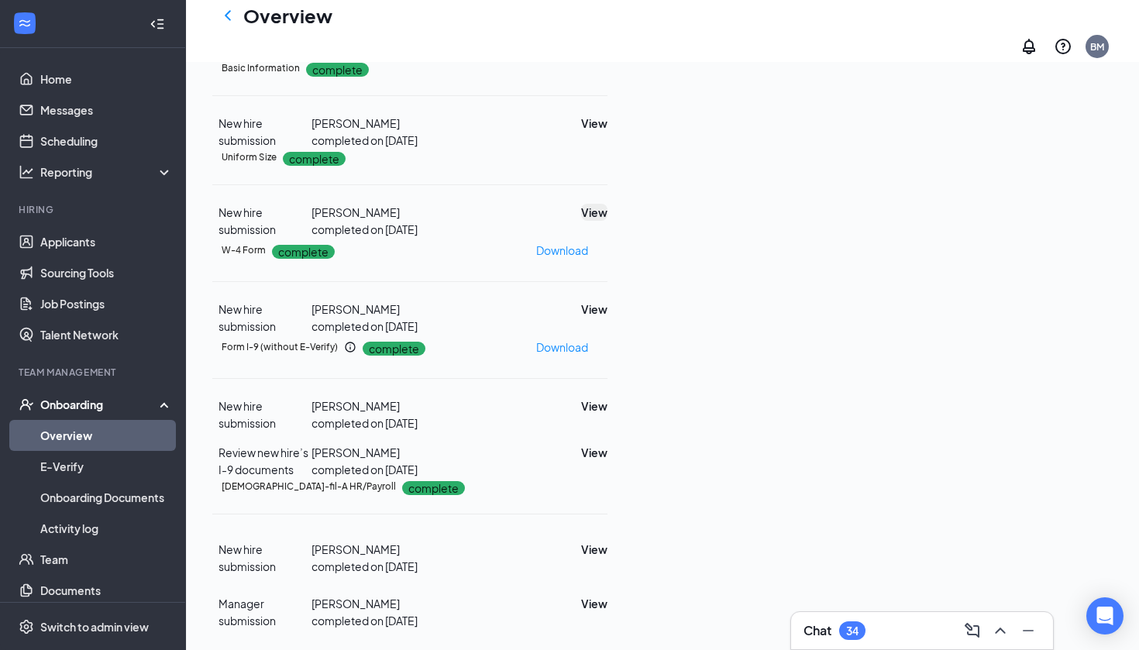
click at [608, 221] on button "View" at bounding box center [594, 212] width 26 height 17
